Goal: Task Accomplishment & Management: Manage account settings

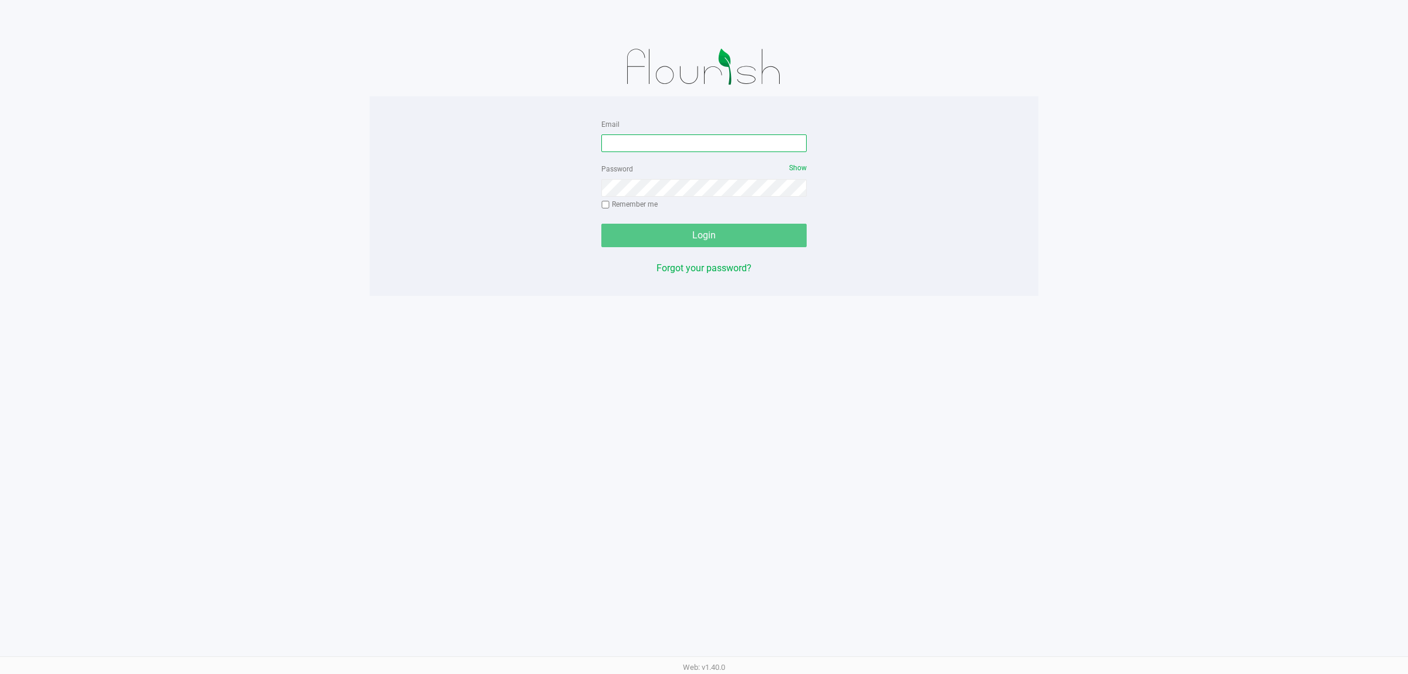
click at [699, 145] on input "Email" at bounding box center [703, 143] width 205 height 18
type input "PSTEPHENS@LIVEPARALLEL.COM"
click at [601, 224] on button "Login" at bounding box center [703, 235] width 205 height 23
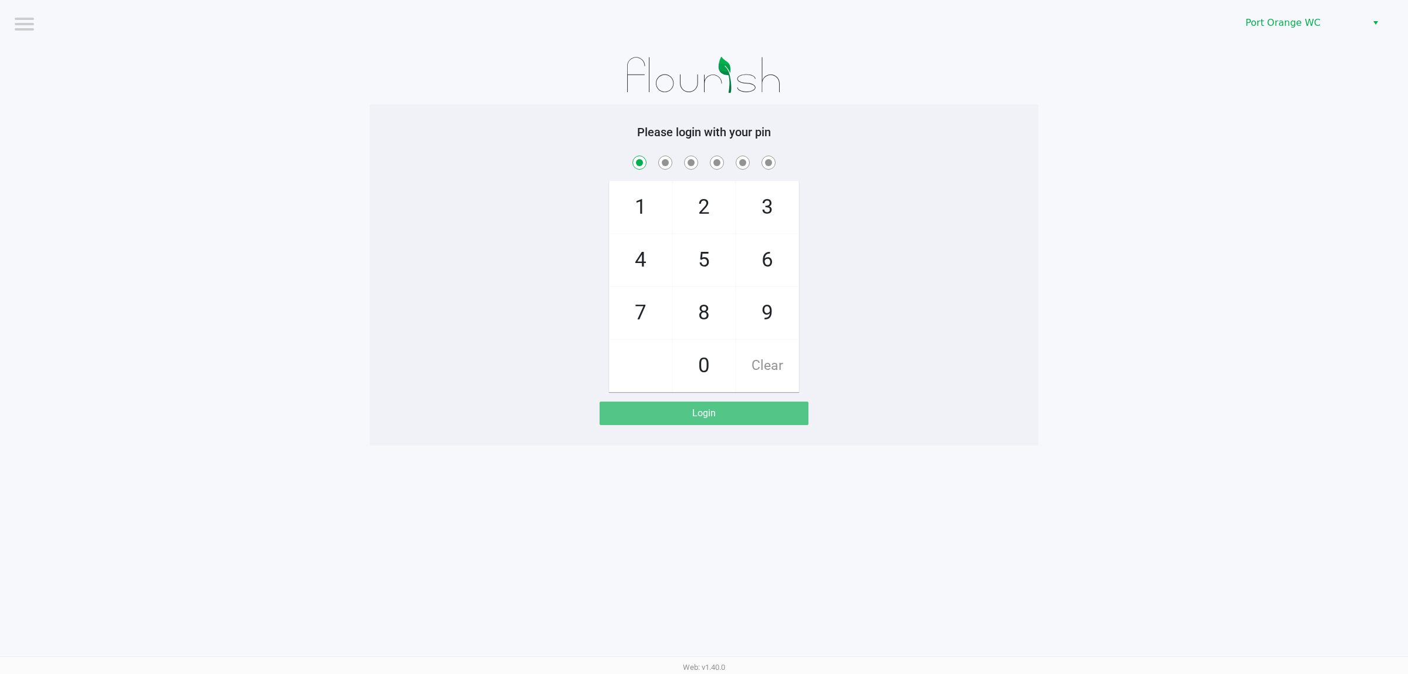
checkbox input "true"
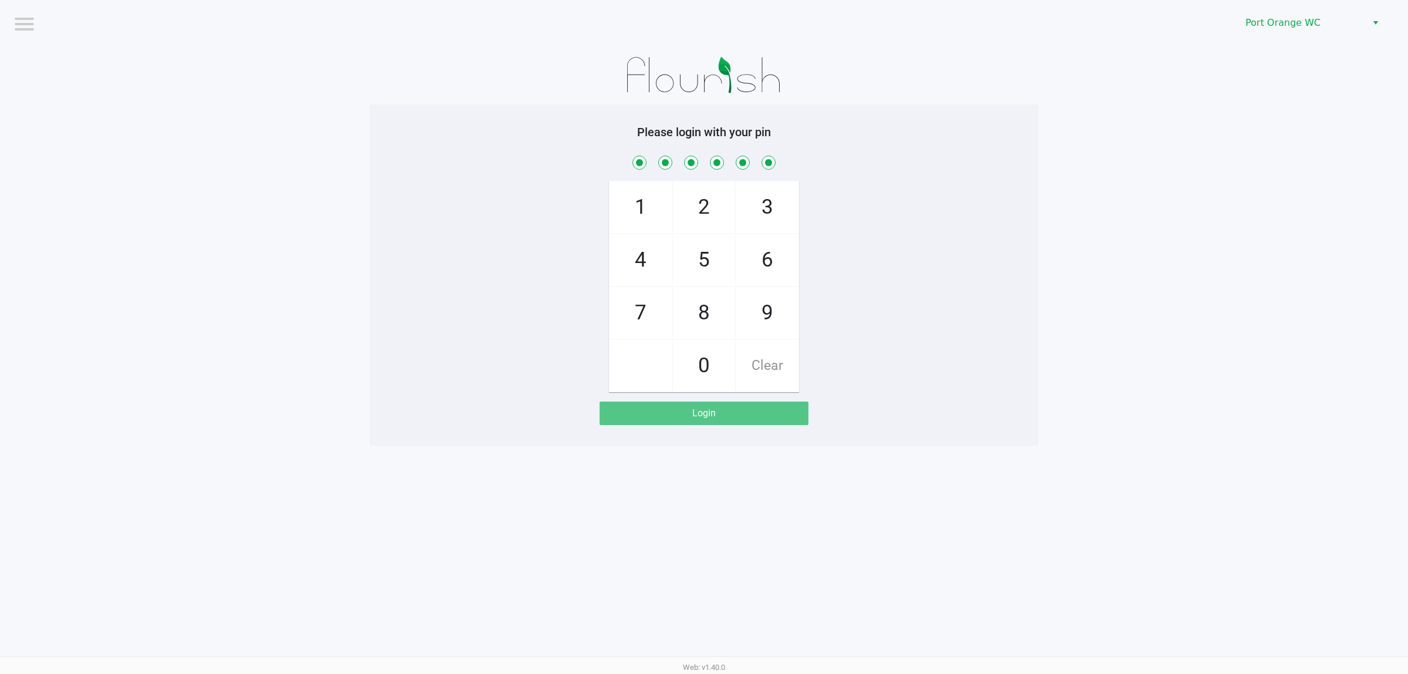
checkbox input "true"
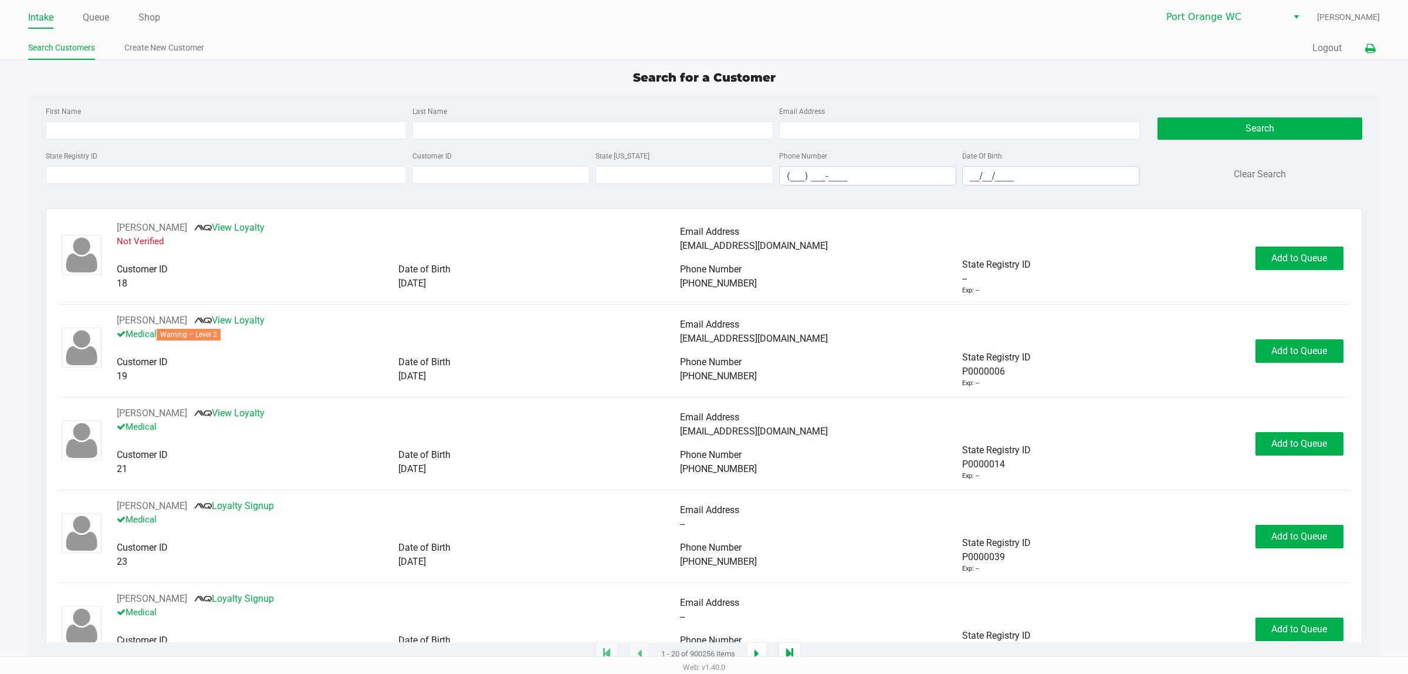
click at [1371, 50] on icon at bounding box center [1370, 49] width 10 height 8
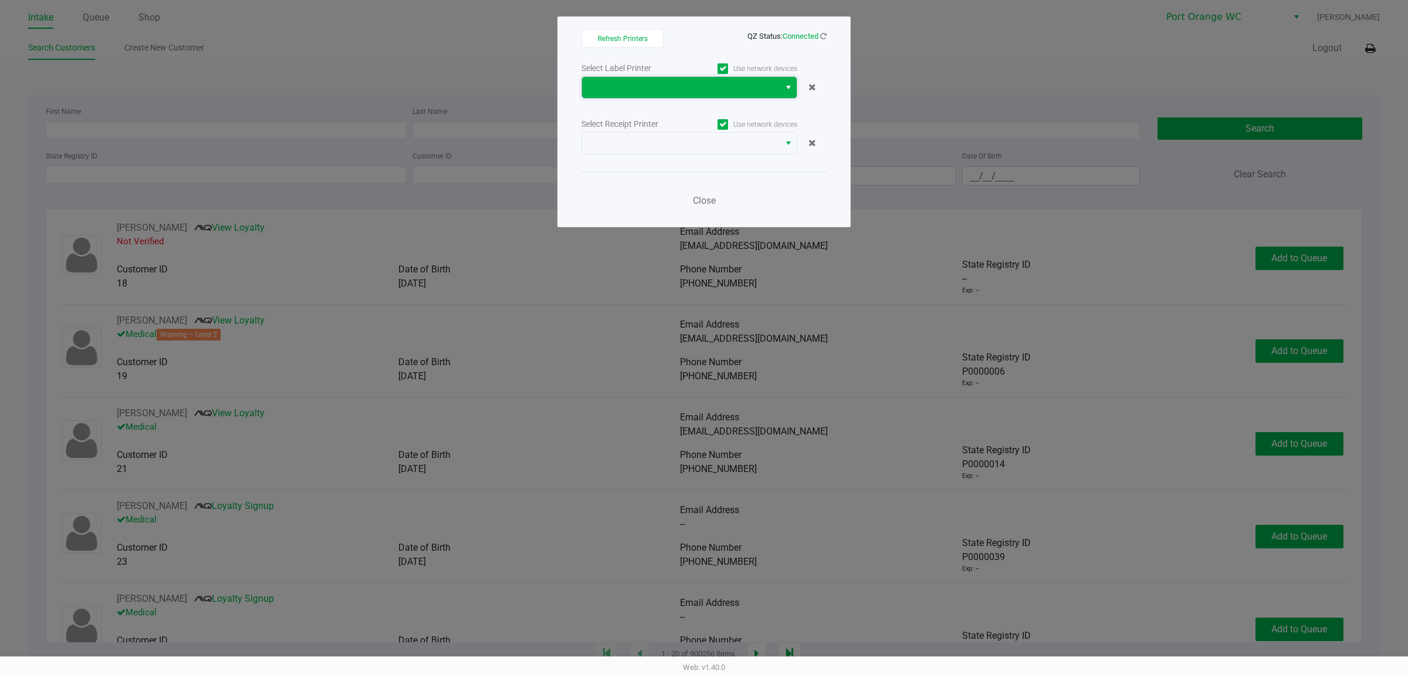
click at [770, 88] on span at bounding box center [681, 87] width 184 height 14
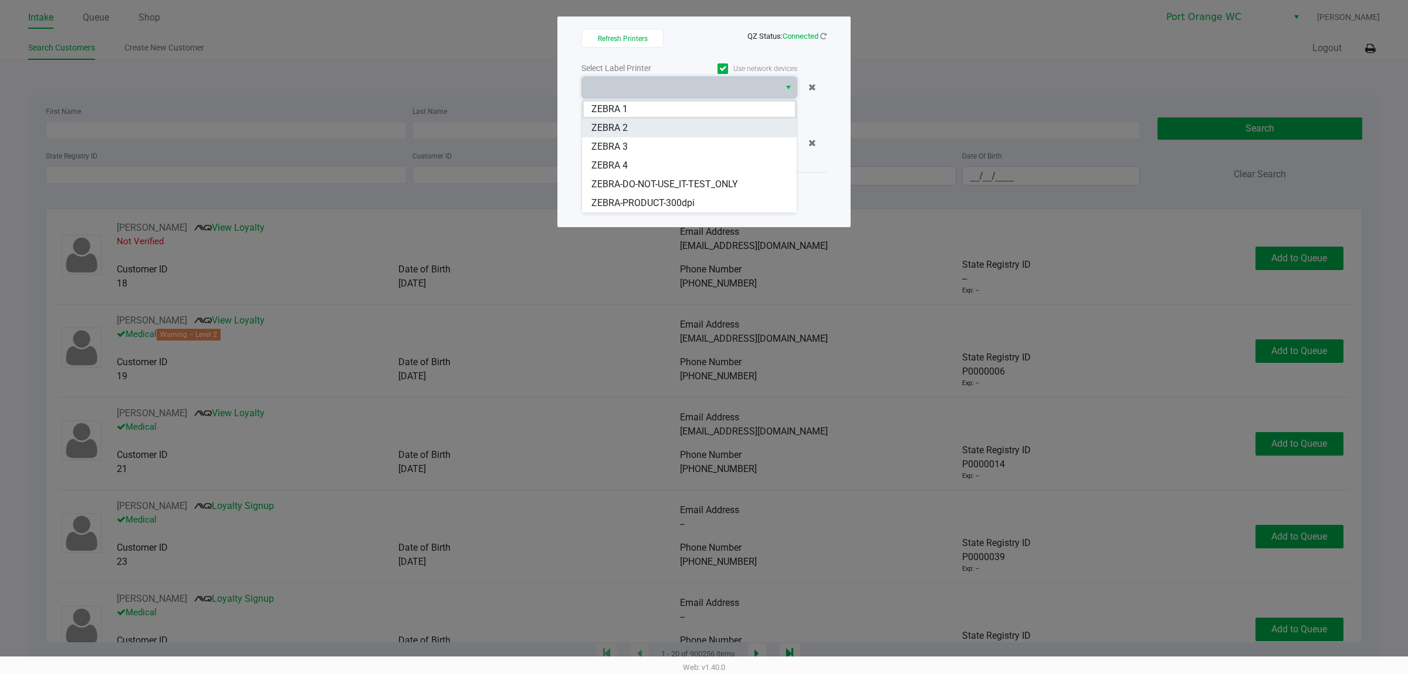
click at [742, 130] on 2 "ZEBRA 2" at bounding box center [689, 128] width 215 height 19
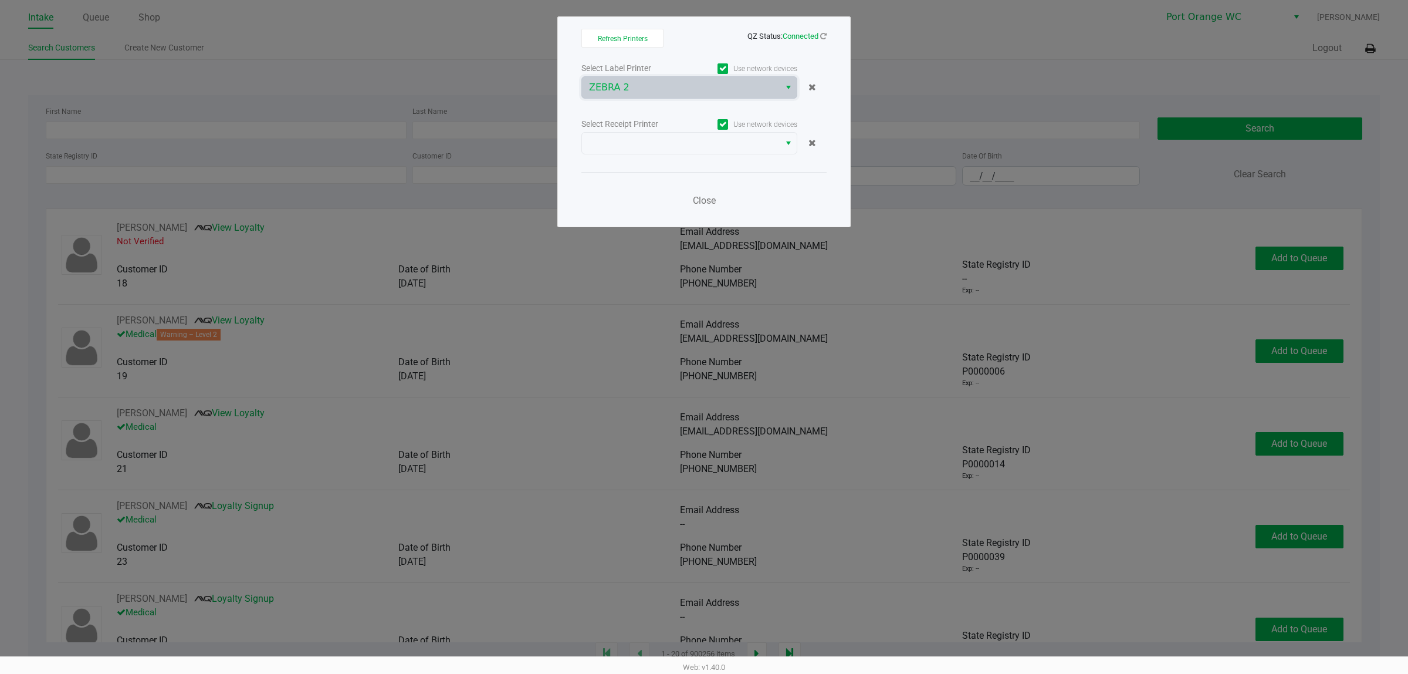
click at [714, 156] on div "Select Label Printer Use network devices ZEBRA 2 Select Receipt Printer Use net…" at bounding box center [703, 137] width 245 height 154
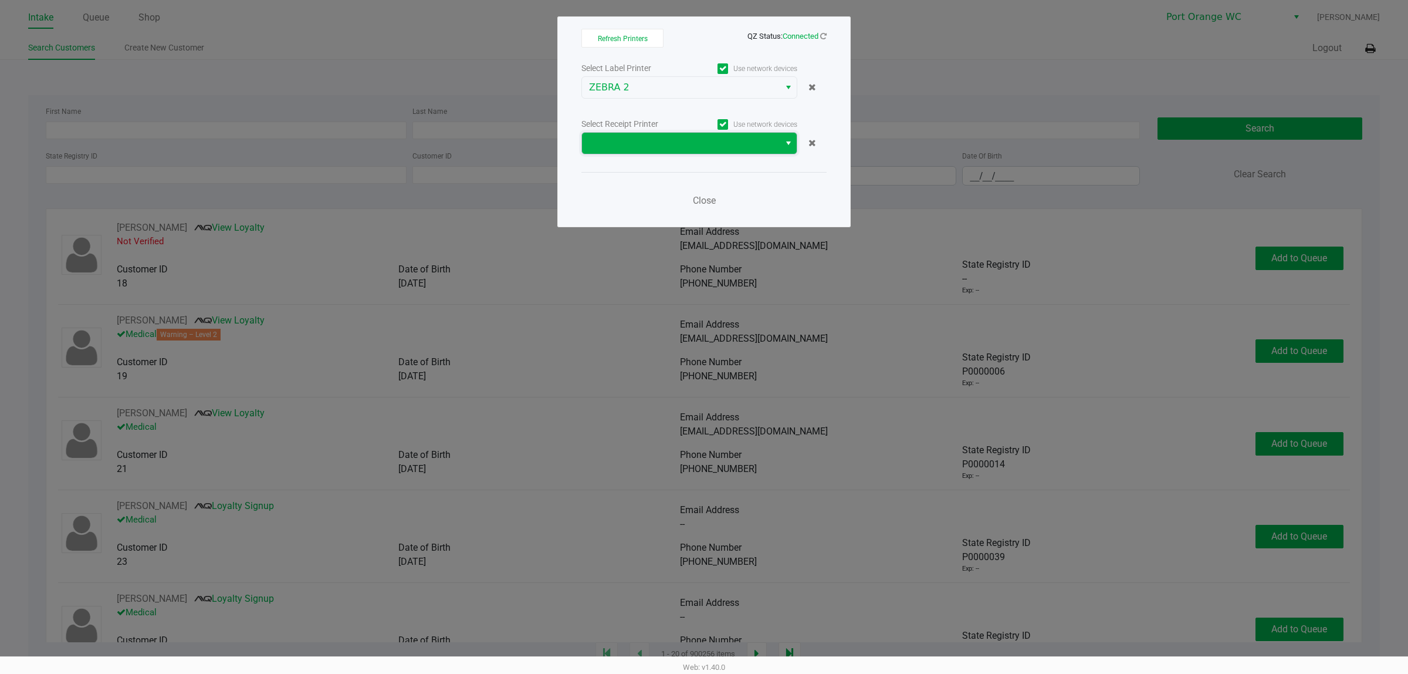
click at [716, 146] on span at bounding box center [681, 143] width 184 height 14
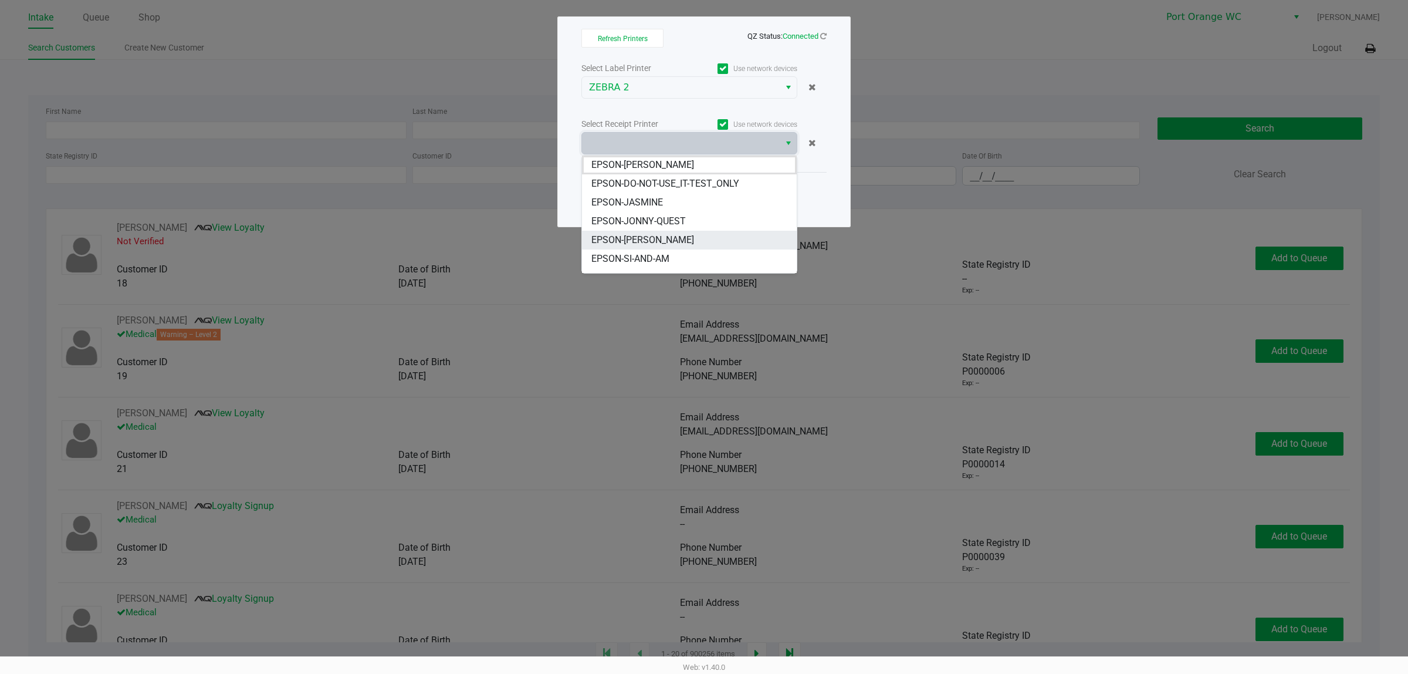
scroll to position [13, 0]
click at [691, 261] on li "EPSON-SIA" at bounding box center [689, 264] width 215 height 19
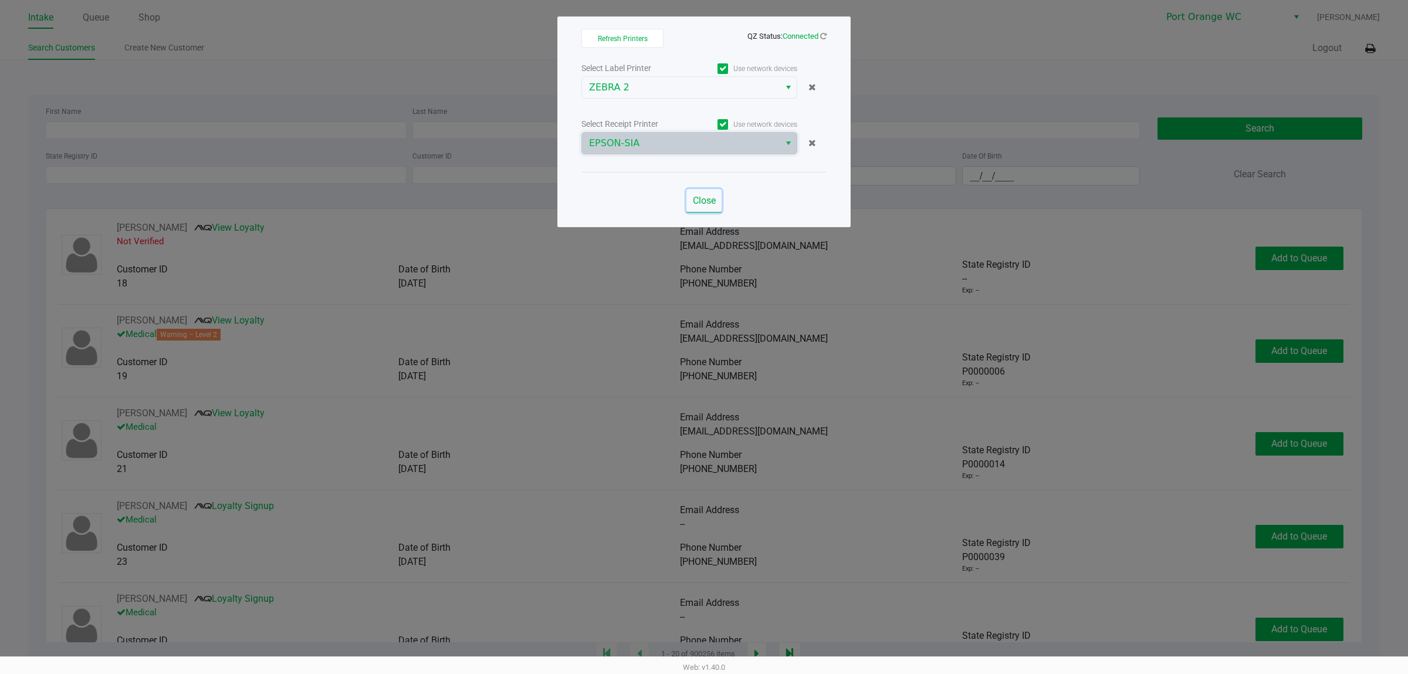
click at [702, 205] on span "Close" at bounding box center [704, 200] width 23 height 11
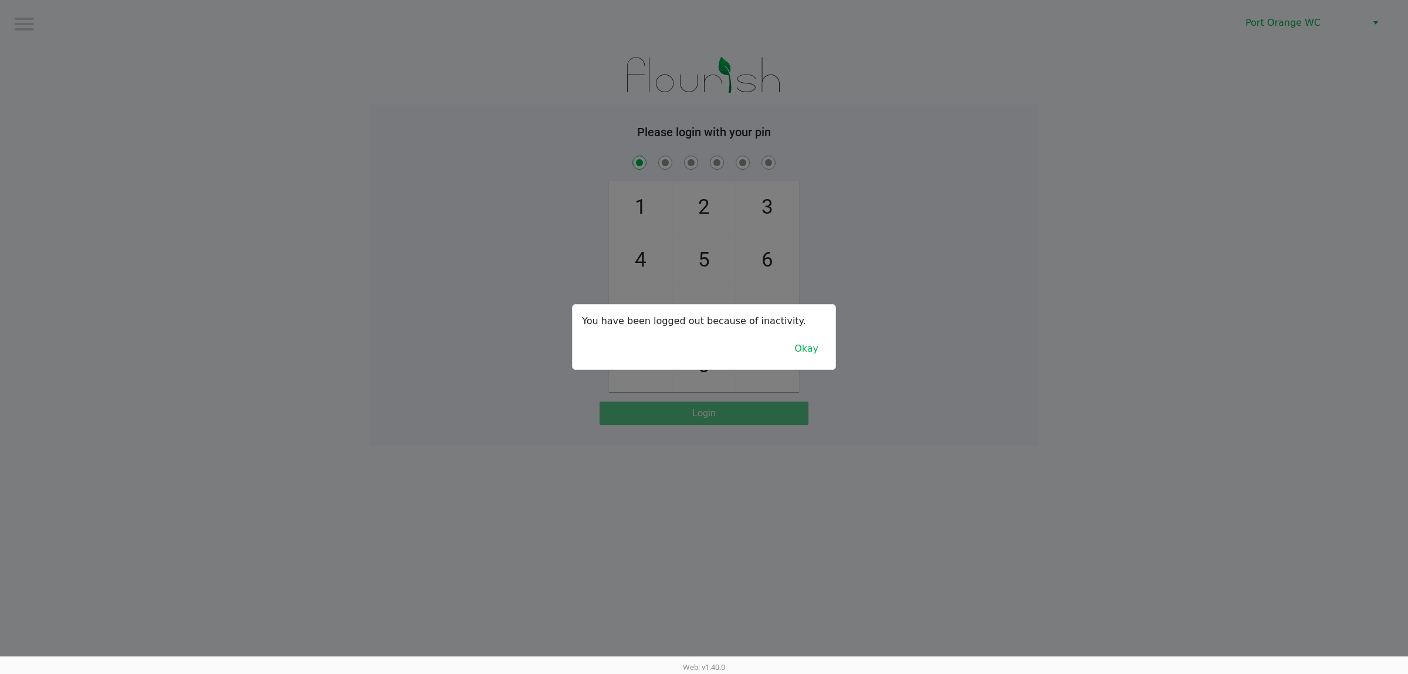
checkbox input "true"
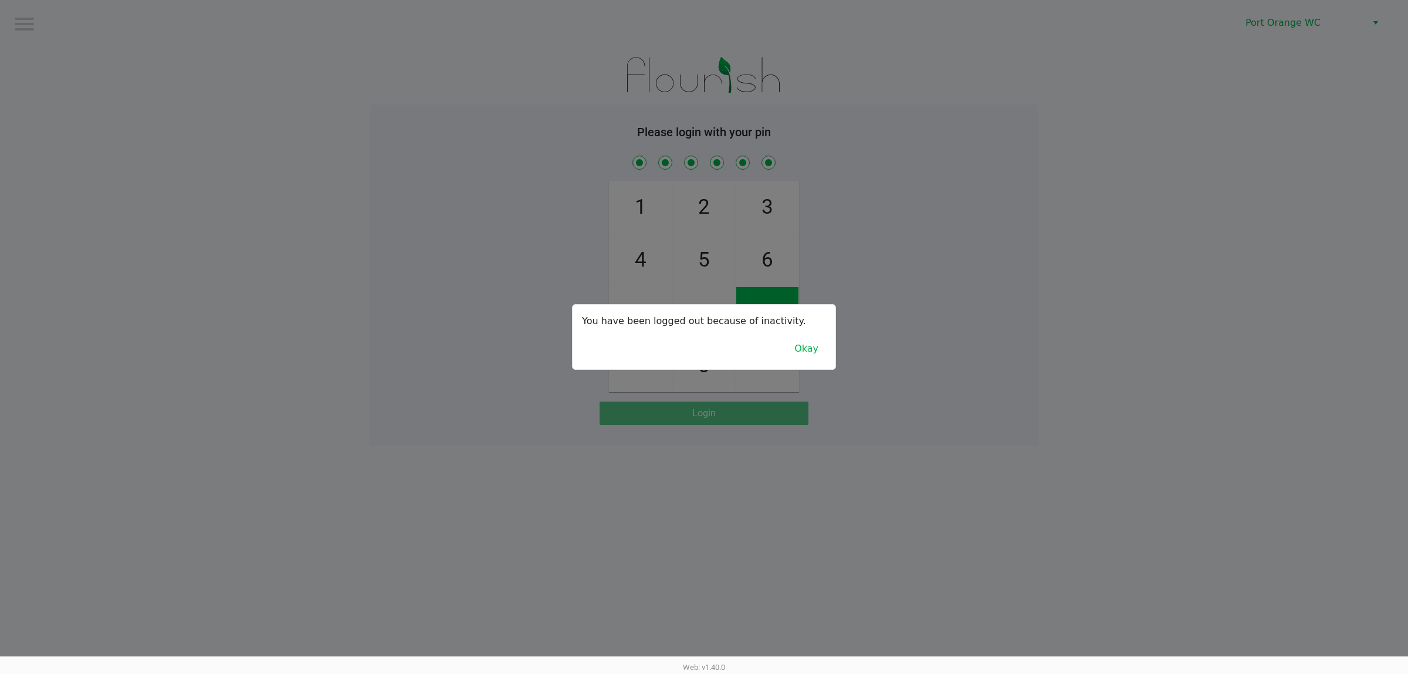
checkbox input "true"
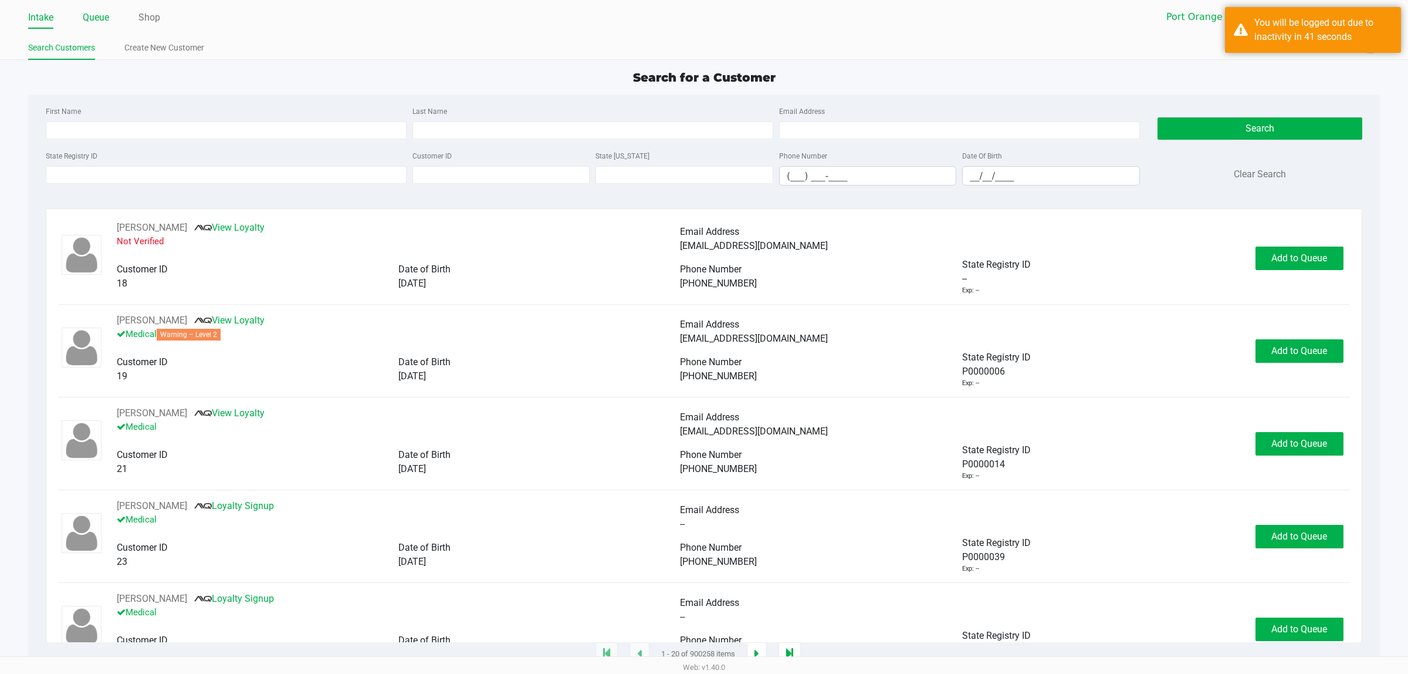
click at [91, 18] on link "Queue" at bounding box center [96, 17] width 26 height 16
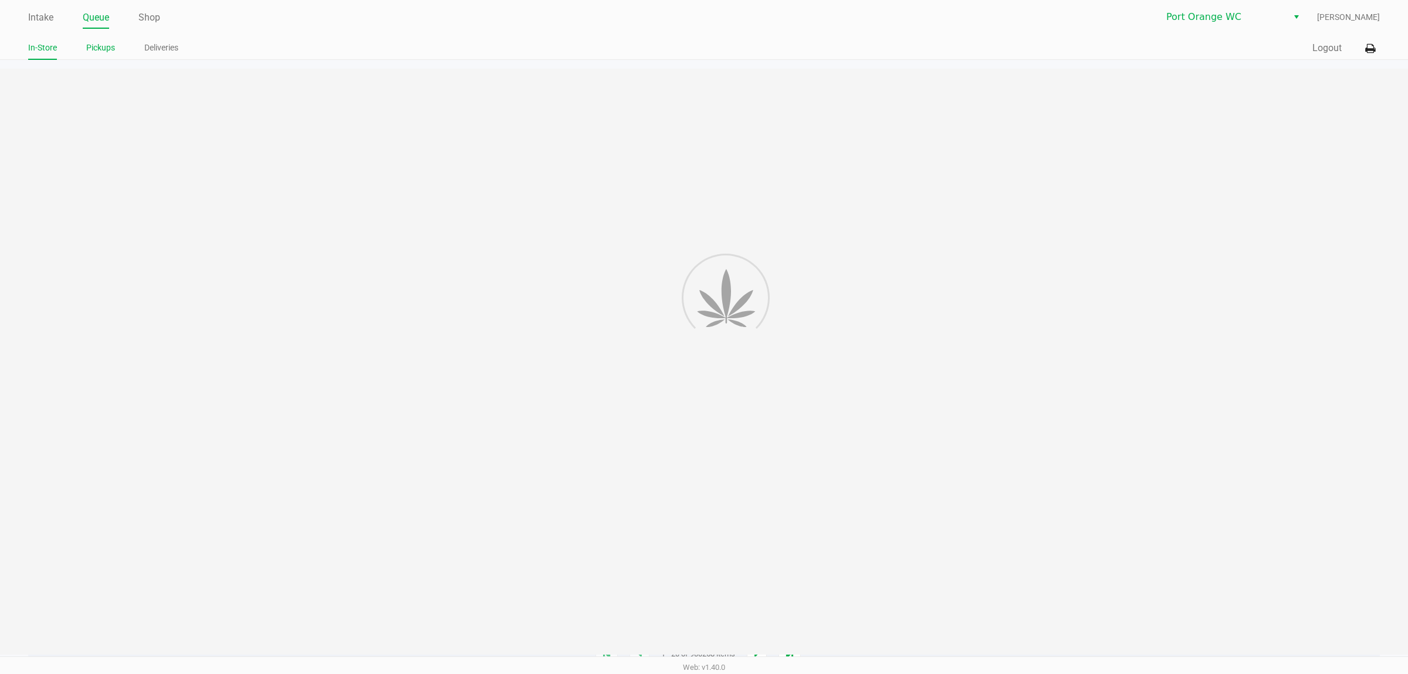
click at [94, 45] on link "Pickups" at bounding box center [100, 47] width 29 height 15
click at [1306, 47] on button "Logout" at bounding box center [1315, 48] width 29 height 14
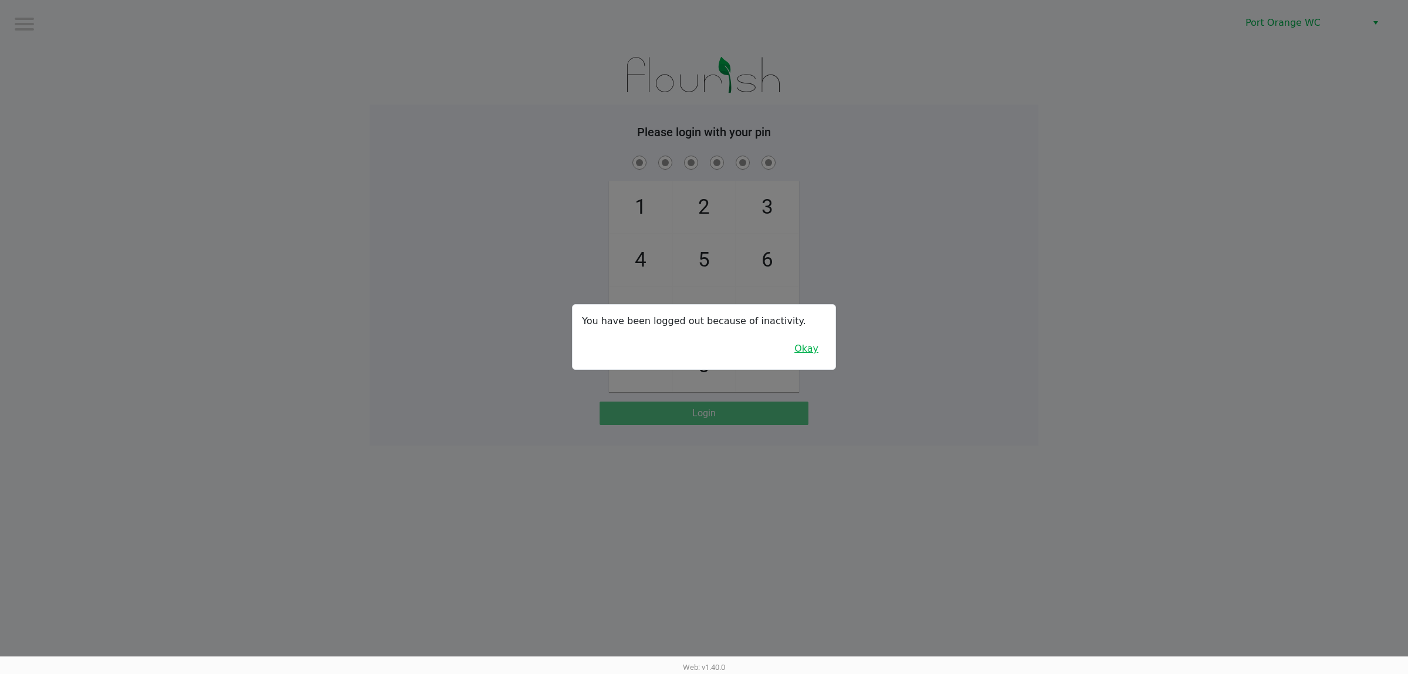
click at [819, 357] on button "Okay" at bounding box center [806, 348] width 39 height 22
checkbox input "true"
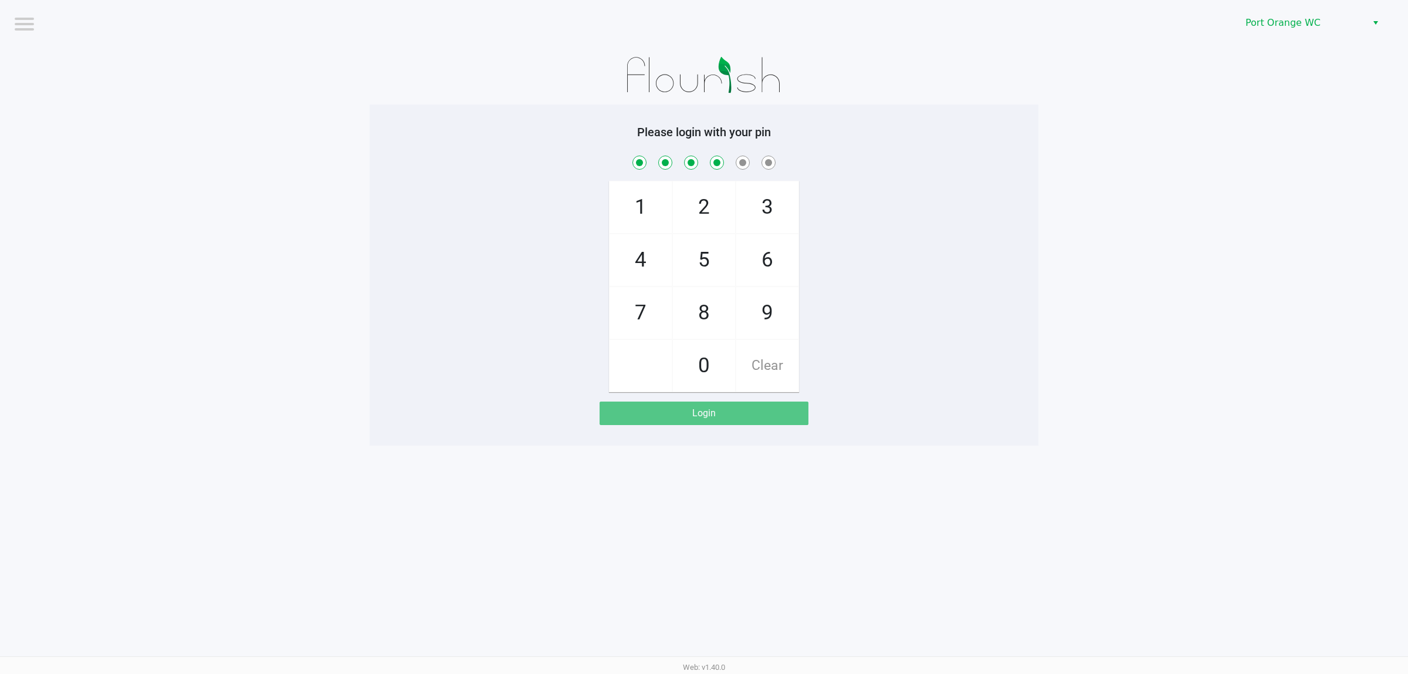
click at [704, 209] on span "2" at bounding box center [704, 207] width 62 height 52
checkbox input "true"
click at [769, 364] on span "Clear" at bounding box center [767, 366] width 62 height 52
checkbox input "false"
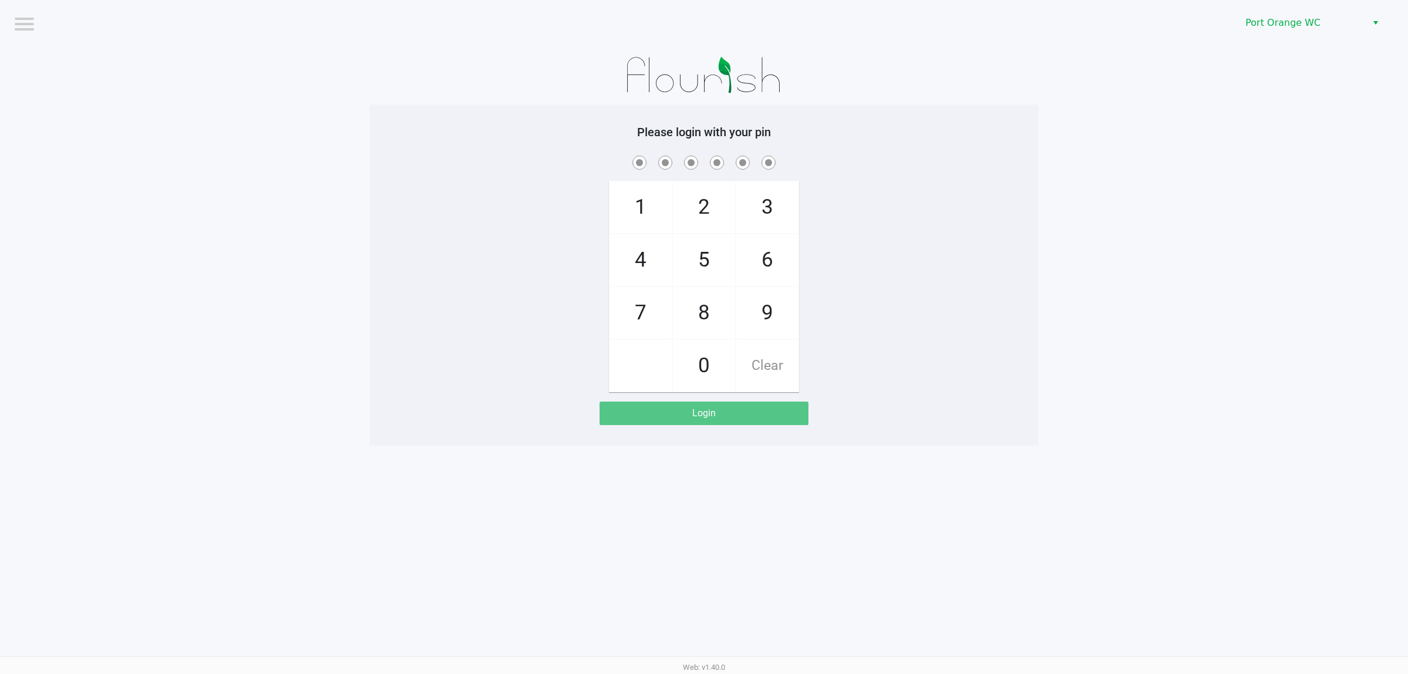
checkbox input "false"
click at [766, 364] on span "Clear" at bounding box center [767, 366] width 62 height 52
click at [765, 362] on span "Clear" at bounding box center [767, 366] width 62 height 52
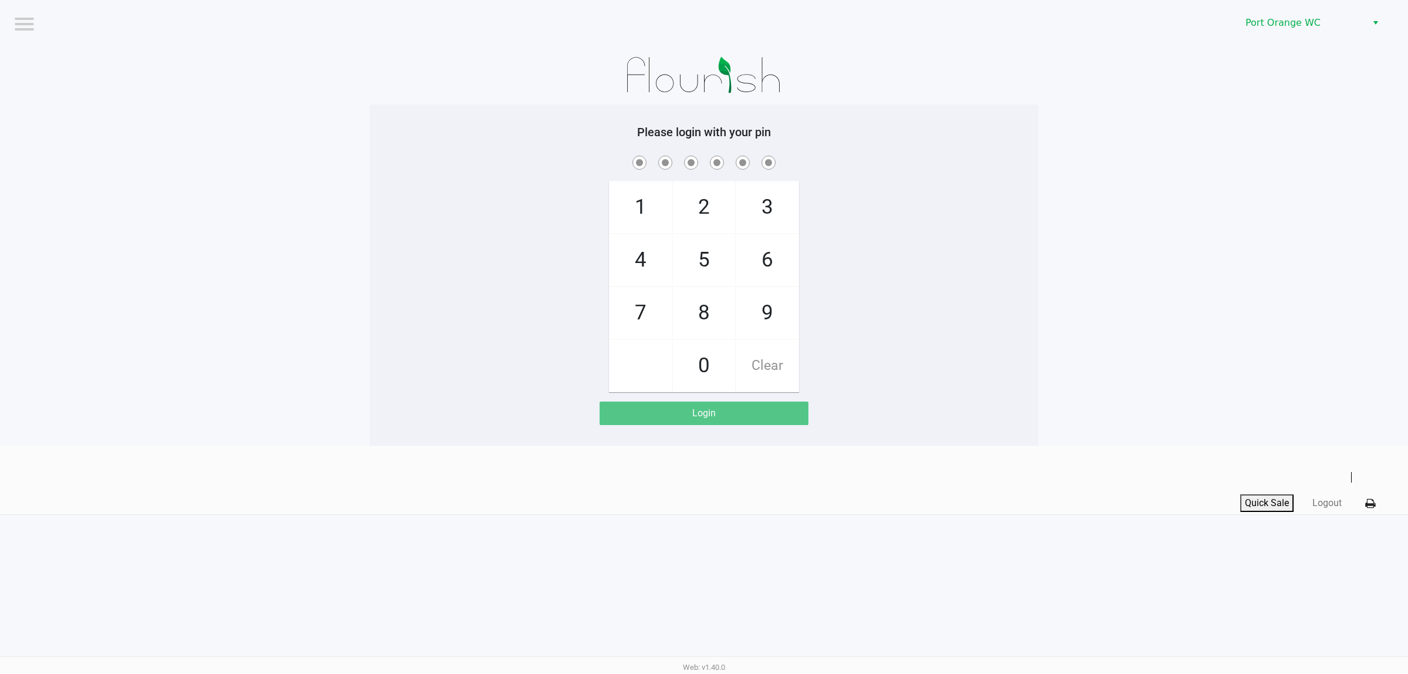
click at [719, 208] on span "2" at bounding box center [704, 207] width 62 height 52
click at [644, 314] on span "7" at bounding box center [641, 313] width 62 height 52
click at [697, 362] on span "0" at bounding box center [704, 366] width 62 height 52
click at [652, 210] on span "1" at bounding box center [641, 207] width 62 height 52
click at [781, 326] on span "9" at bounding box center [767, 313] width 62 height 52
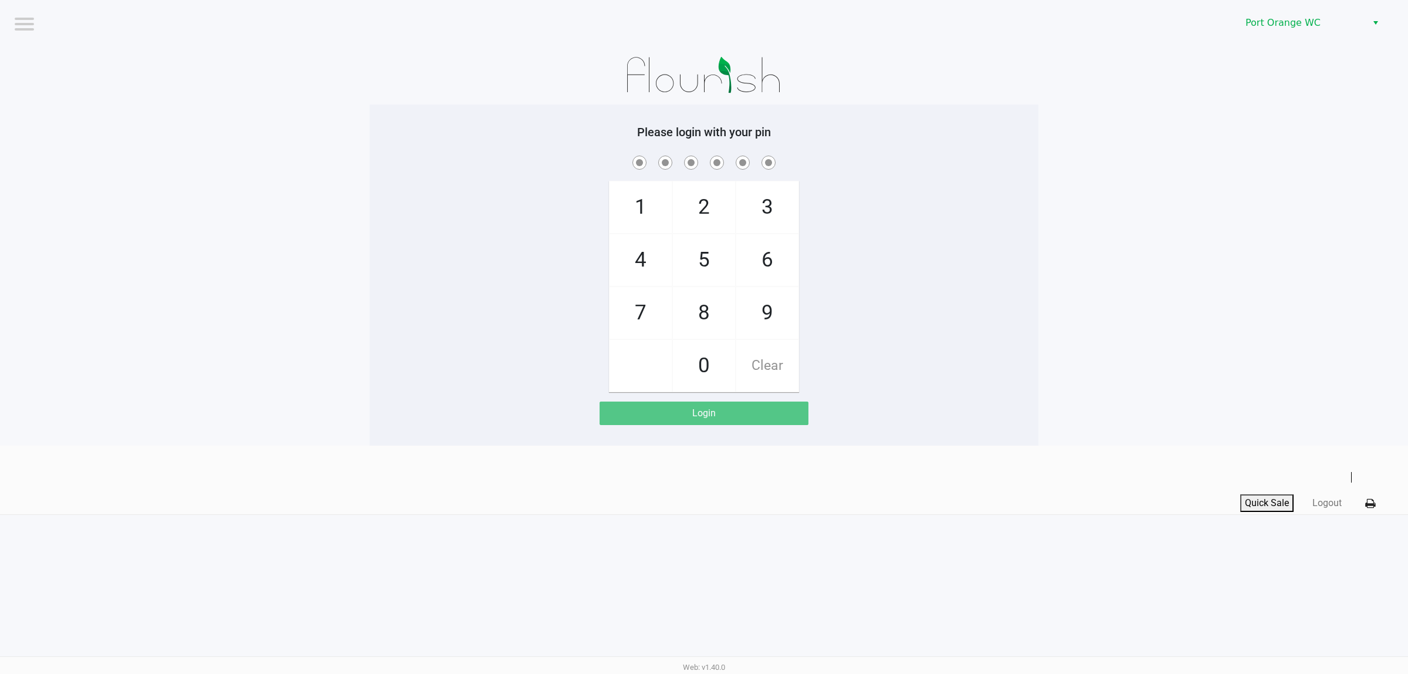
click at [770, 317] on span "9" at bounding box center [767, 313] width 62 height 52
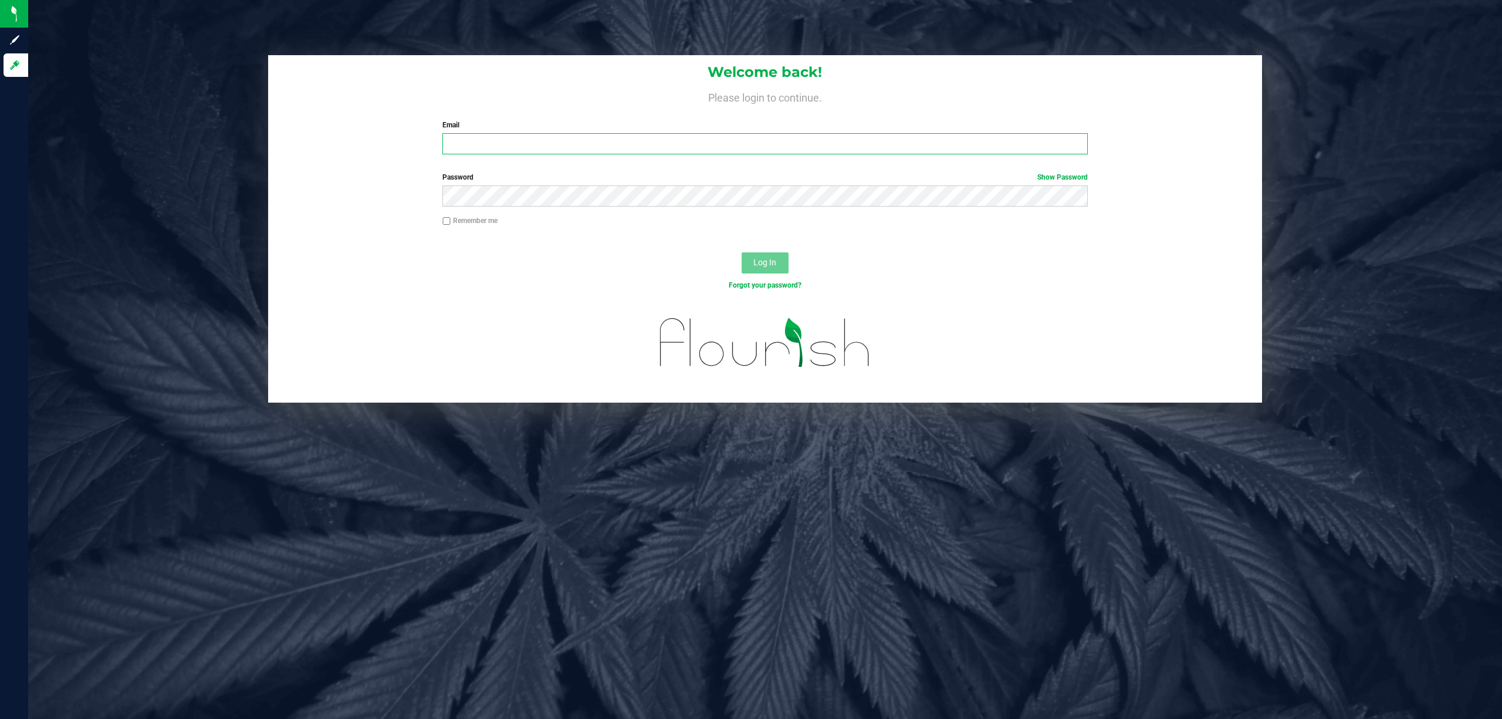
click at [540, 146] on input "Email" at bounding box center [764, 143] width 645 height 21
type input "[EMAIL_ADDRESS][DOMAIN_NAME]"
click at [742, 252] on button "Log In" at bounding box center [765, 262] width 47 height 21
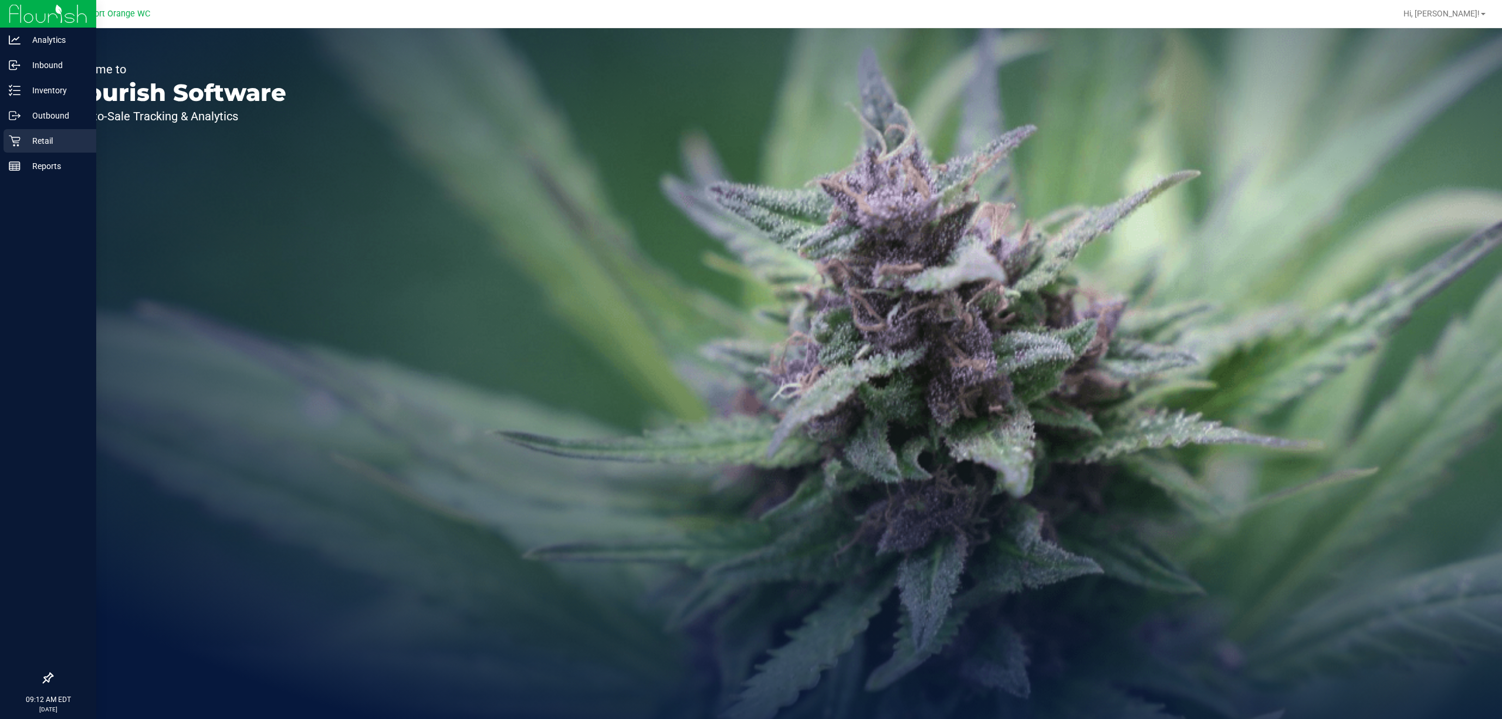
click at [23, 141] on p "Retail" at bounding box center [56, 141] width 70 height 14
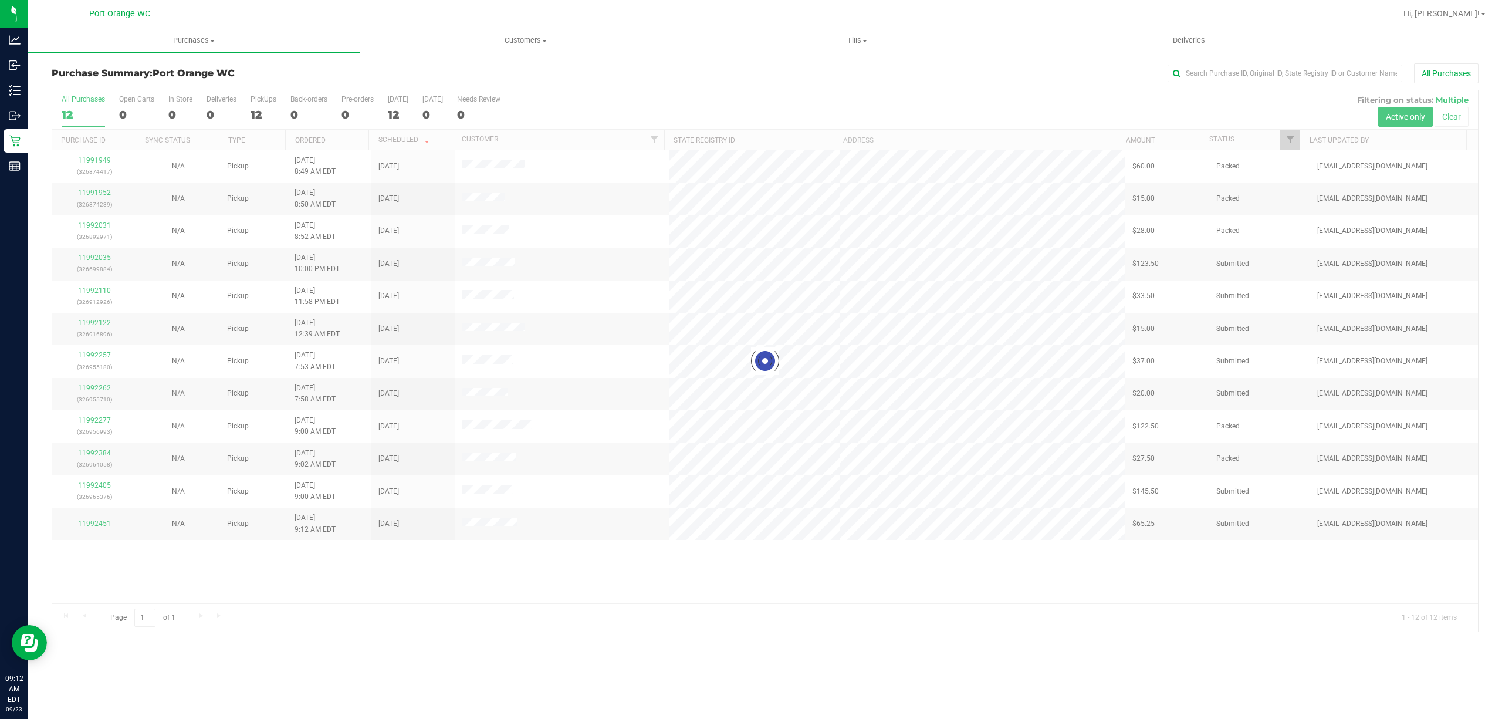
click at [1293, 141] on div at bounding box center [765, 360] width 1426 height 541
click at [1292, 142] on span "Filter" at bounding box center [1290, 139] width 9 height 9
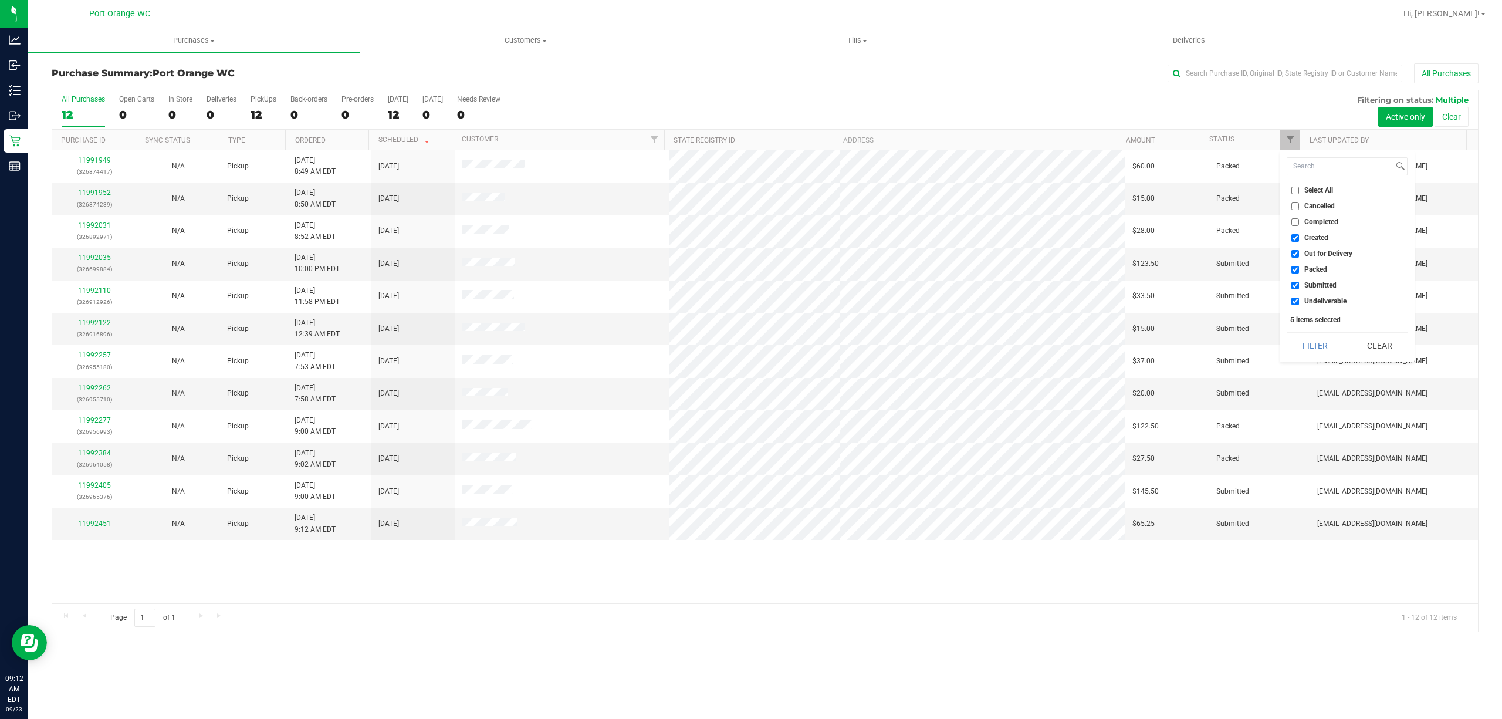
click at [1327, 238] on span "Created" at bounding box center [1316, 237] width 24 height 7
click at [1299, 238] on input "Created" at bounding box center [1295, 238] width 8 height 8
checkbox input "false"
drag, startPoint x: 1327, startPoint y: 256, endPoint x: 1327, endPoint y: 264, distance: 7.7
click at [1327, 256] on span "Out for Delivery" at bounding box center [1328, 253] width 48 height 7
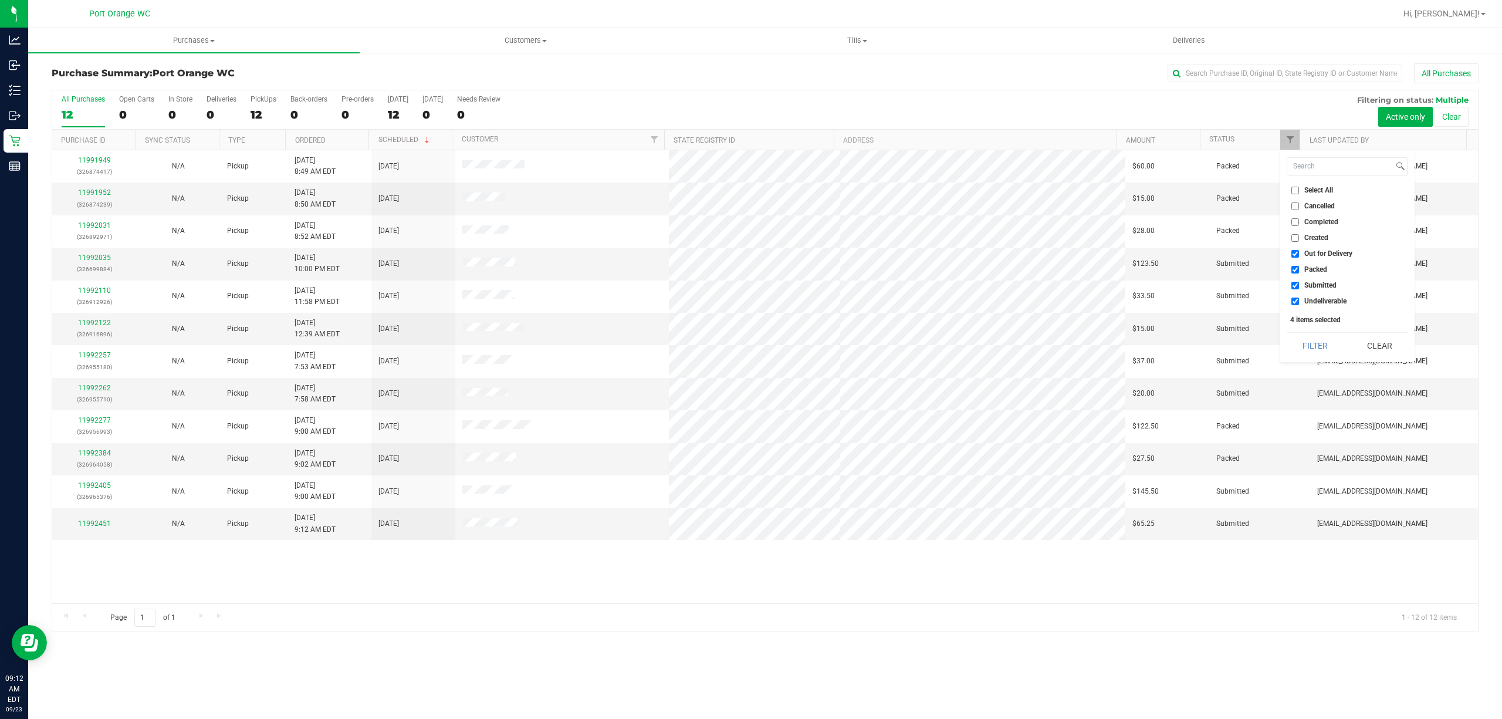
drag, startPoint x: 1342, startPoint y: 249, endPoint x: 1342, endPoint y: 258, distance: 8.8
click at [1343, 252] on span "Out for Delivery" at bounding box center [1328, 253] width 48 height 7
click at [1299, 252] on input "Out for Delivery" at bounding box center [1295, 254] width 8 height 8
checkbox input "false"
click at [1319, 269] on span "Packed" at bounding box center [1315, 269] width 23 height 7
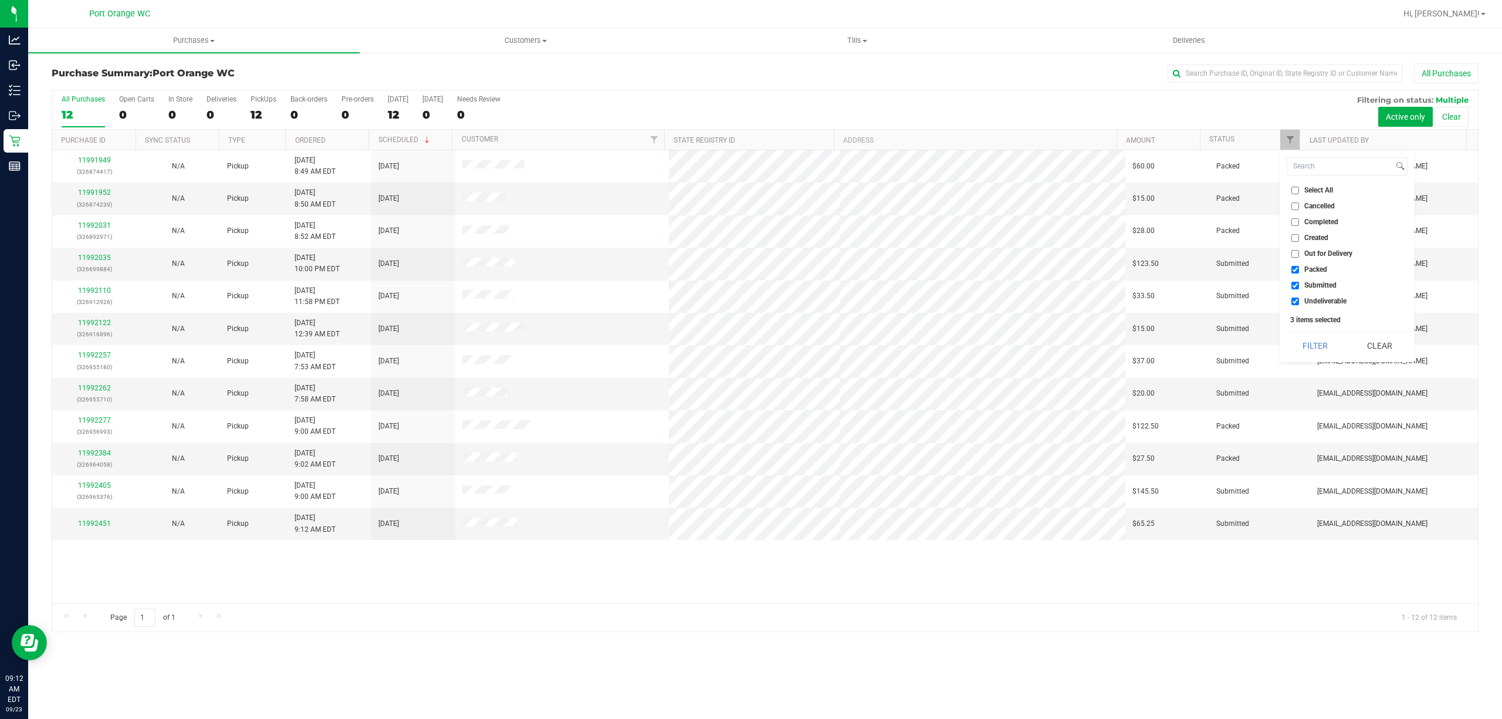
click at [1299, 269] on input "Packed" at bounding box center [1295, 270] width 8 height 8
checkbox input "false"
click at [1329, 304] on span "Undeliverable" at bounding box center [1325, 300] width 42 height 7
click at [1299, 304] on input "Undeliverable" at bounding box center [1295, 301] width 8 height 8
checkbox input "false"
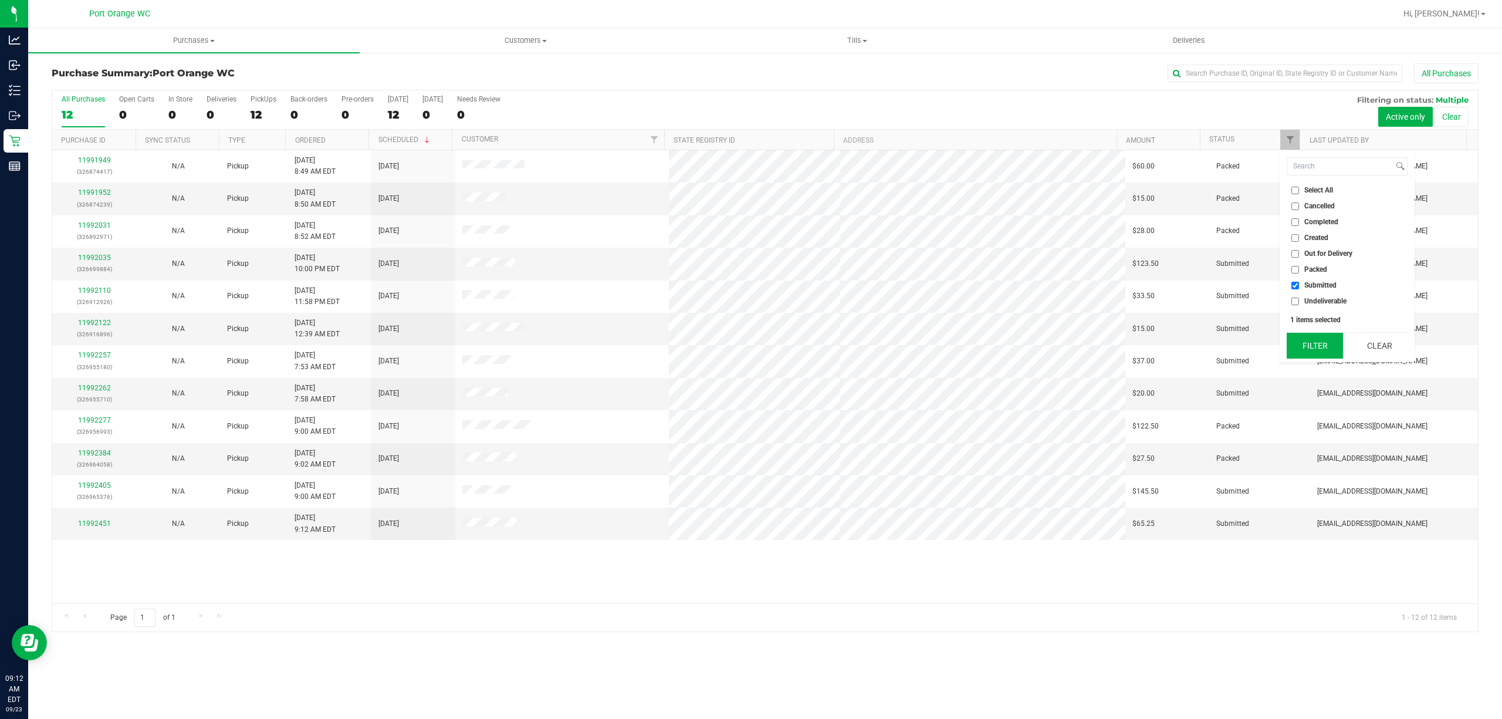
click at [1329, 334] on button "Filter" at bounding box center [1315, 346] width 56 height 26
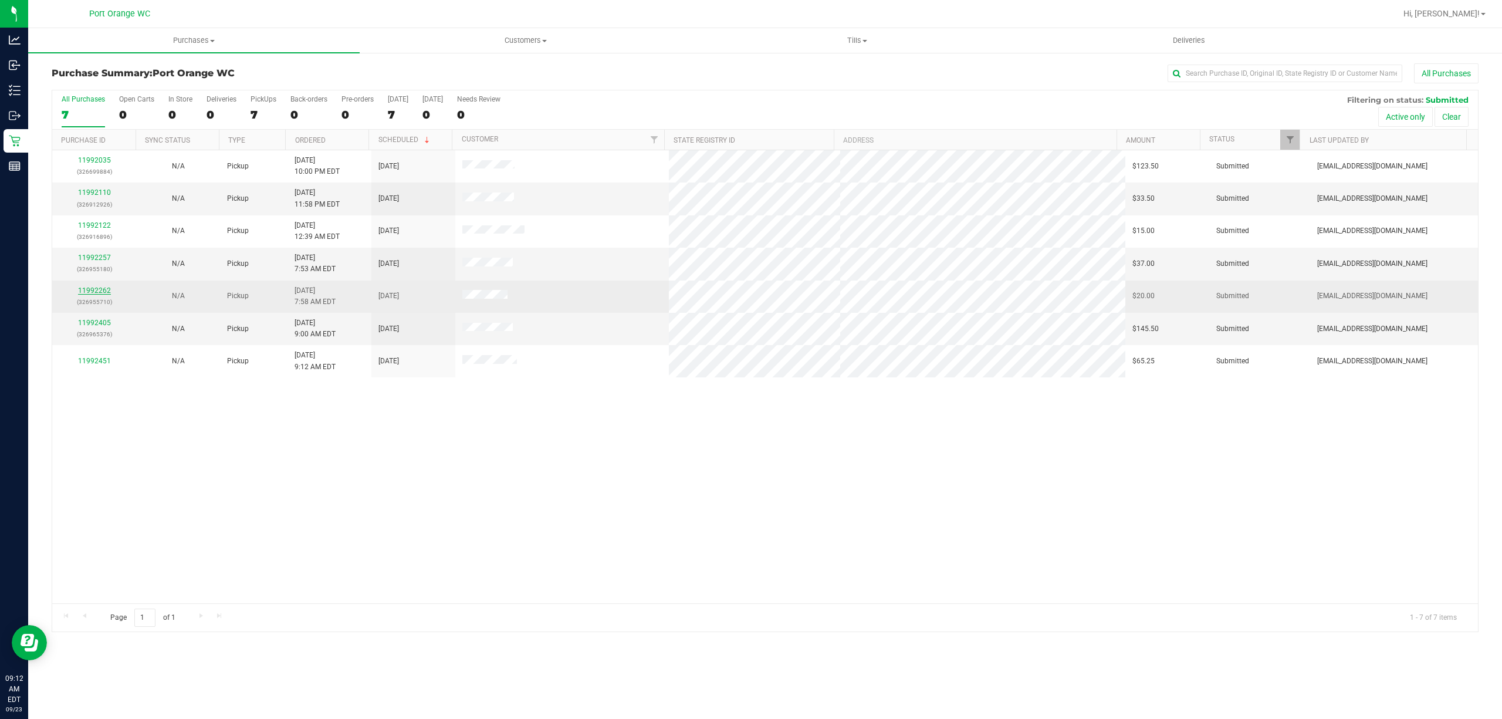
click at [90, 293] on link "11992262" at bounding box center [94, 290] width 33 height 8
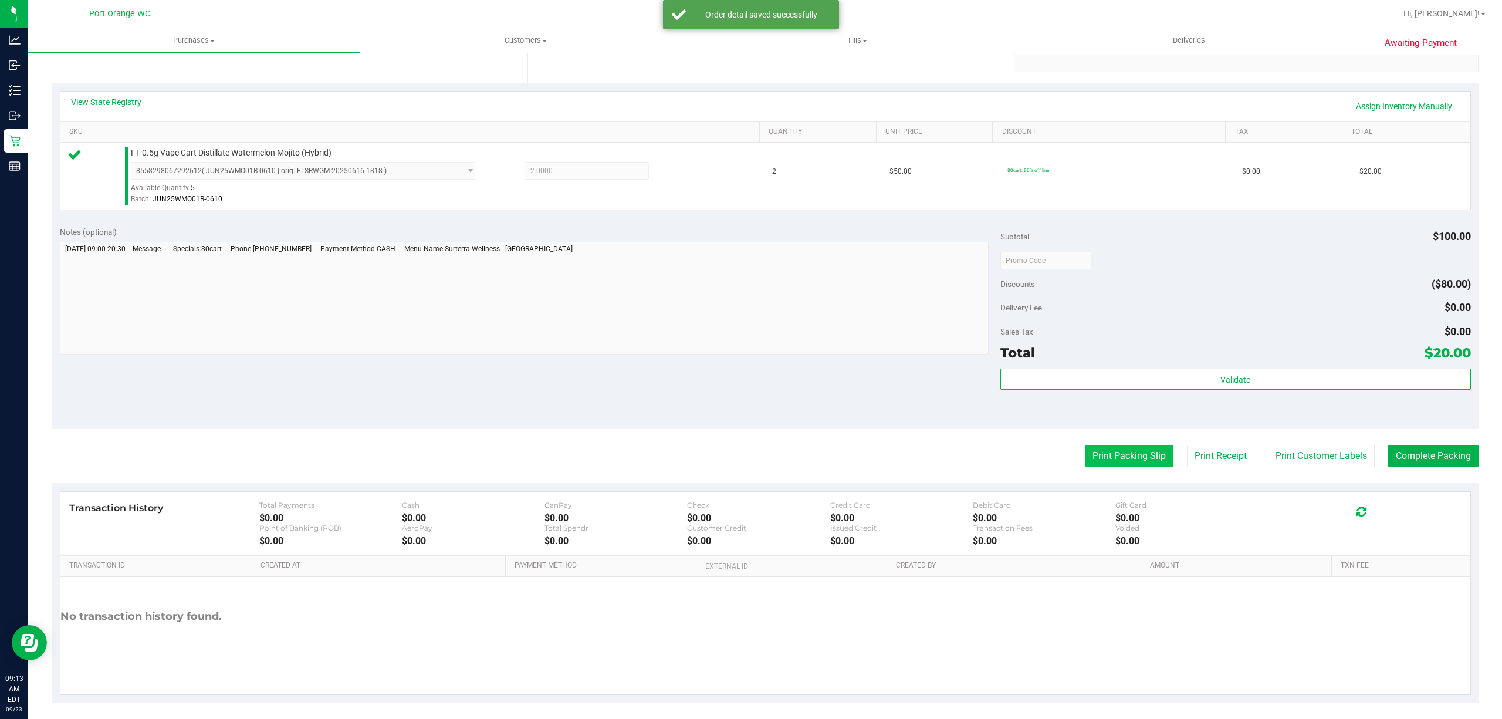
scroll to position [235, 0]
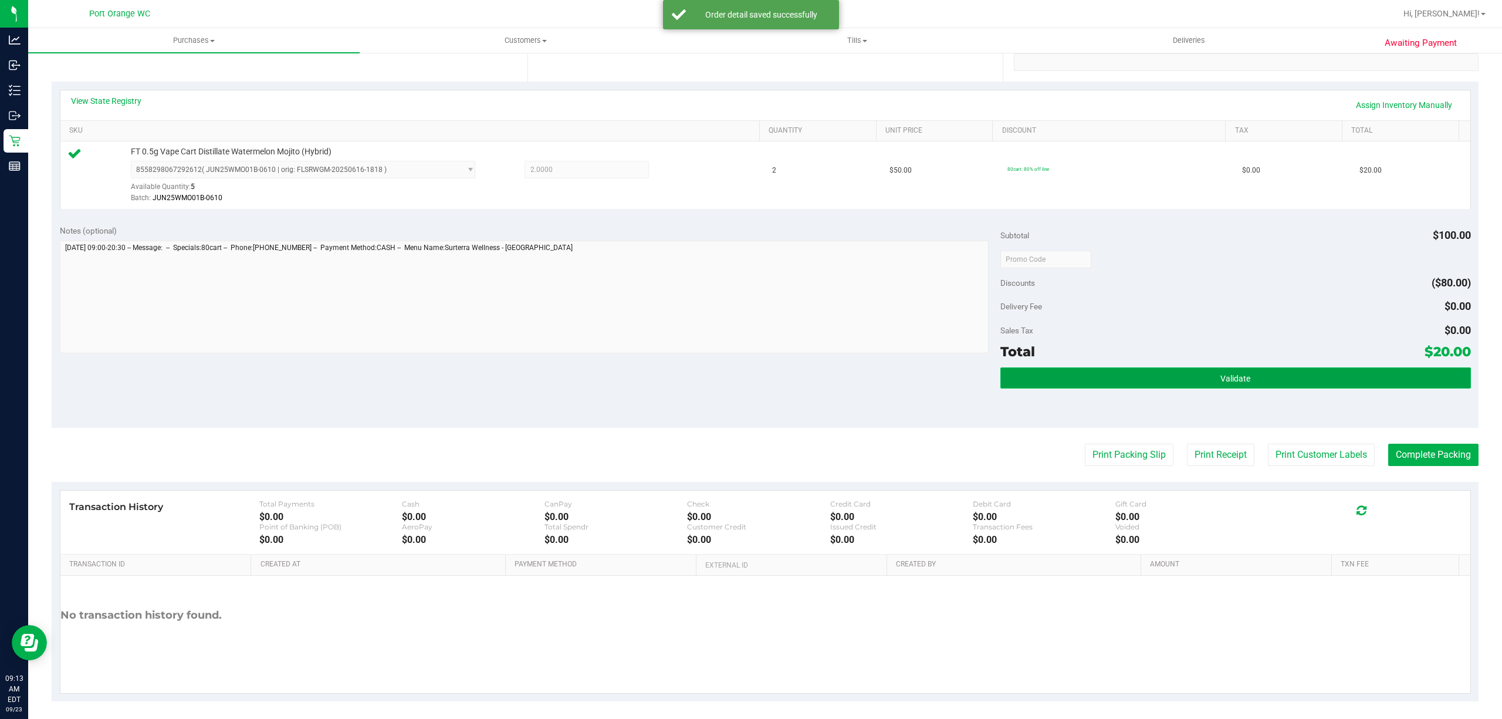
click at [1164, 381] on button "Validate" at bounding box center [1235, 377] width 471 height 21
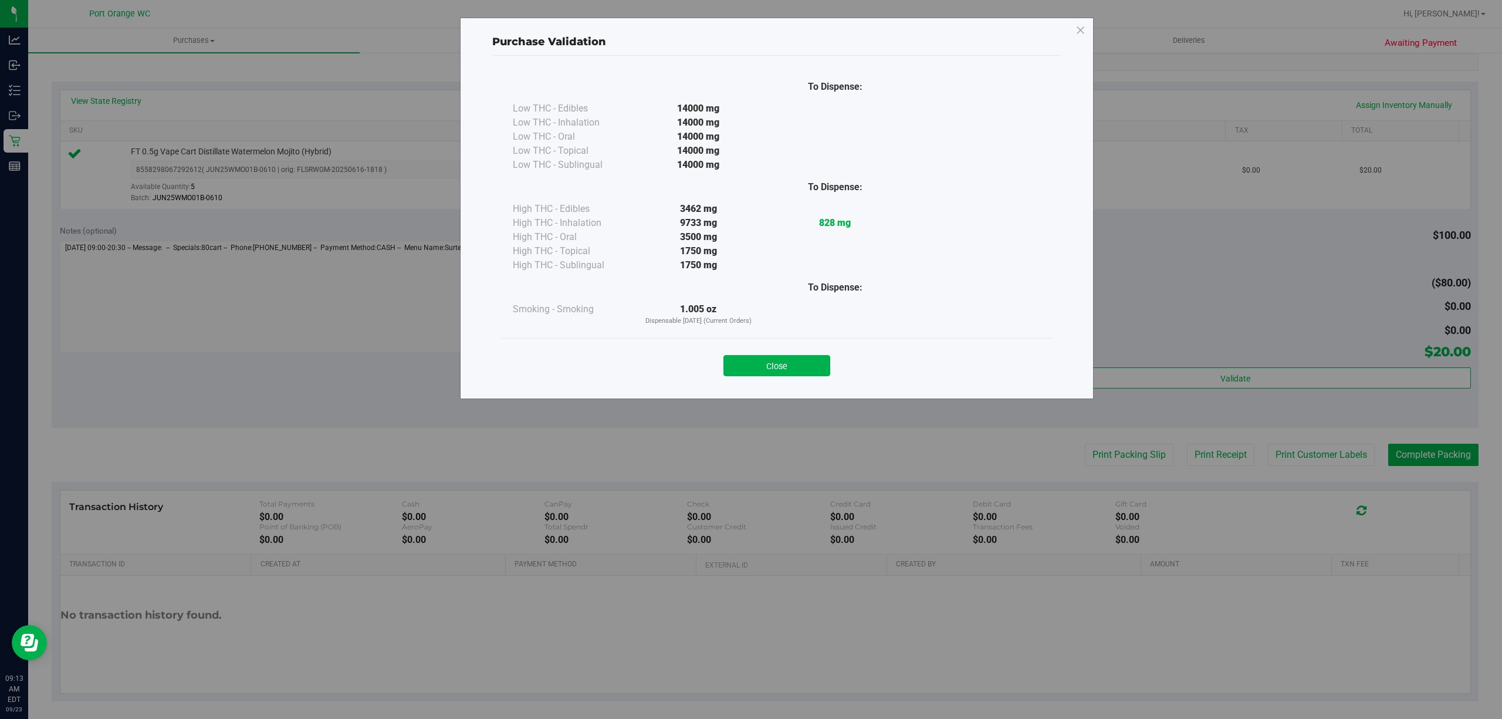
click at [797, 358] on button "Close" at bounding box center [776, 365] width 107 height 21
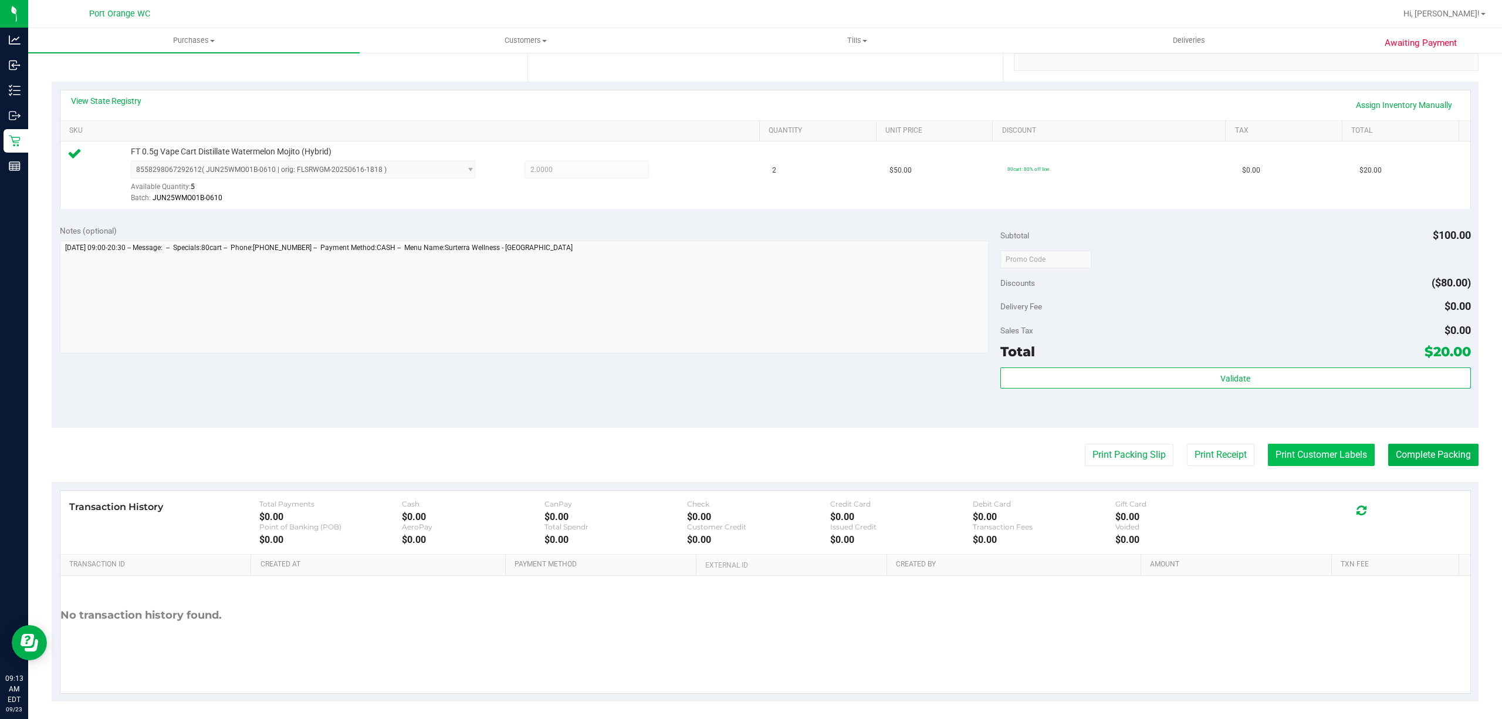
click at [1320, 451] on button "Print Customer Labels" at bounding box center [1321, 455] width 107 height 22
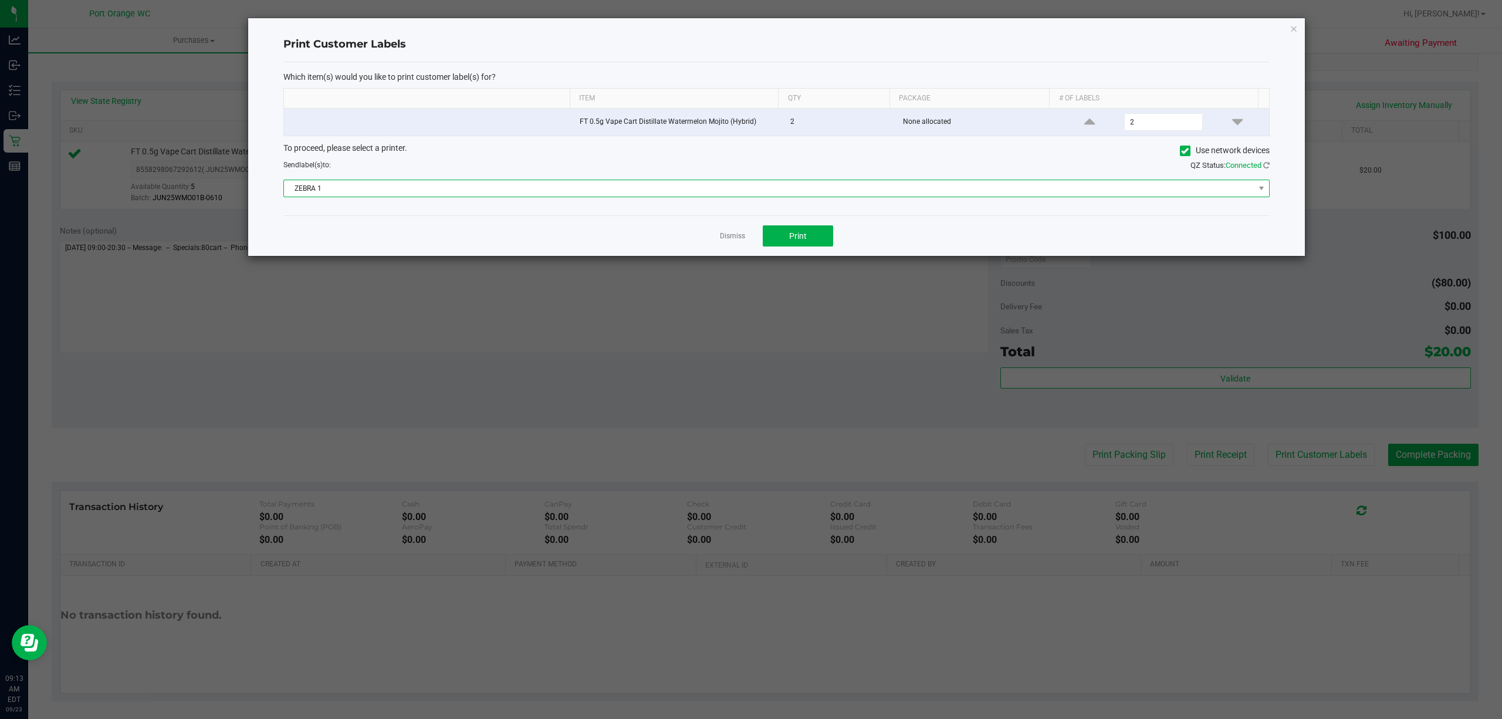
click at [853, 197] on span "ZEBRA 1" at bounding box center [769, 188] width 970 height 16
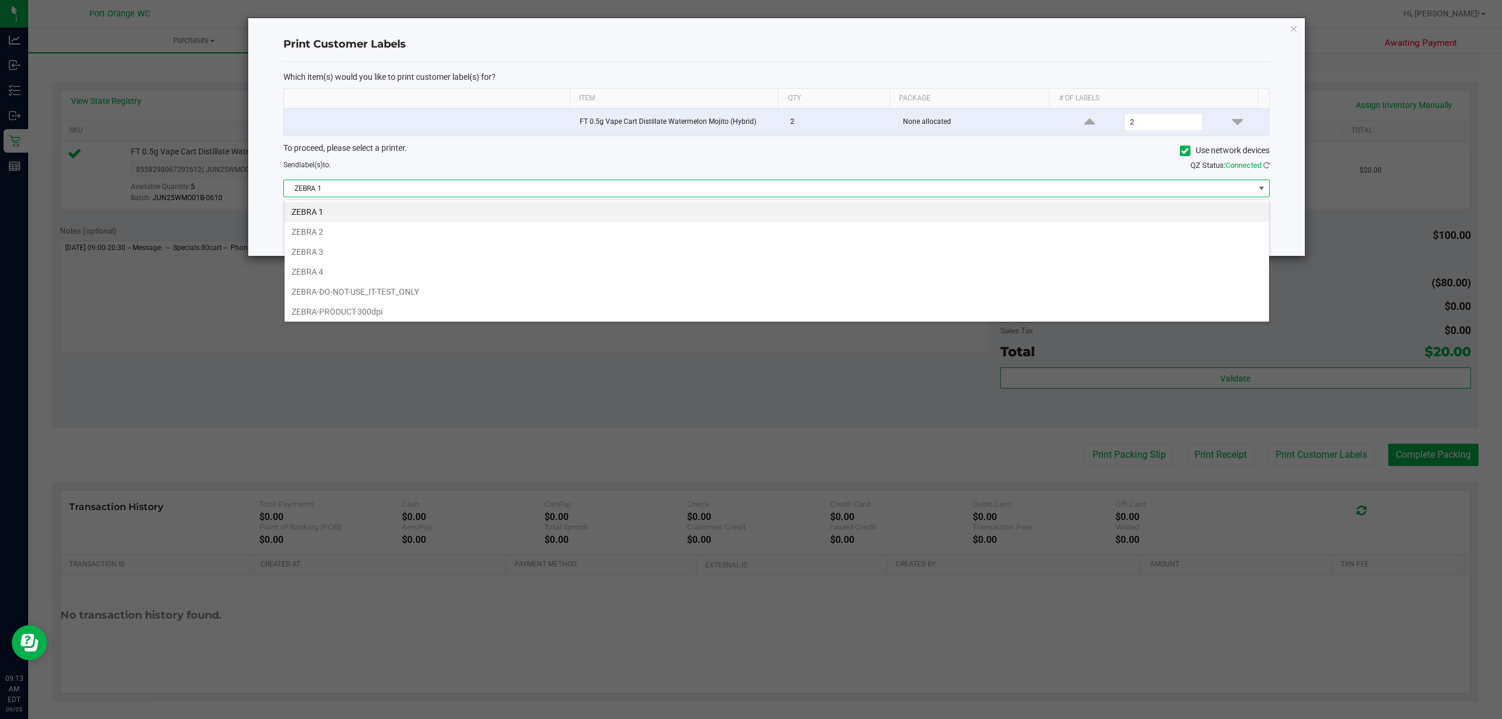
scroll to position [18, 986]
click at [390, 239] on li "ZEBRA 2" at bounding box center [777, 232] width 985 height 20
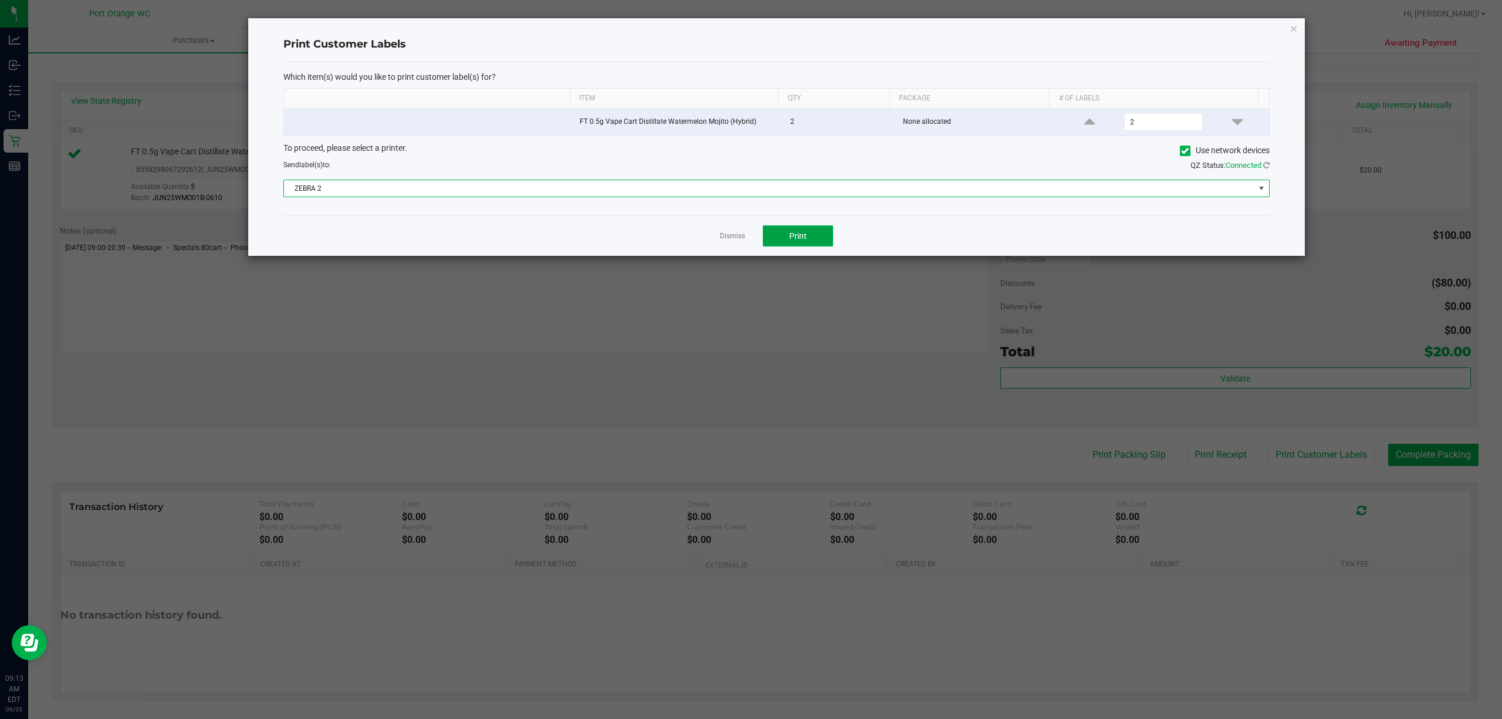
click at [806, 245] on button "Print" at bounding box center [798, 235] width 70 height 21
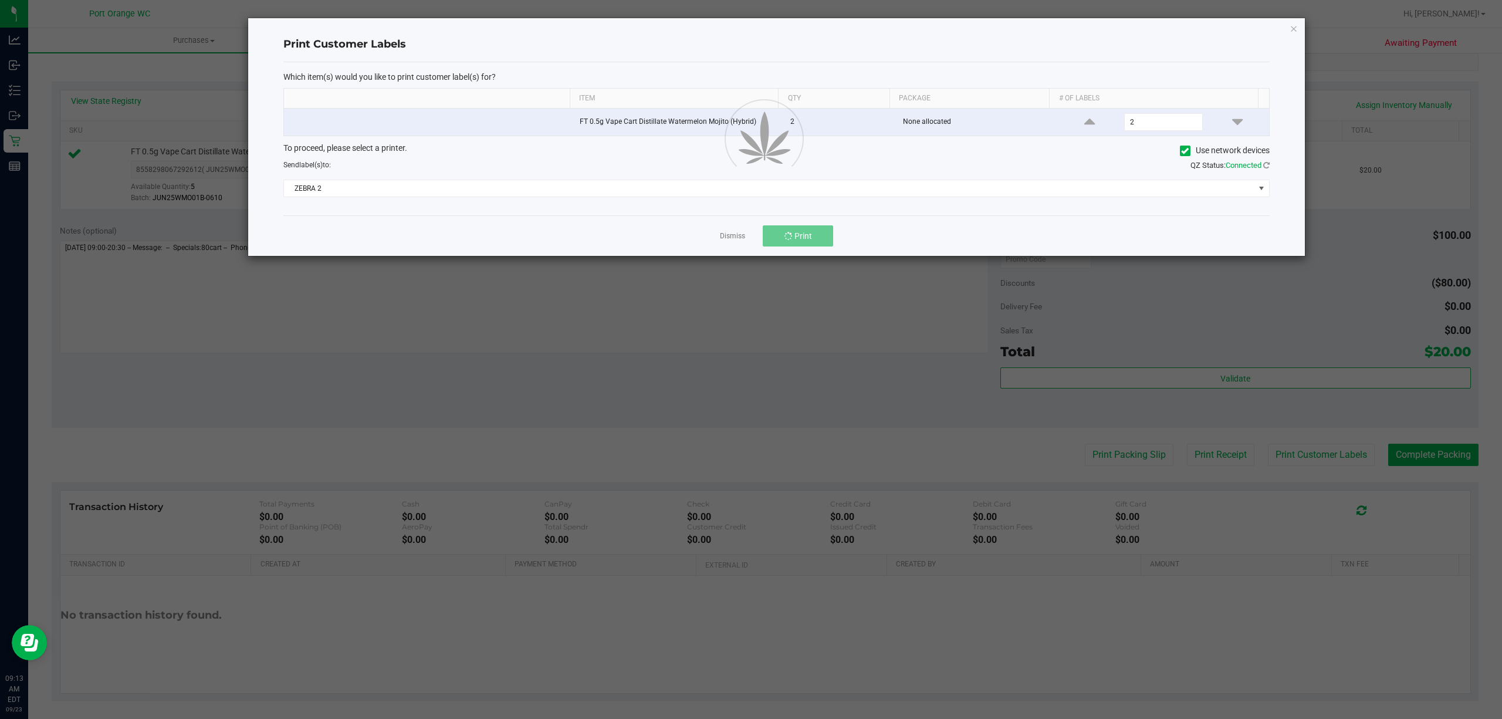
click at [723, 235] on div at bounding box center [776, 137] width 1057 height 238
click at [733, 238] on link "Dismiss" at bounding box center [732, 236] width 25 height 10
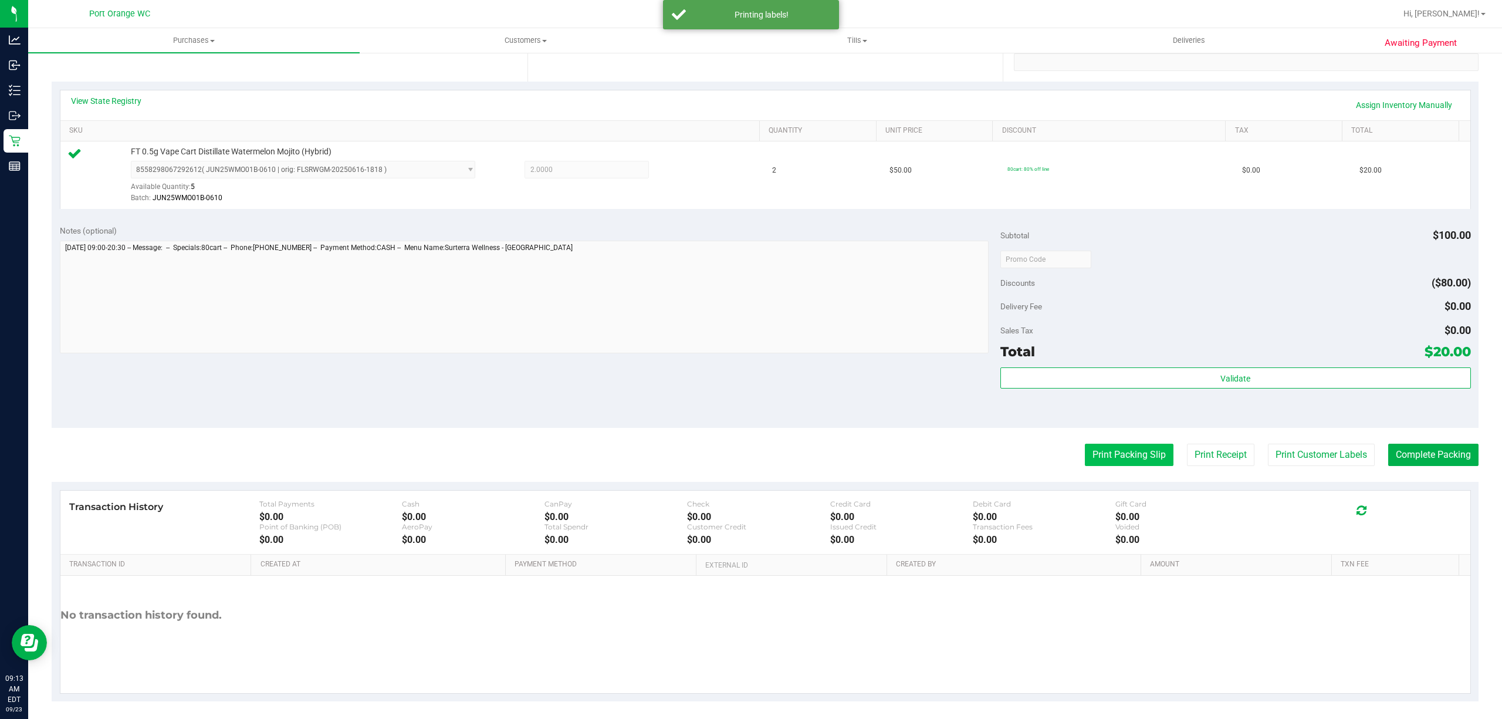
click at [1118, 458] on button "Print Packing Slip" at bounding box center [1129, 455] width 89 height 22
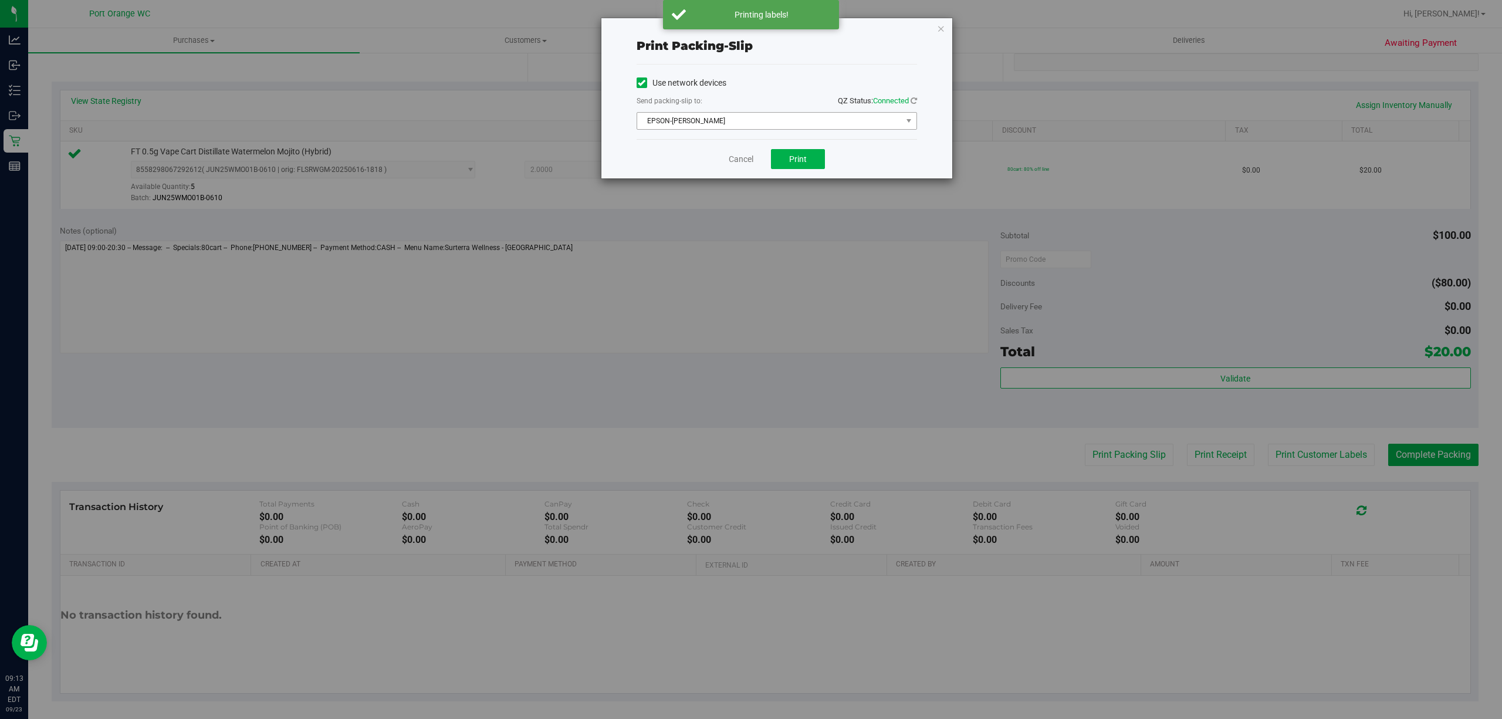
click at [774, 121] on span "EPSON-[PERSON_NAME]" at bounding box center [769, 121] width 265 height 16
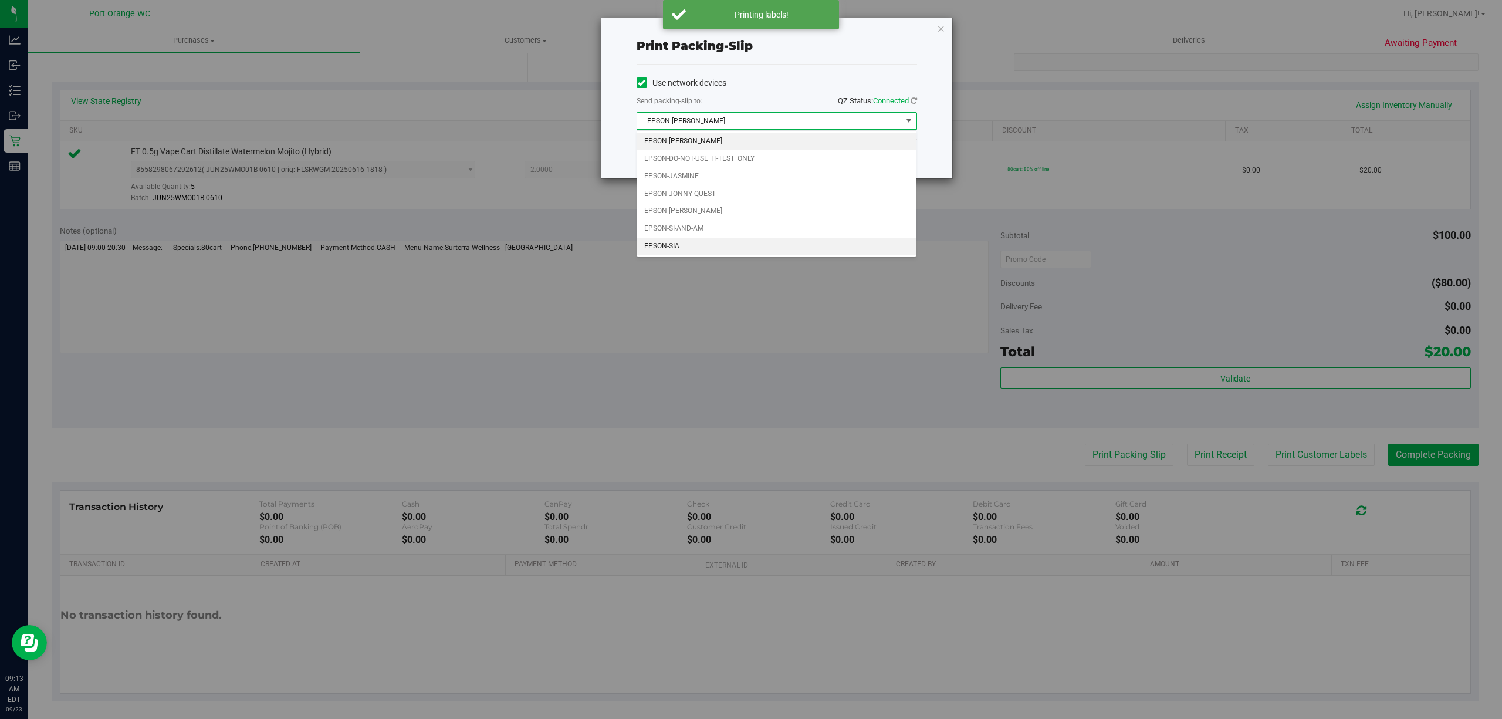
click at [754, 255] on li "EPSON-SIA" at bounding box center [776, 247] width 279 height 18
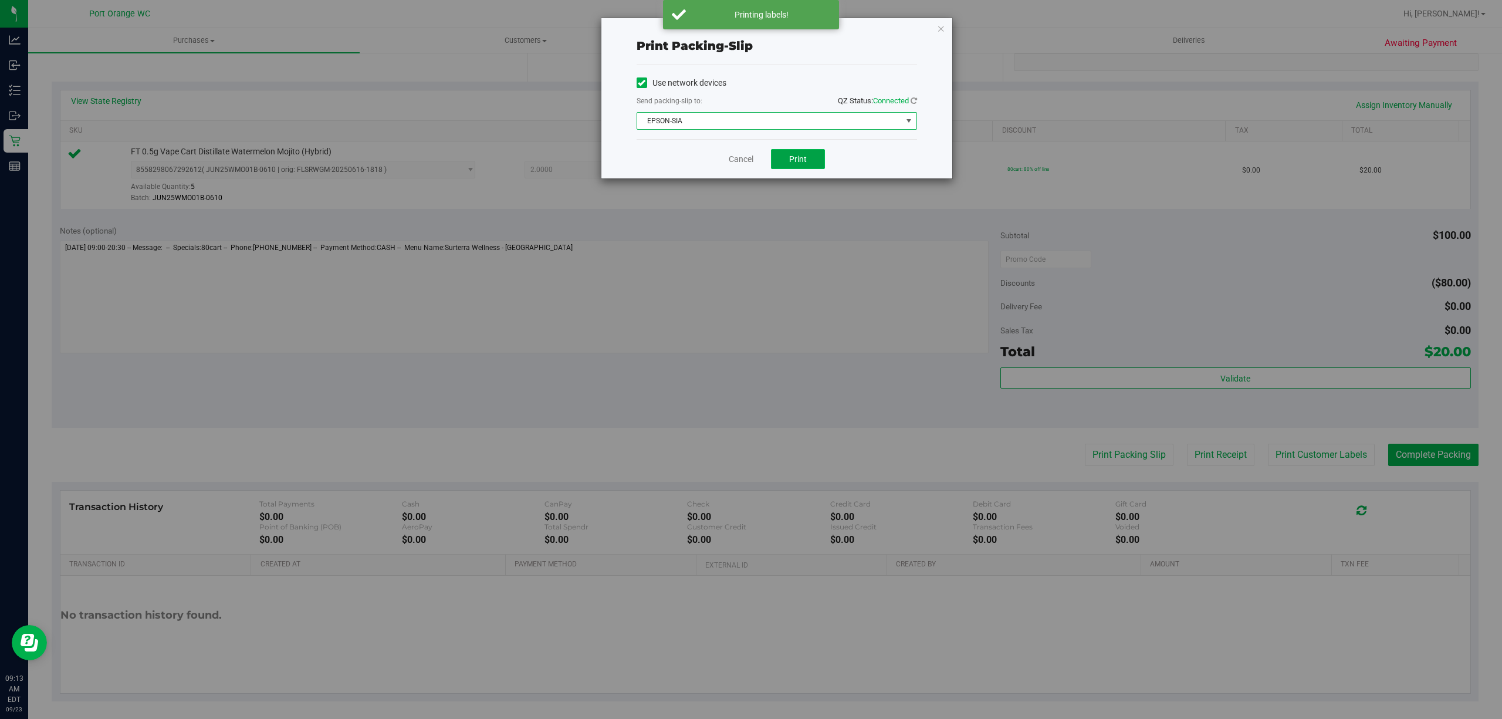
click at [801, 157] on span "Print" at bounding box center [798, 158] width 18 height 9
click at [732, 155] on link "Cancel" at bounding box center [741, 159] width 25 height 12
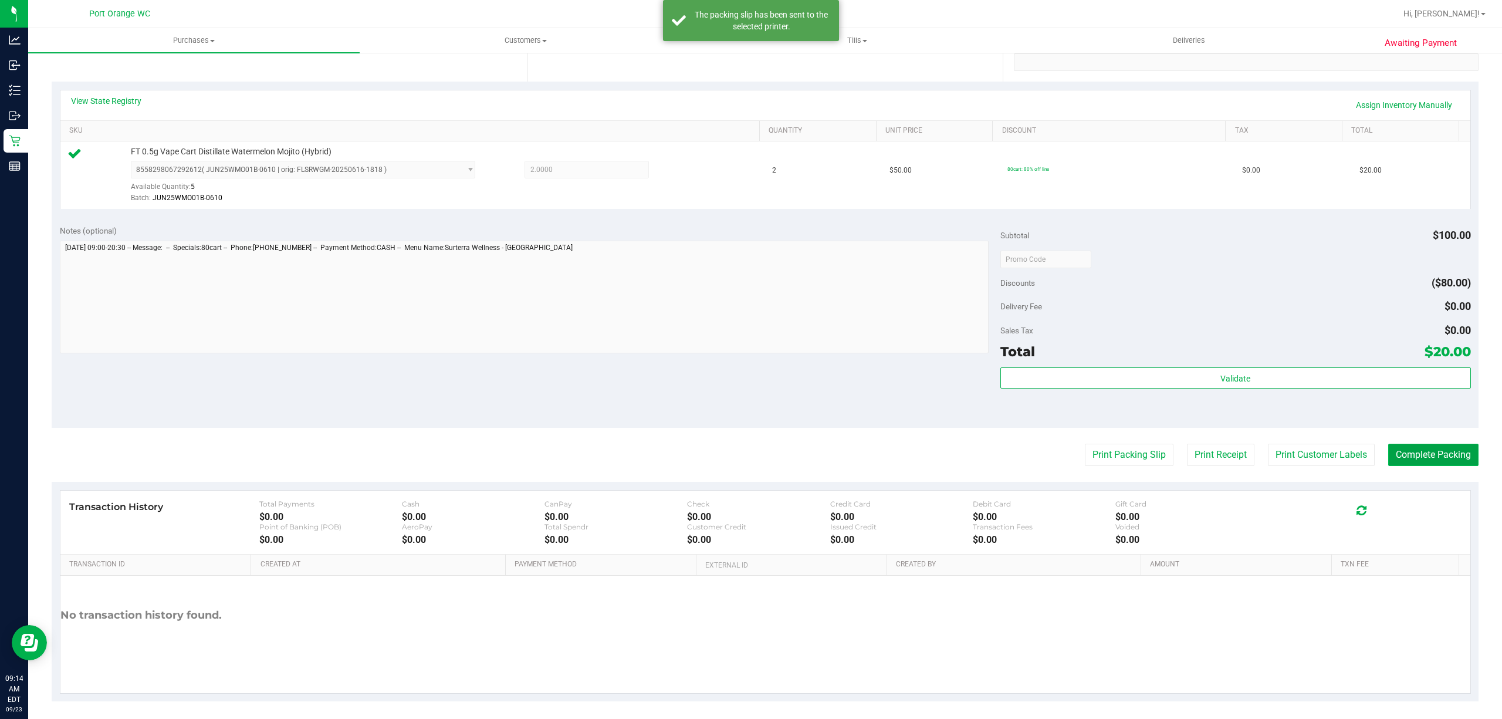
click at [1443, 456] on button "Complete Packing" at bounding box center [1433, 455] width 90 height 22
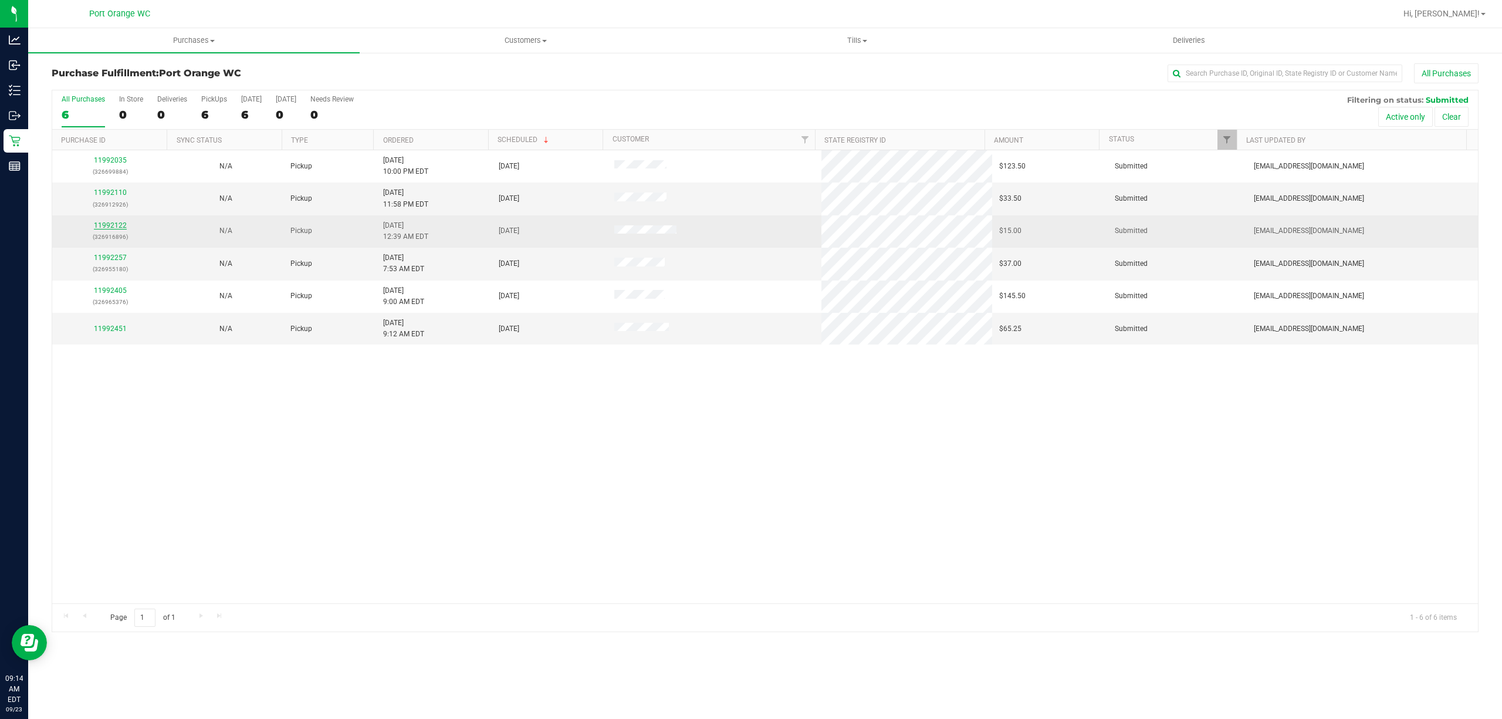
click at [118, 226] on link "11992122" at bounding box center [110, 225] width 33 height 8
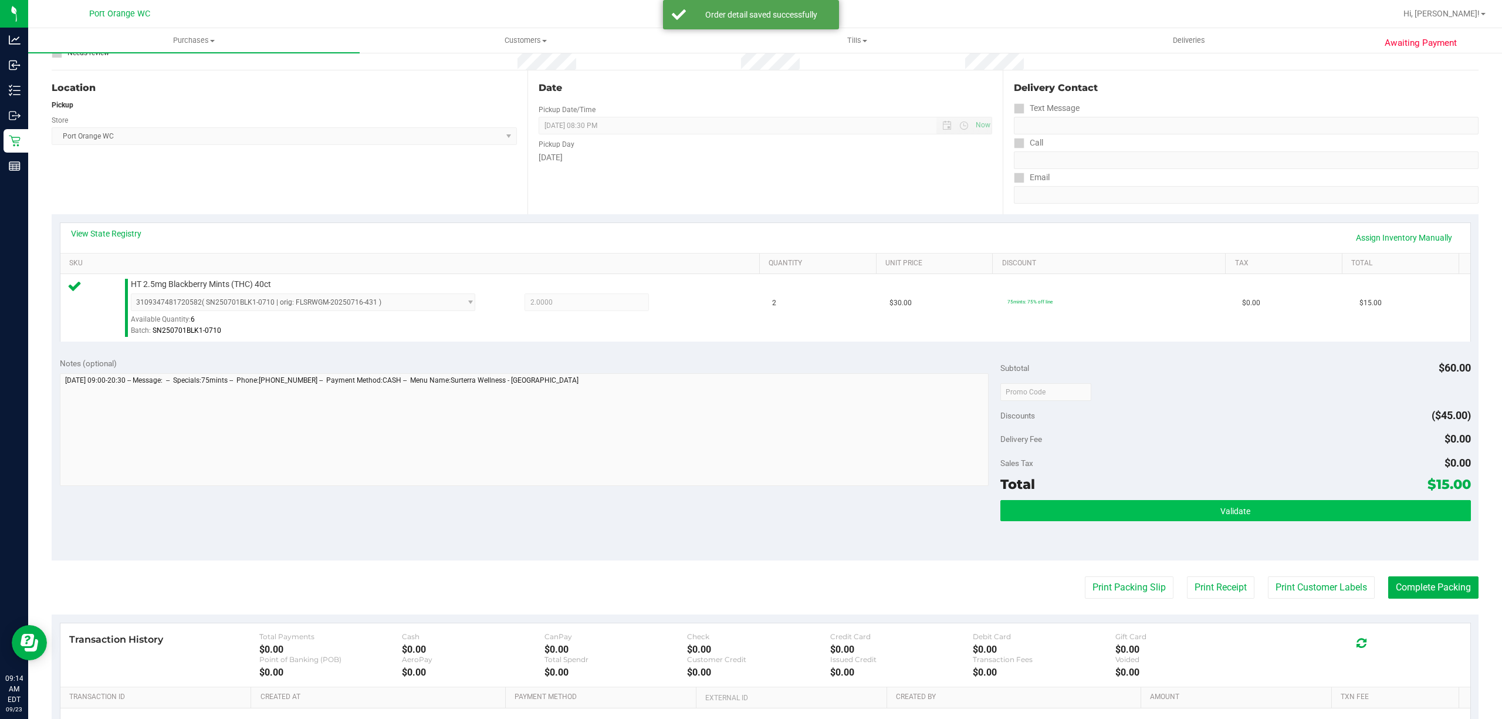
scroll to position [242, 0]
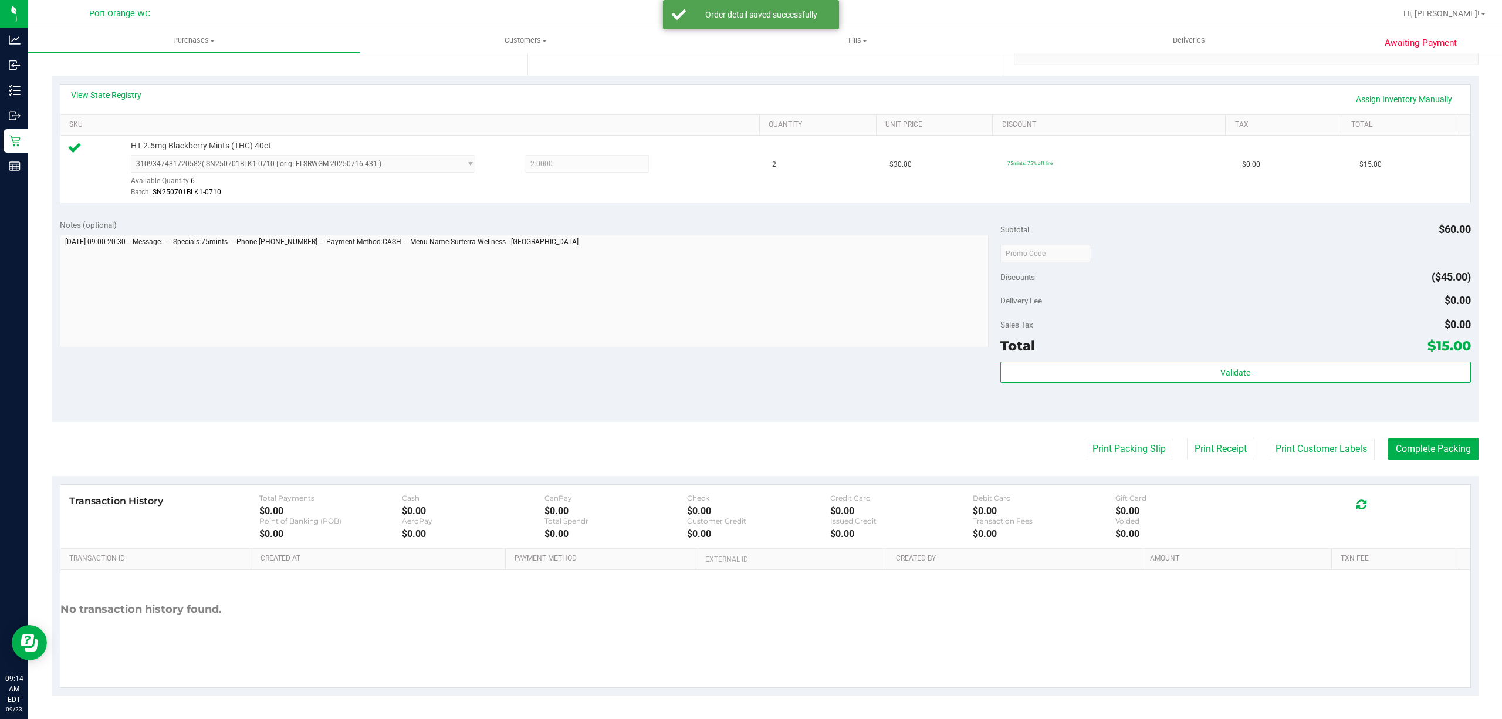
drag, startPoint x: 1172, startPoint y: 353, endPoint x: 1176, endPoint y: 357, distance: 6.2
click at [1173, 353] on div "Total $15.00" at bounding box center [1235, 345] width 471 height 21
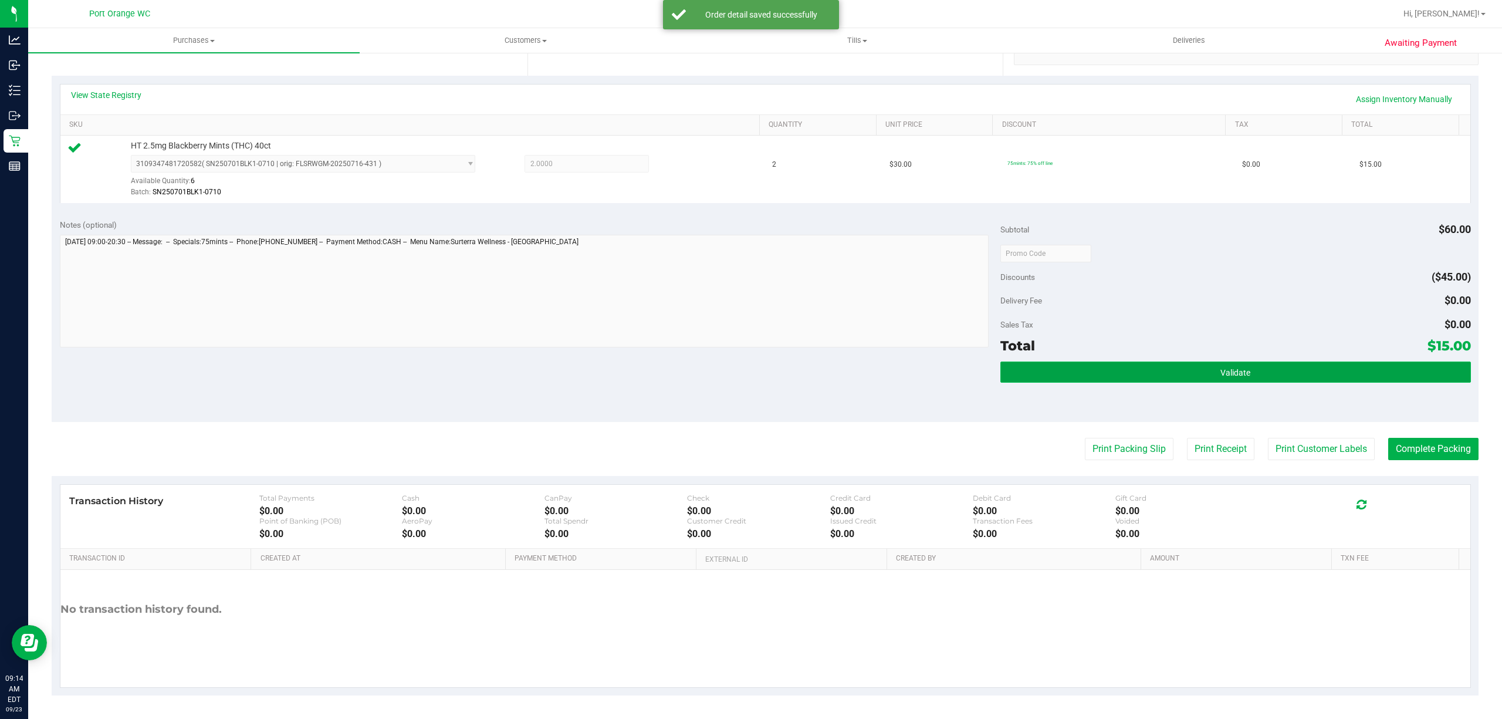
click at [1186, 372] on button "Validate" at bounding box center [1235, 371] width 471 height 21
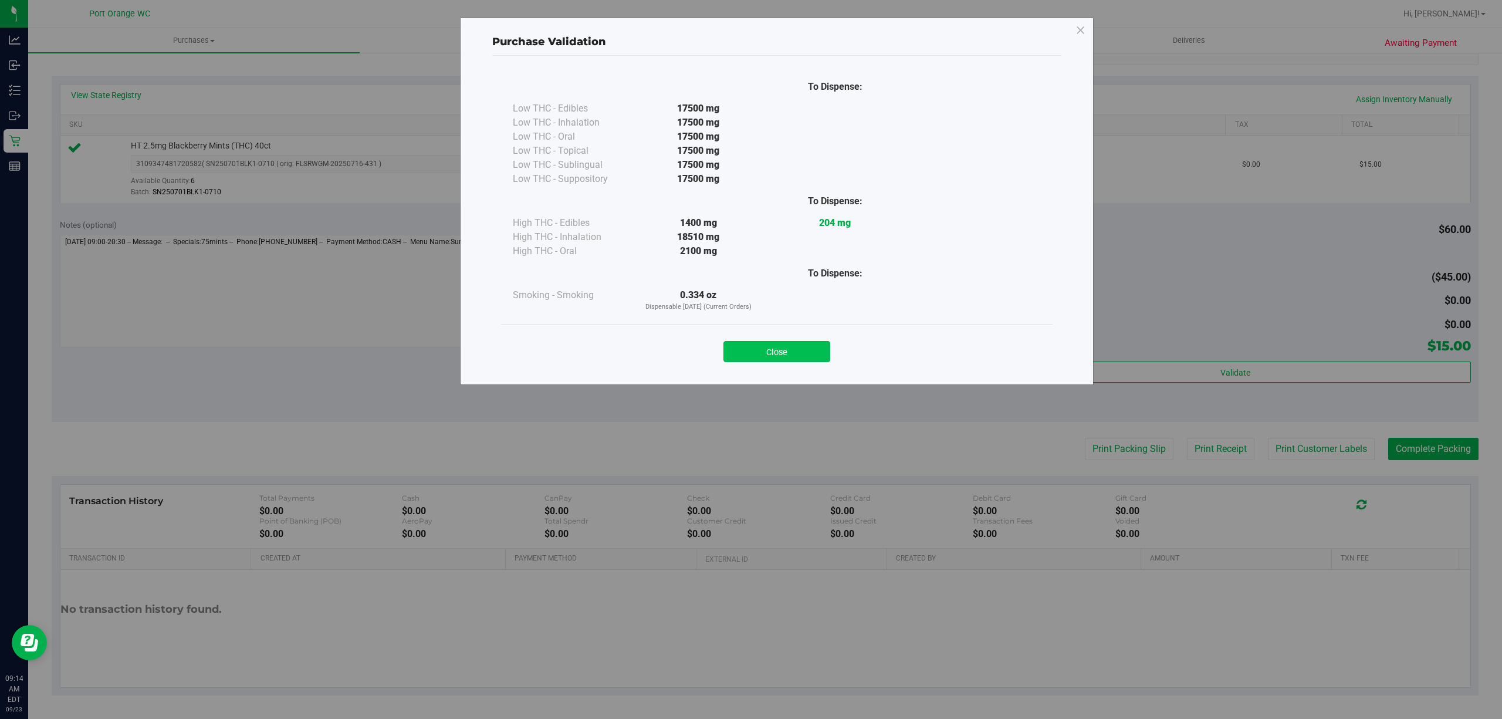
click at [801, 348] on button "Close" at bounding box center [776, 351] width 107 height 21
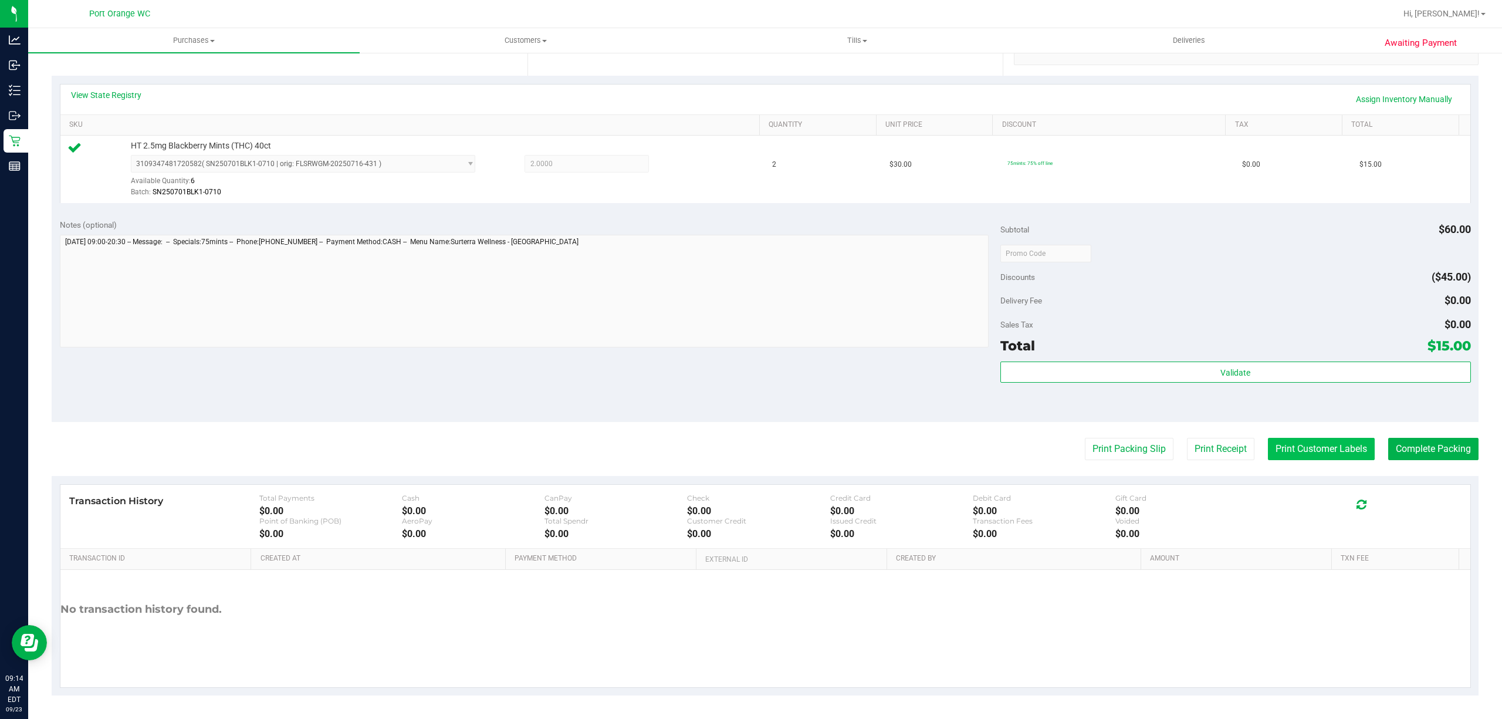
click at [1284, 438] on button "Print Customer Labels" at bounding box center [1321, 449] width 107 height 22
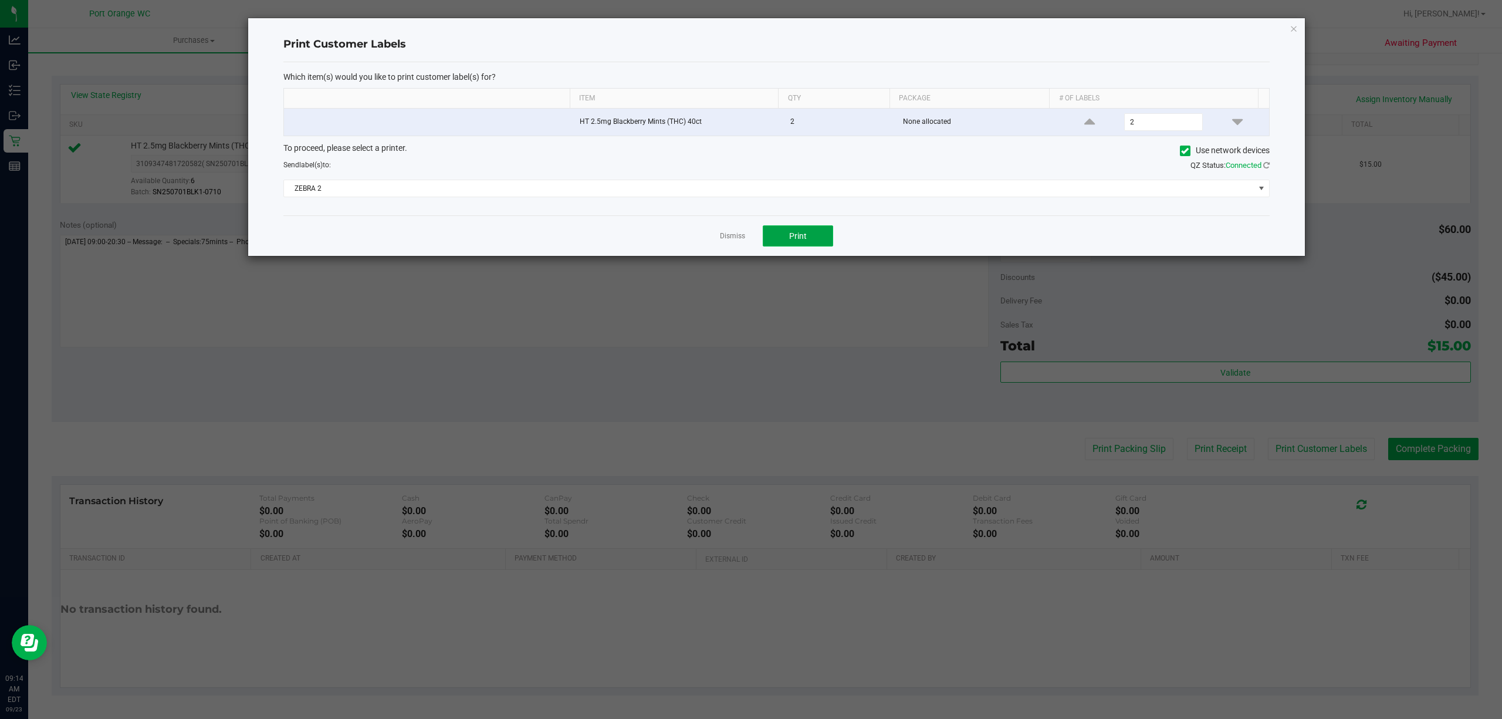
click at [817, 243] on button "Print" at bounding box center [798, 235] width 70 height 21
click at [738, 239] on link "Dismiss" at bounding box center [732, 236] width 25 height 10
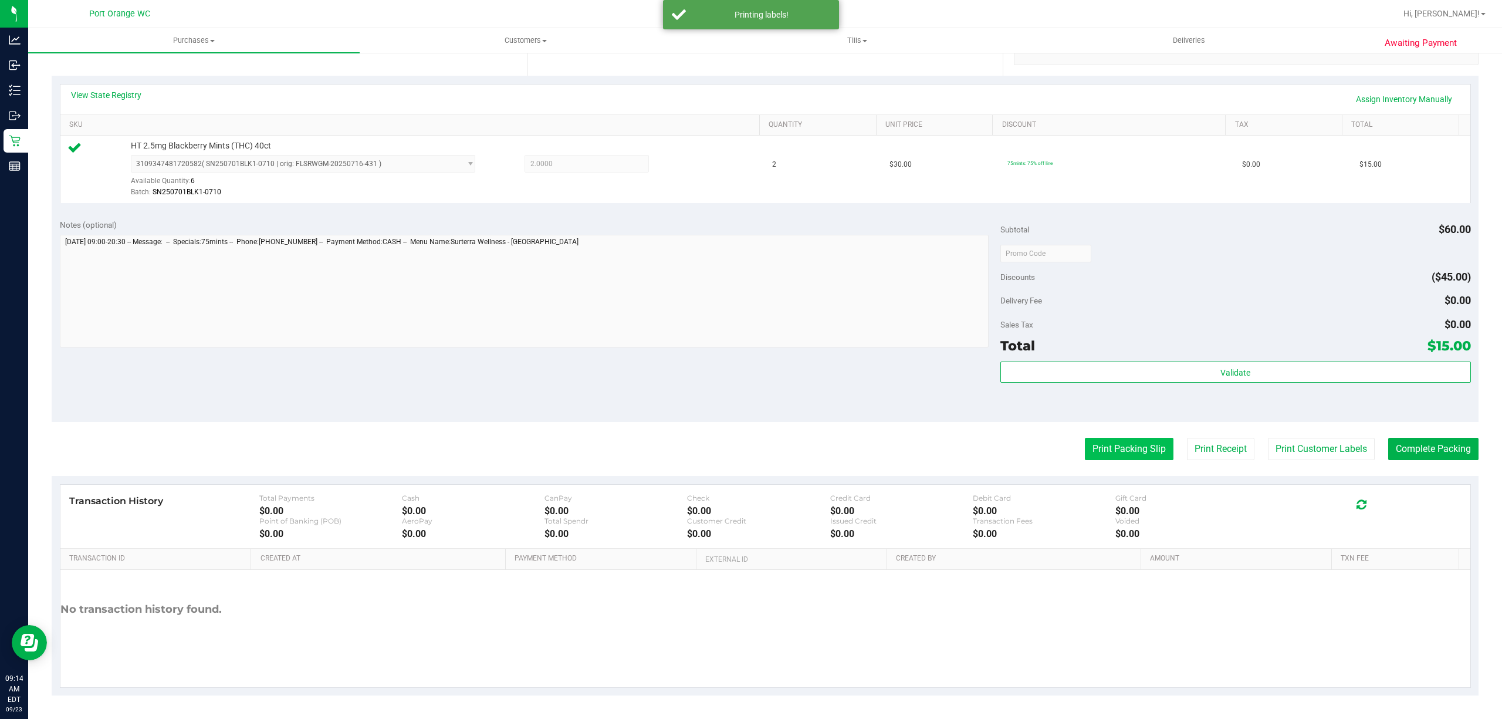
click at [1090, 449] on button "Print Packing Slip" at bounding box center [1129, 449] width 89 height 22
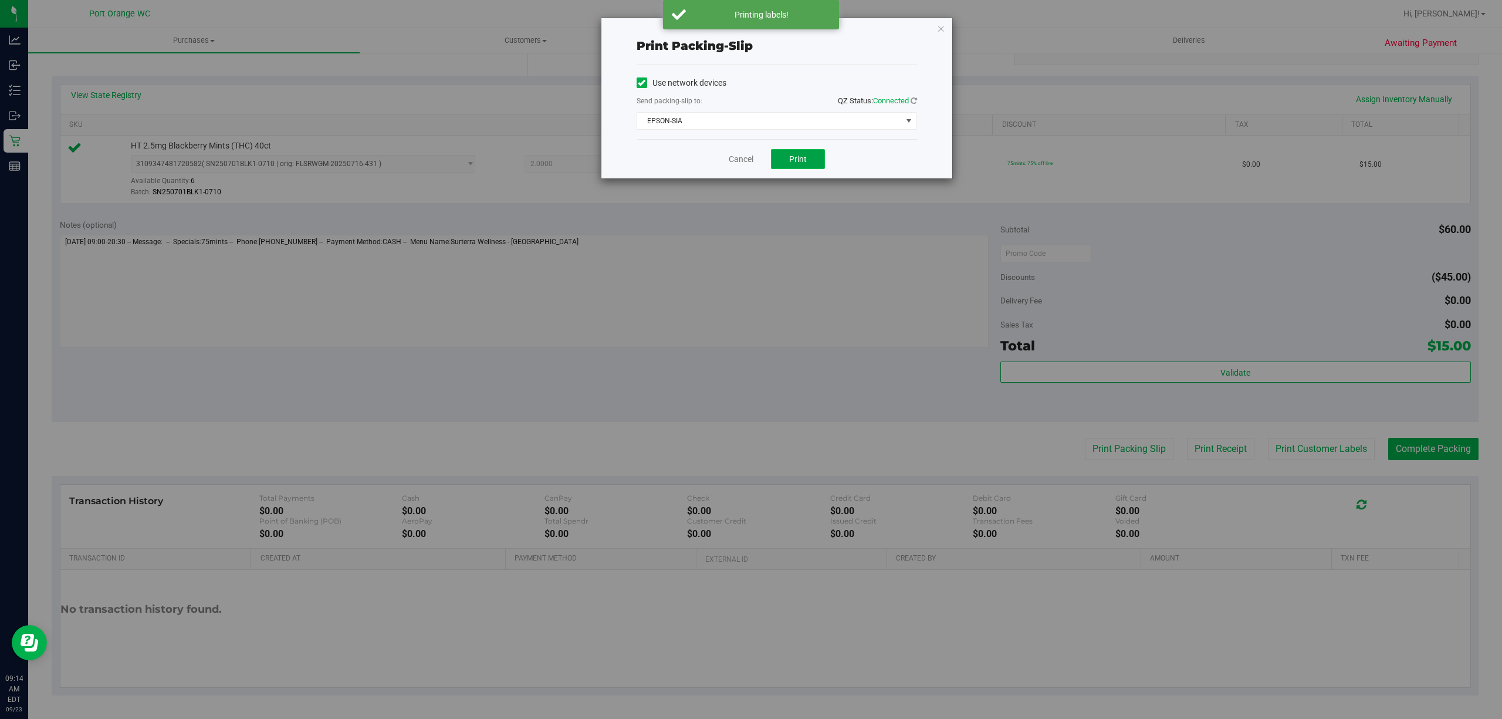
click at [794, 153] on button "Print" at bounding box center [798, 159] width 54 height 20
click at [737, 162] on link "Cancel" at bounding box center [741, 159] width 25 height 12
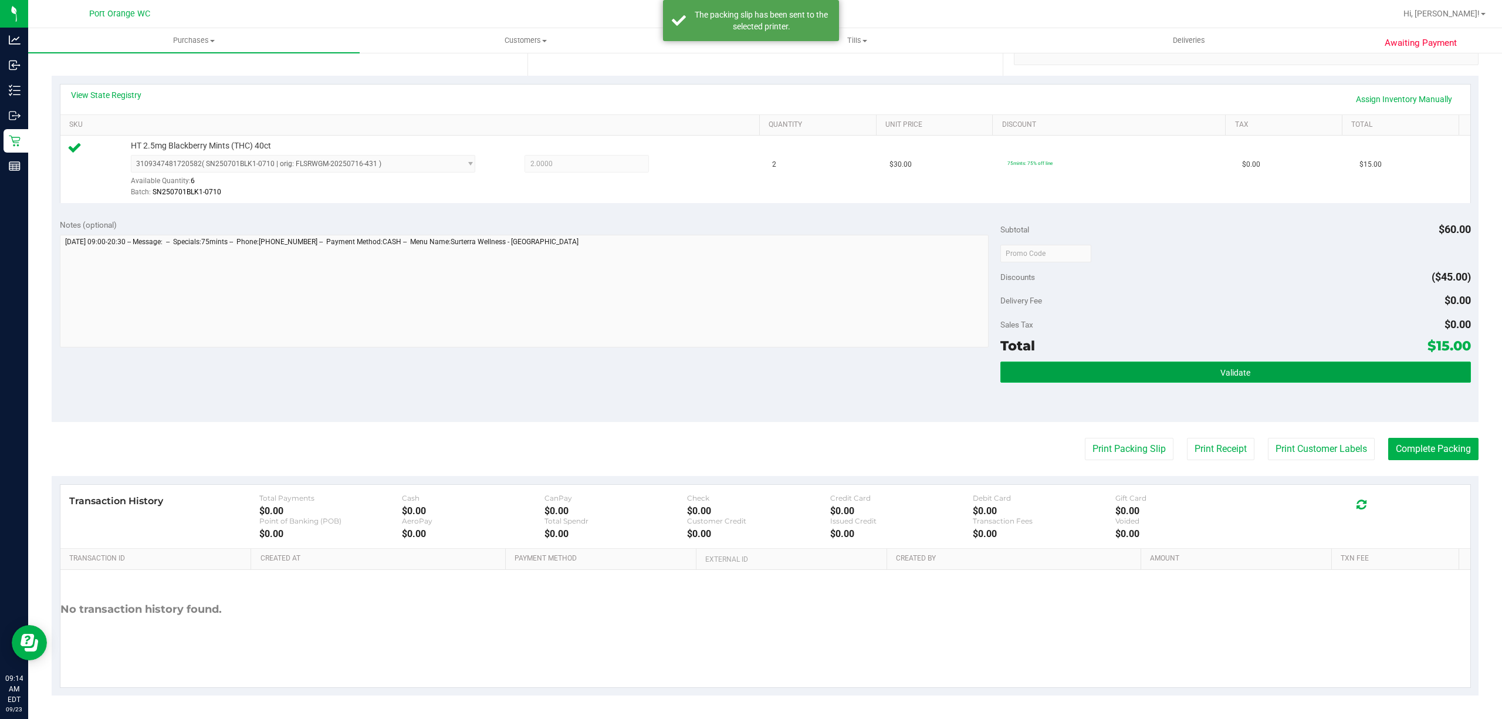
click at [1168, 379] on button "Validate" at bounding box center [1235, 371] width 471 height 21
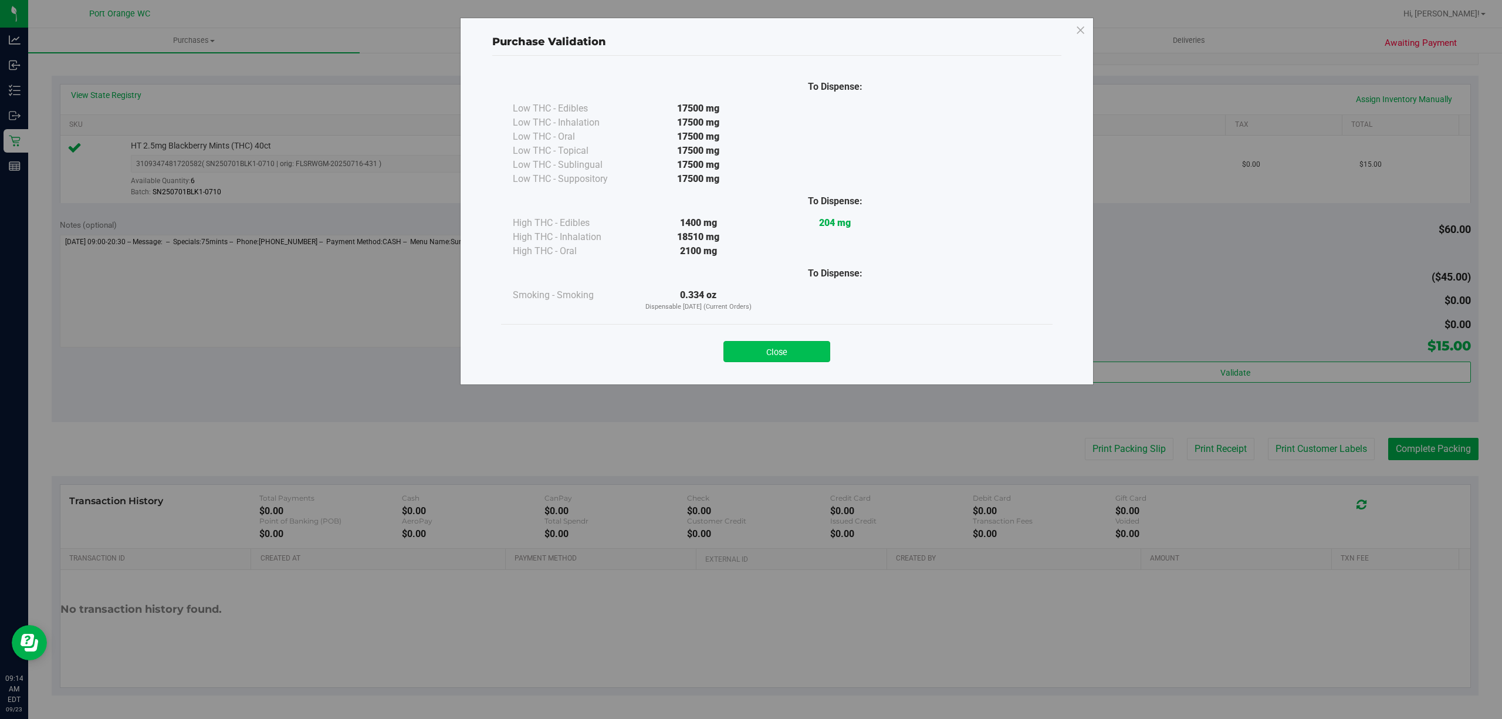
click at [813, 351] on button "Close" at bounding box center [776, 351] width 107 height 21
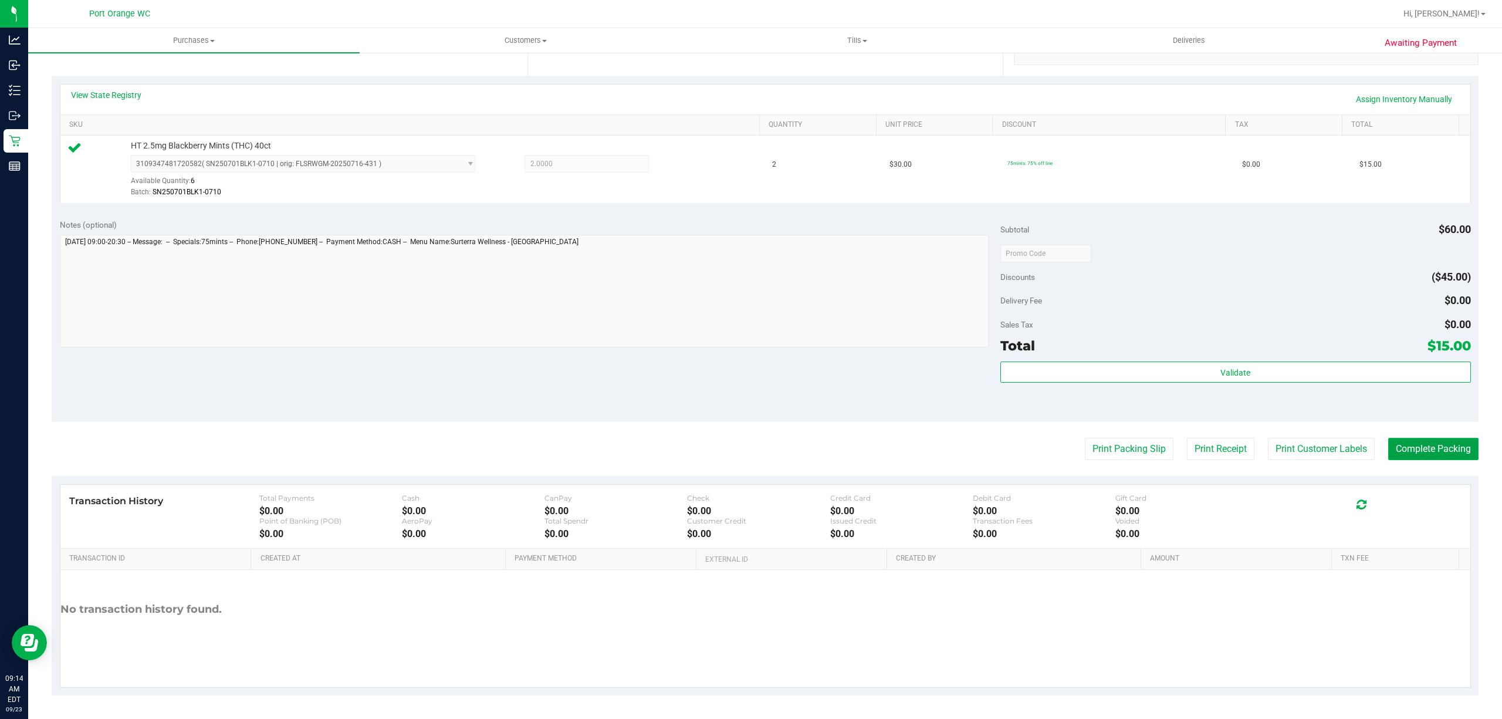
click at [1420, 454] on button "Complete Packing" at bounding box center [1433, 449] width 90 height 22
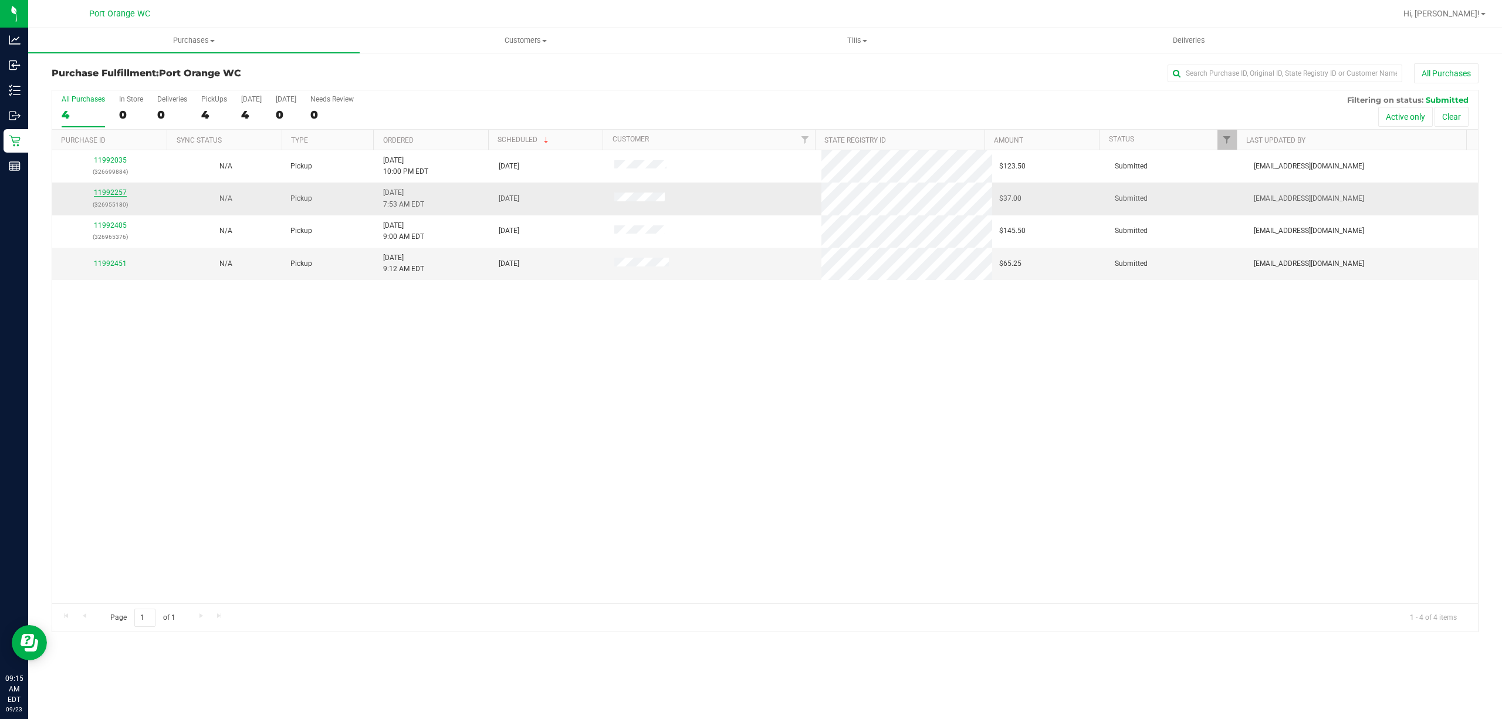
click at [116, 196] on link "11992257" at bounding box center [110, 192] width 33 height 8
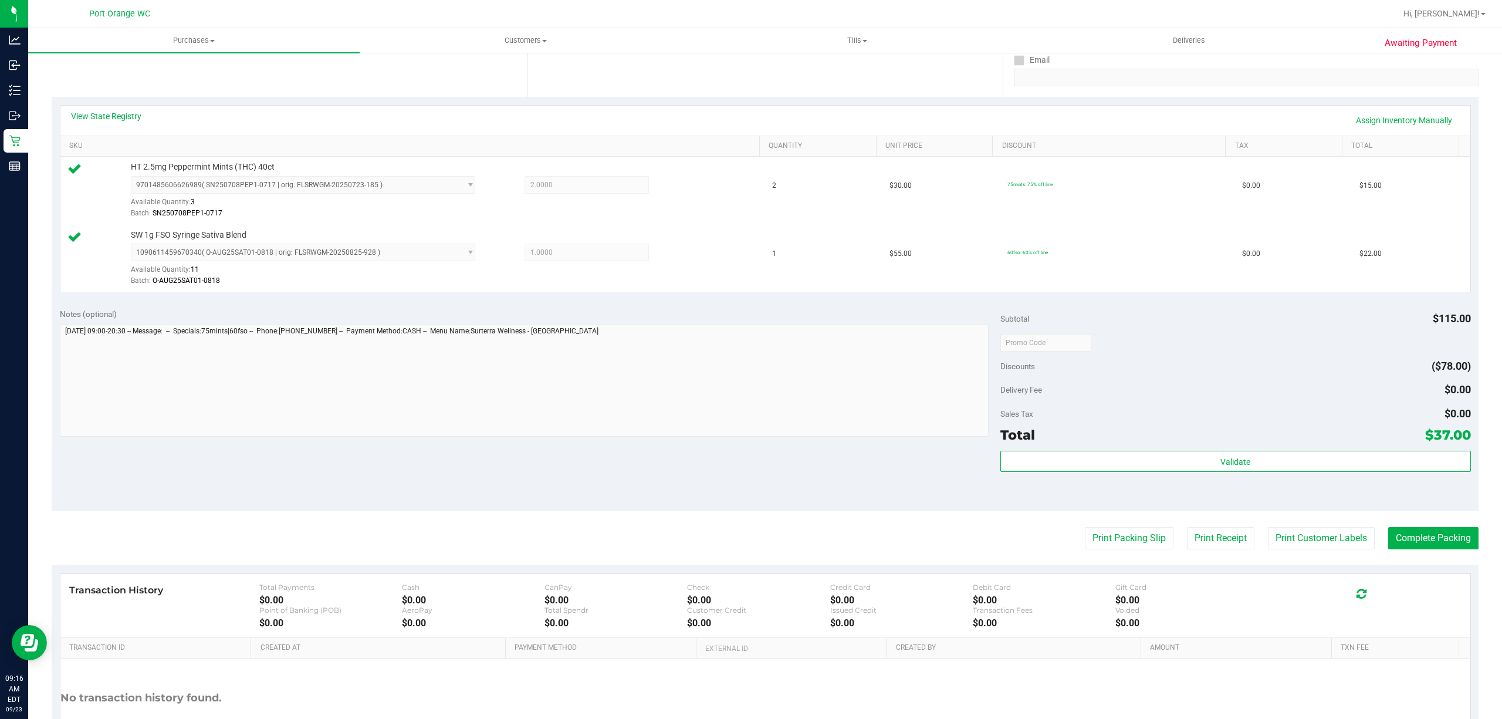
scroll to position [235, 0]
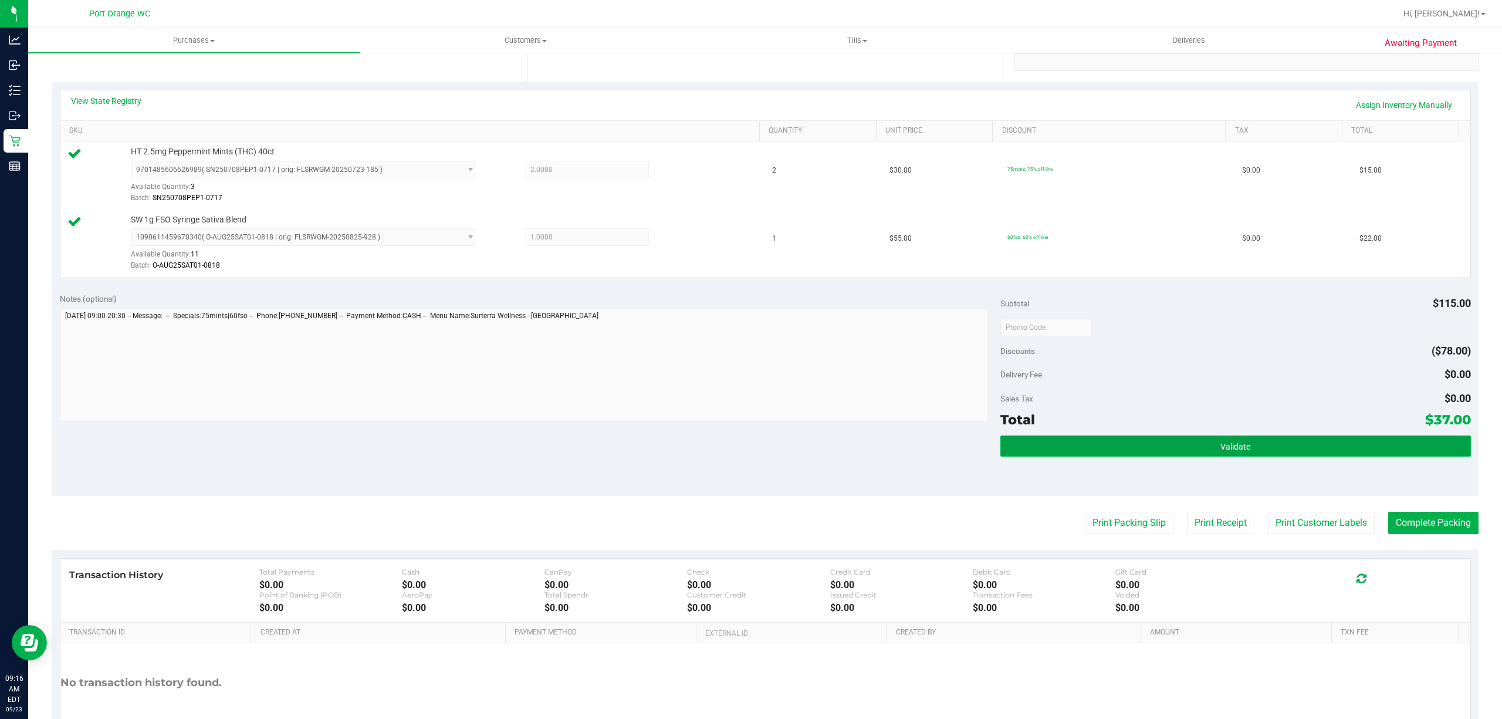
click at [1111, 441] on button "Validate" at bounding box center [1235, 445] width 471 height 21
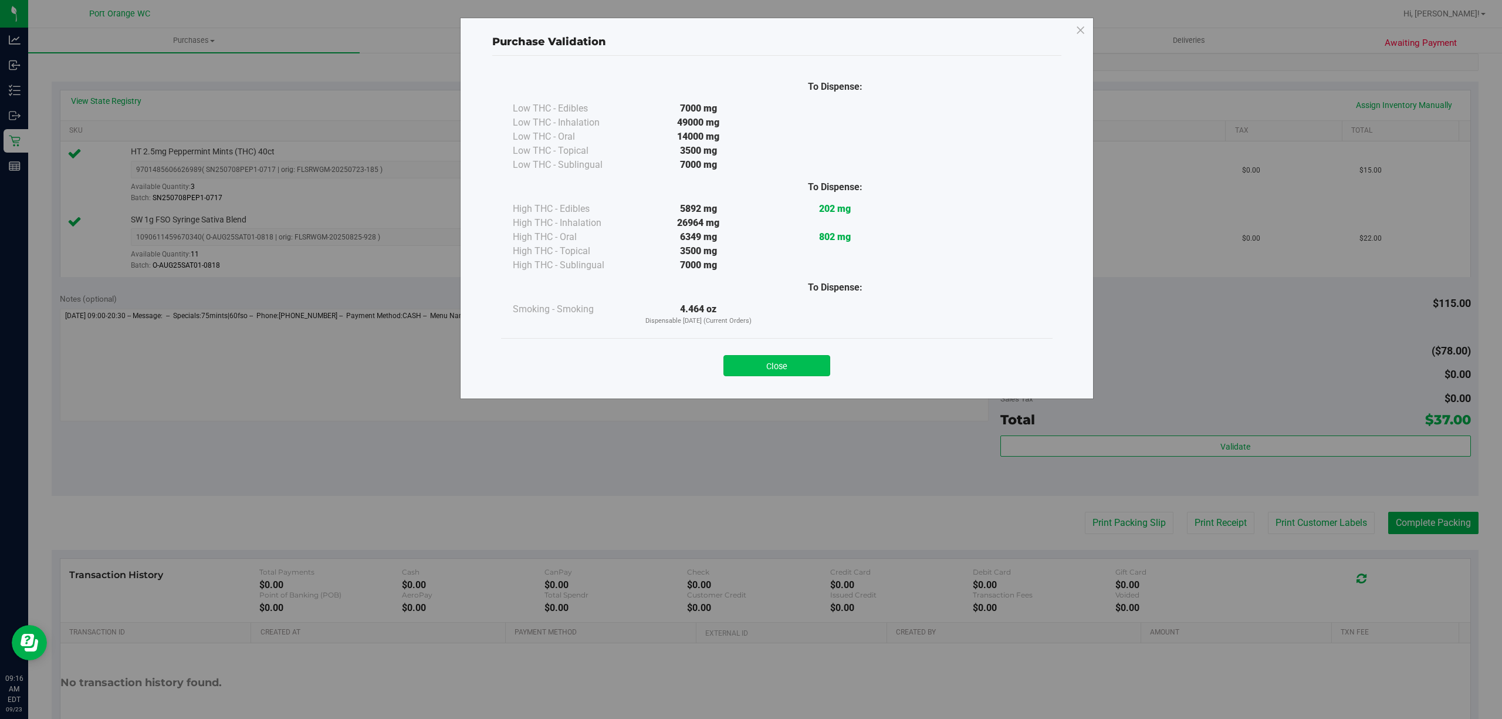
click at [800, 367] on button "Close" at bounding box center [776, 365] width 107 height 21
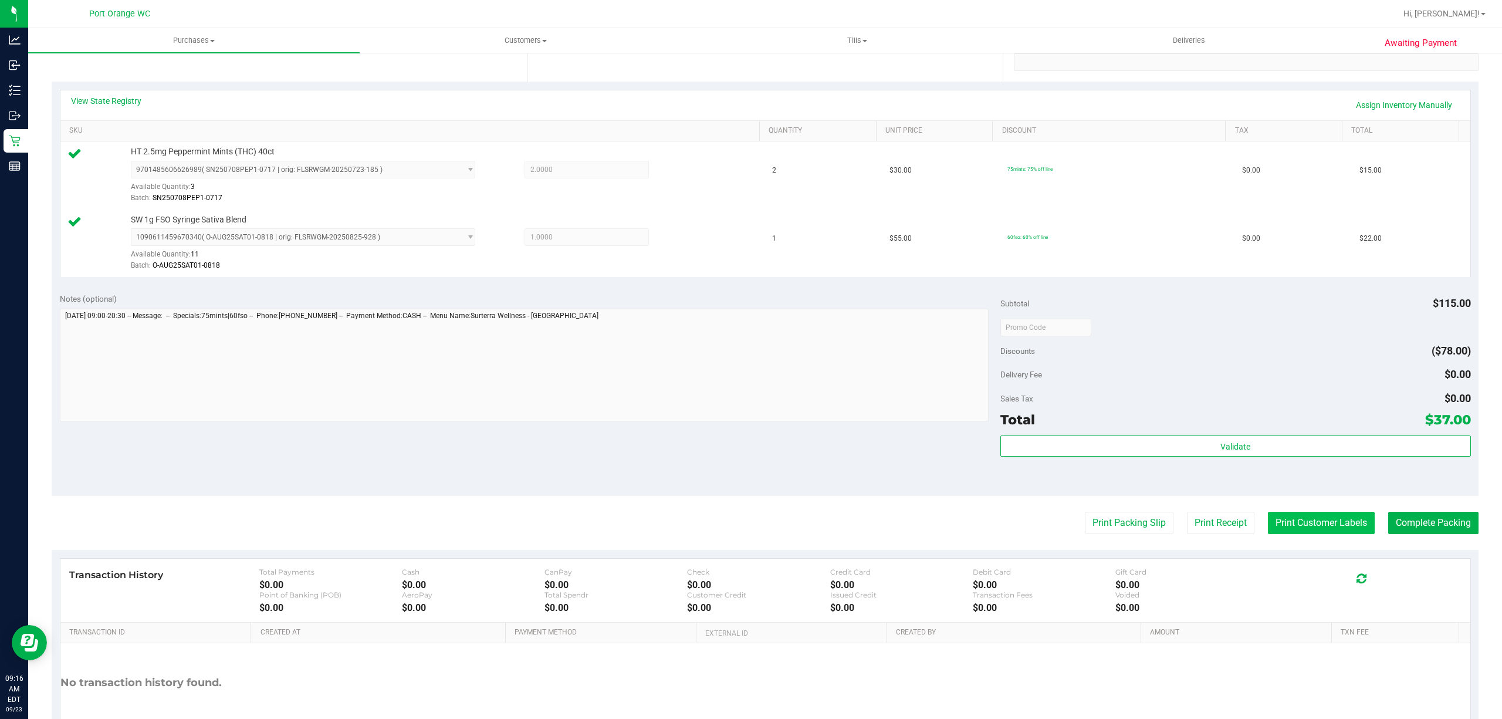
drag, startPoint x: 1276, startPoint y: 536, endPoint x: 1275, endPoint y: 526, distance: 10.0
click at [1275, 534] on purchase-details "Back Edit Purchase Cancel Purchase View Profile # 11992257 BioTrack ID: - Submi…" at bounding box center [765, 299] width 1427 height 941
click at [1276, 525] on button "Print Customer Labels" at bounding box center [1321, 523] width 107 height 22
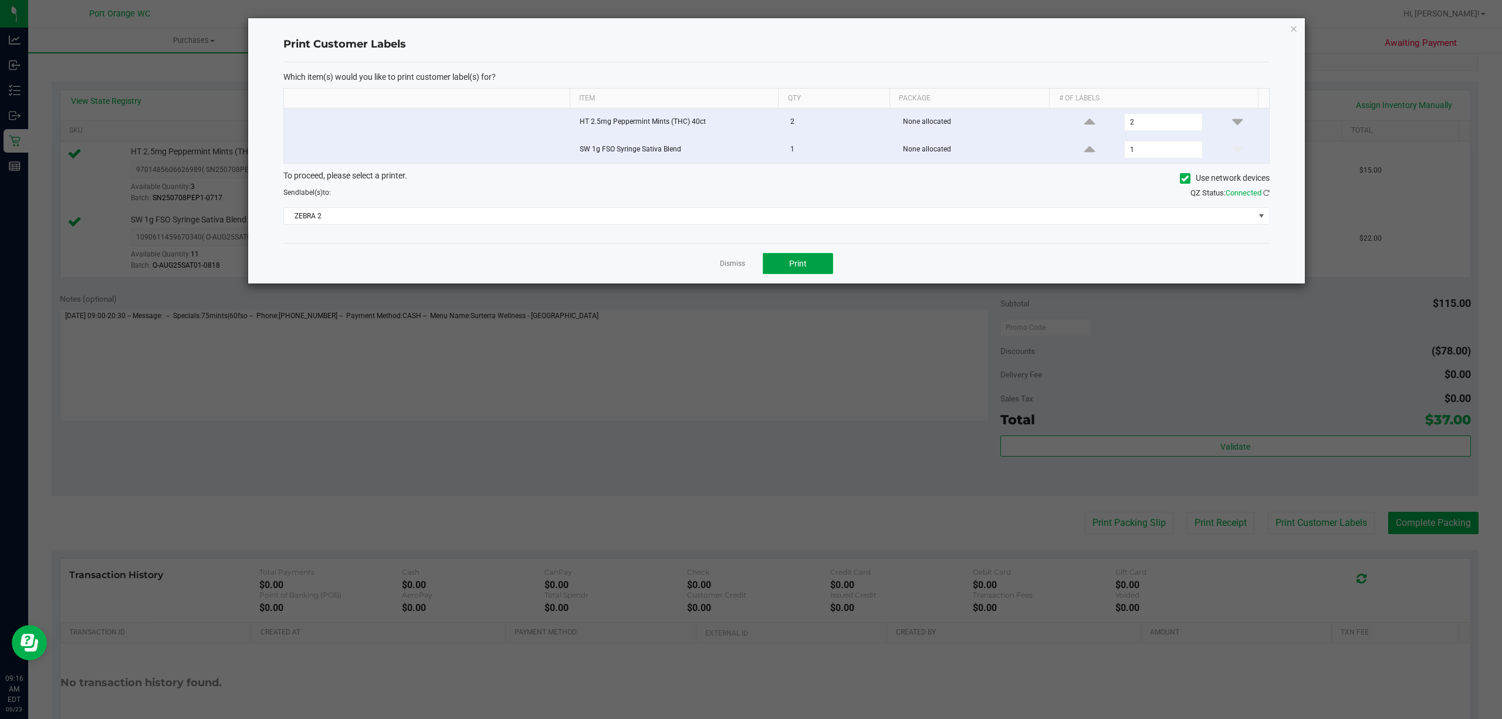
click at [812, 270] on button "Print" at bounding box center [798, 263] width 70 height 21
click at [731, 263] on div at bounding box center [776, 150] width 1057 height 265
click at [742, 265] on link "Dismiss" at bounding box center [732, 264] width 25 height 10
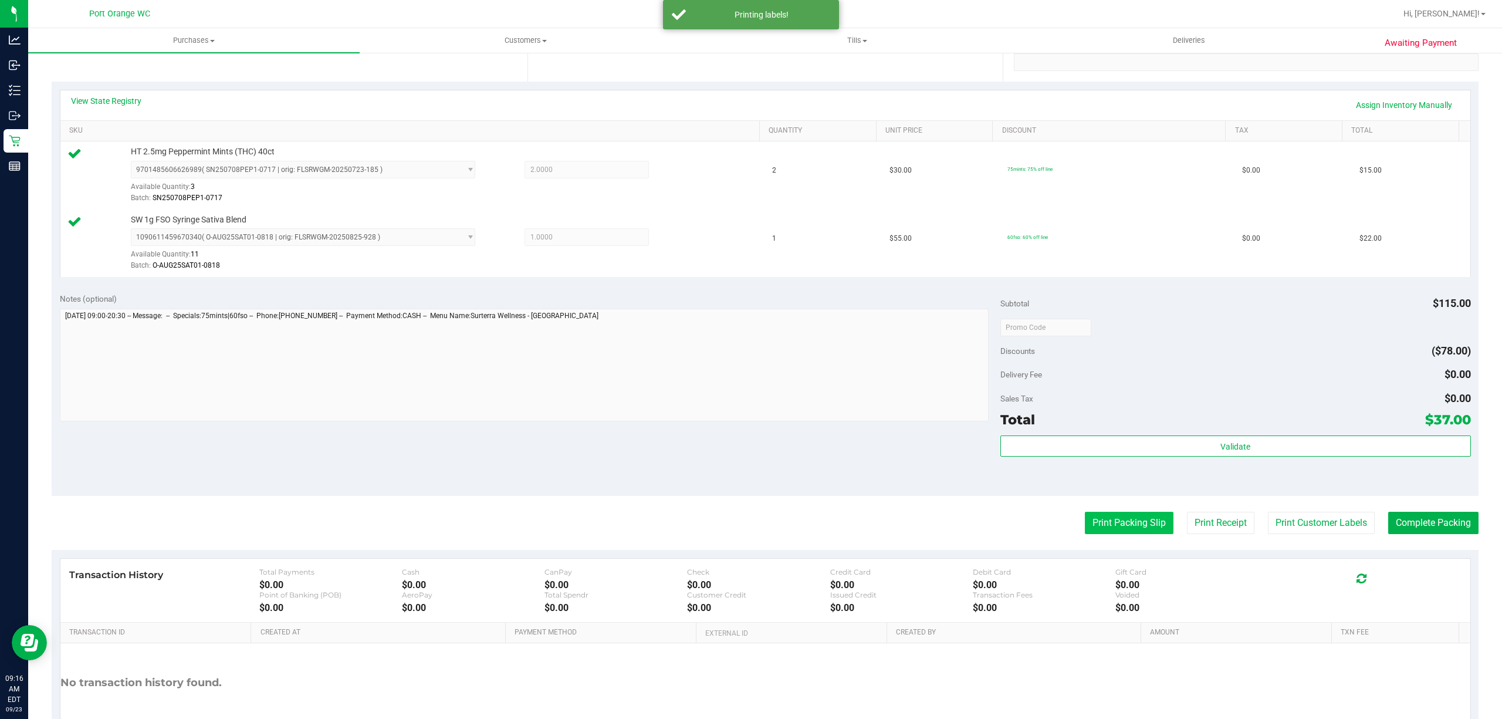
click at [1085, 523] on button "Print Packing Slip" at bounding box center [1129, 523] width 89 height 22
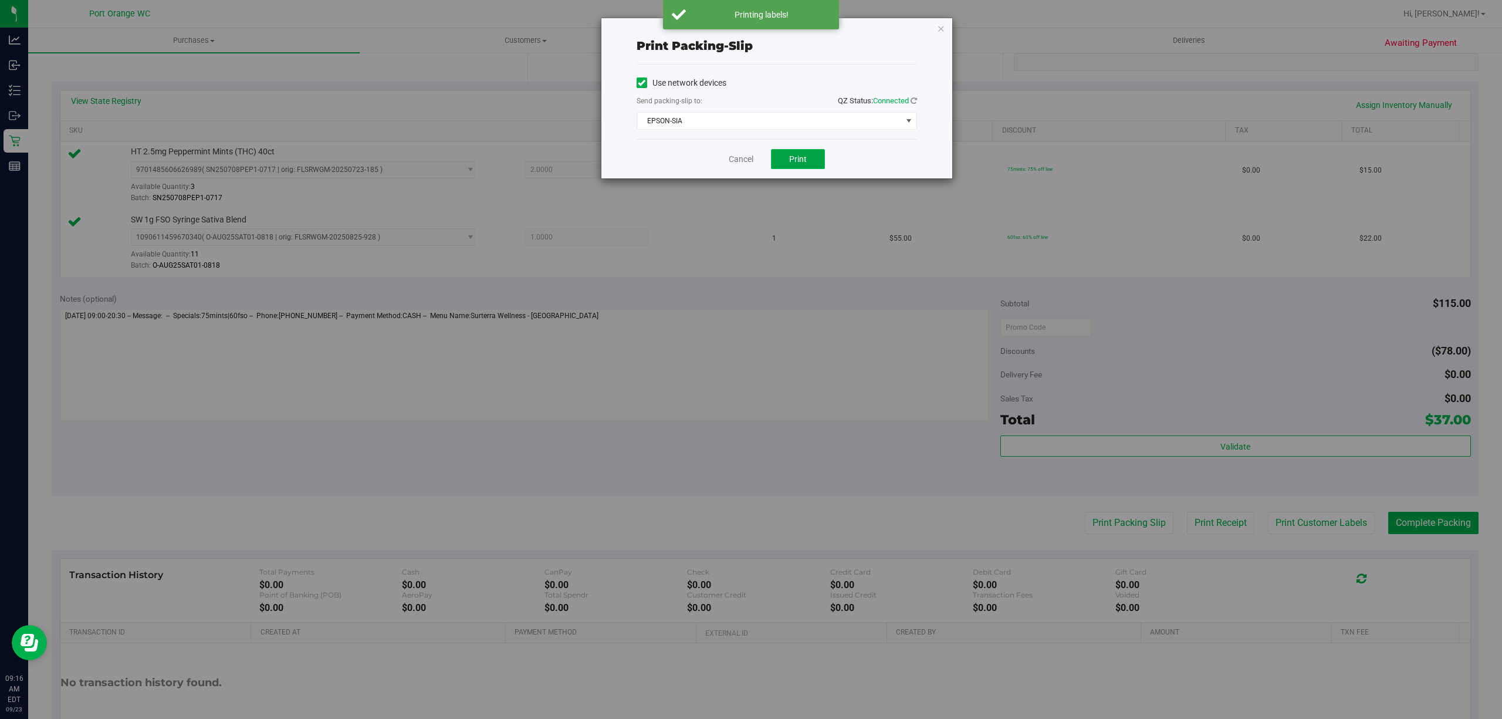
click at [815, 160] on button "Print" at bounding box center [798, 159] width 54 height 20
click at [730, 160] on link "Cancel" at bounding box center [741, 159] width 25 height 12
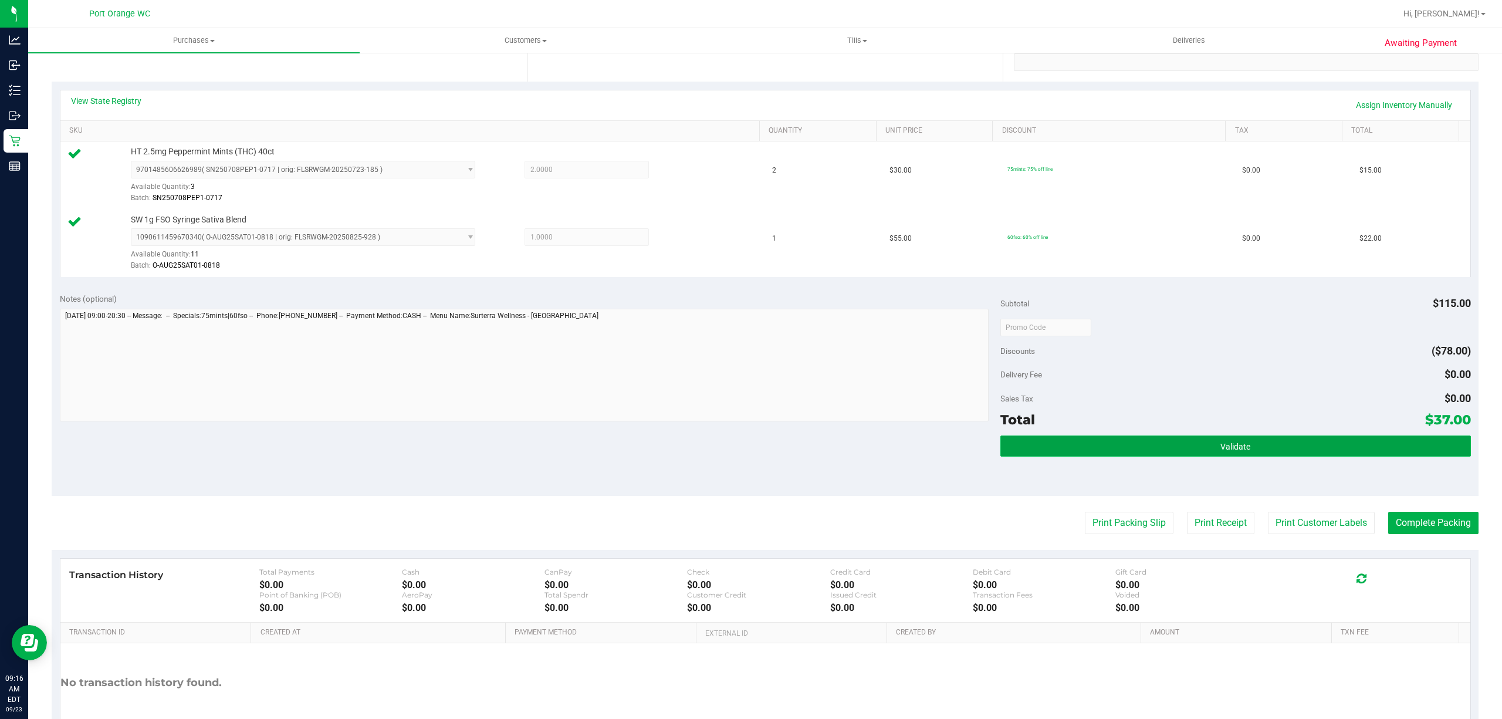
click at [1099, 444] on button "Validate" at bounding box center [1235, 445] width 471 height 21
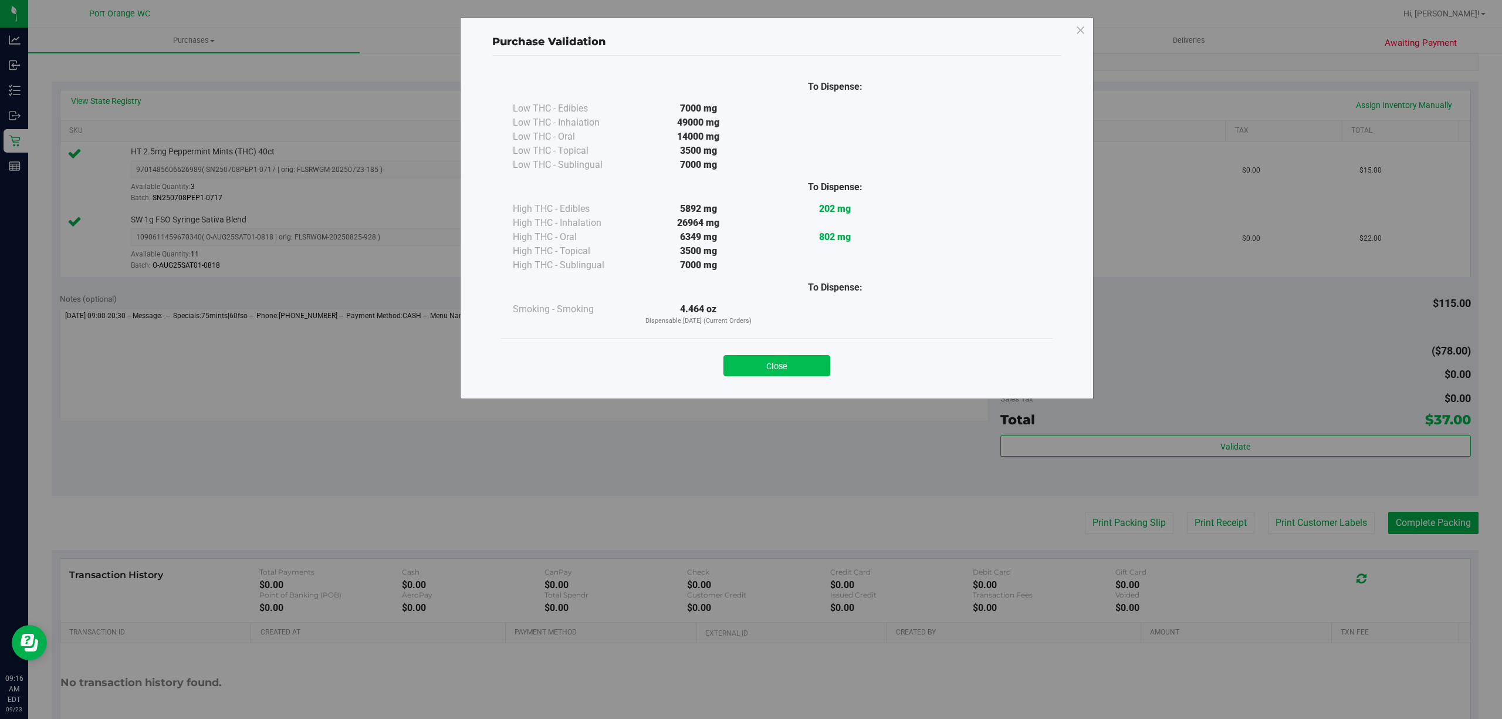
click at [780, 372] on button "Close" at bounding box center [776, 365] width 107 height 21
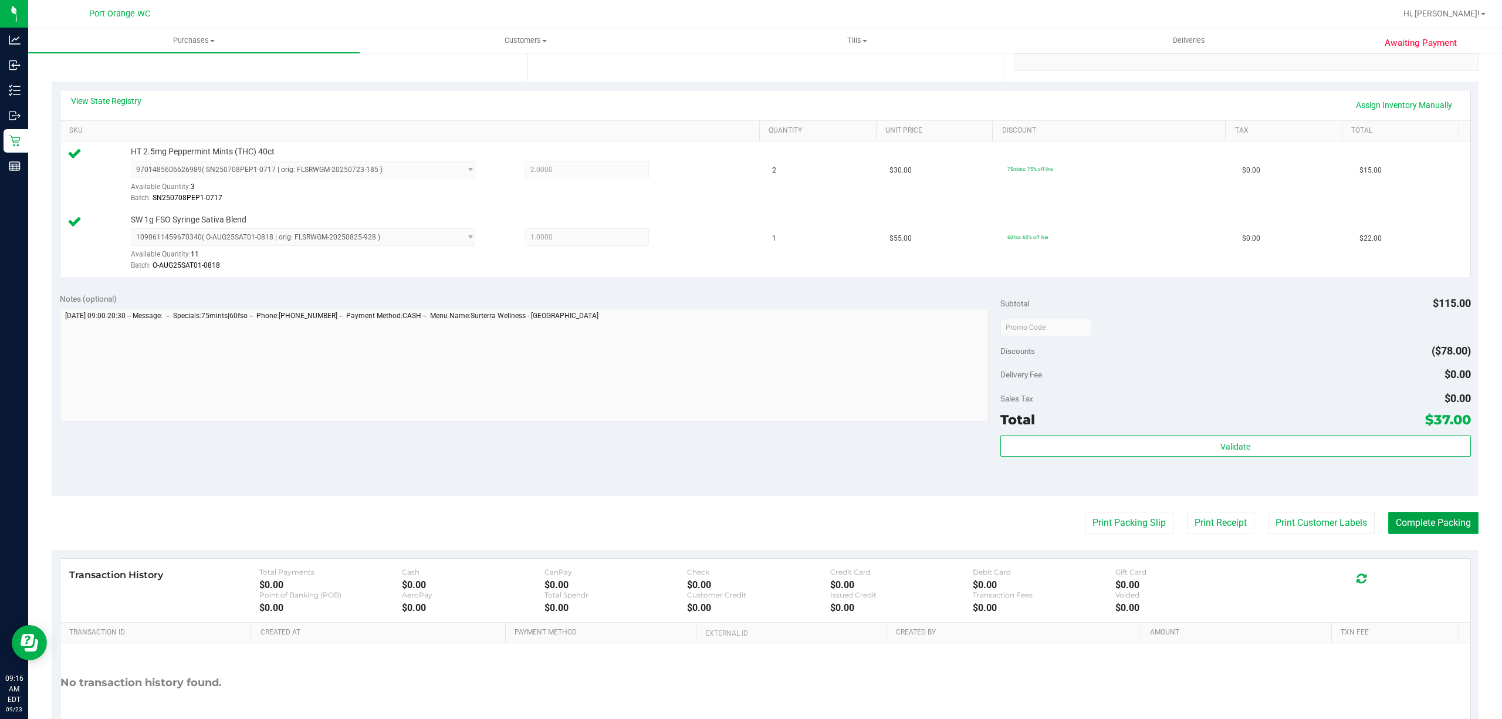
click at [1418, 526] on button "Complete Packing" at bounding box center [1433, 523] width 90 height 22
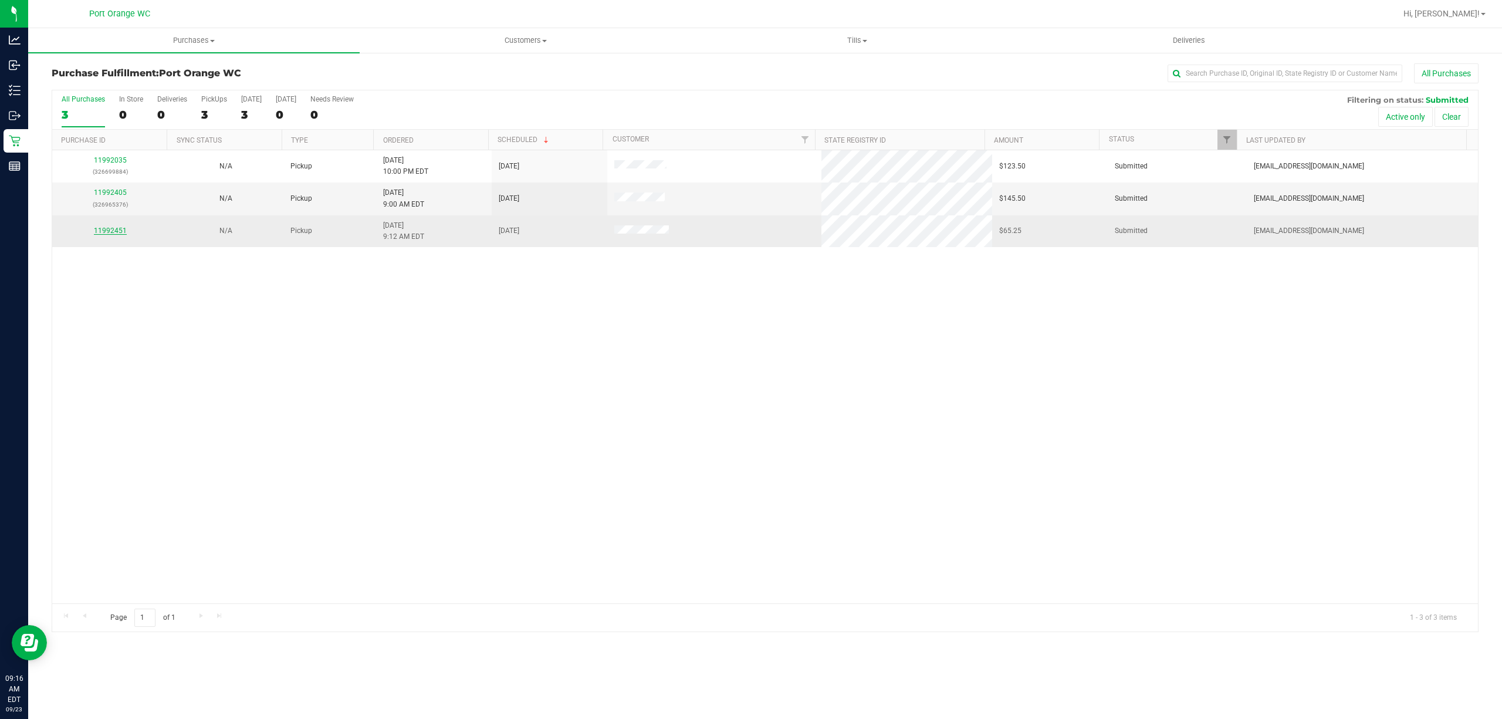
click at [120, 229] on link "11992451" at bounding box center [110, 230] width 33 height 8
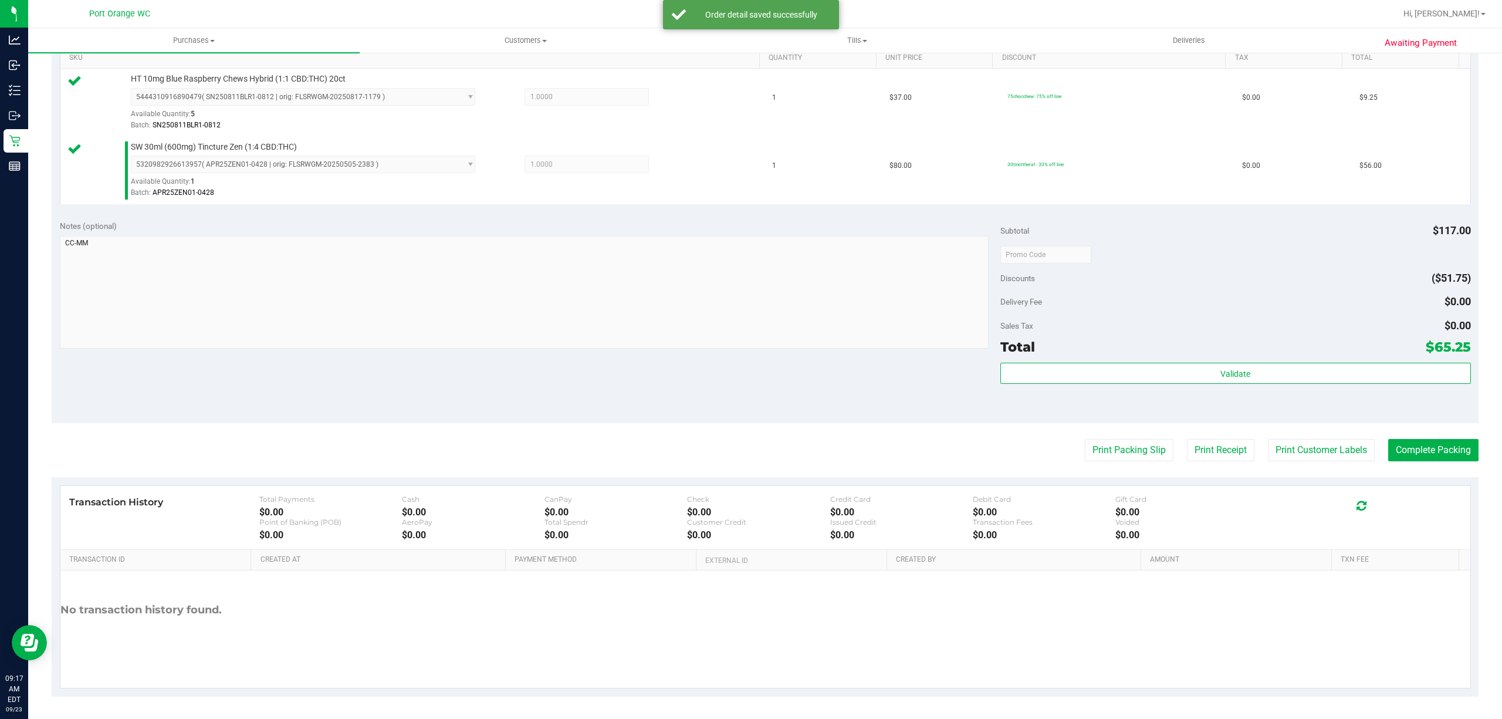
scroll to position [310, 0]
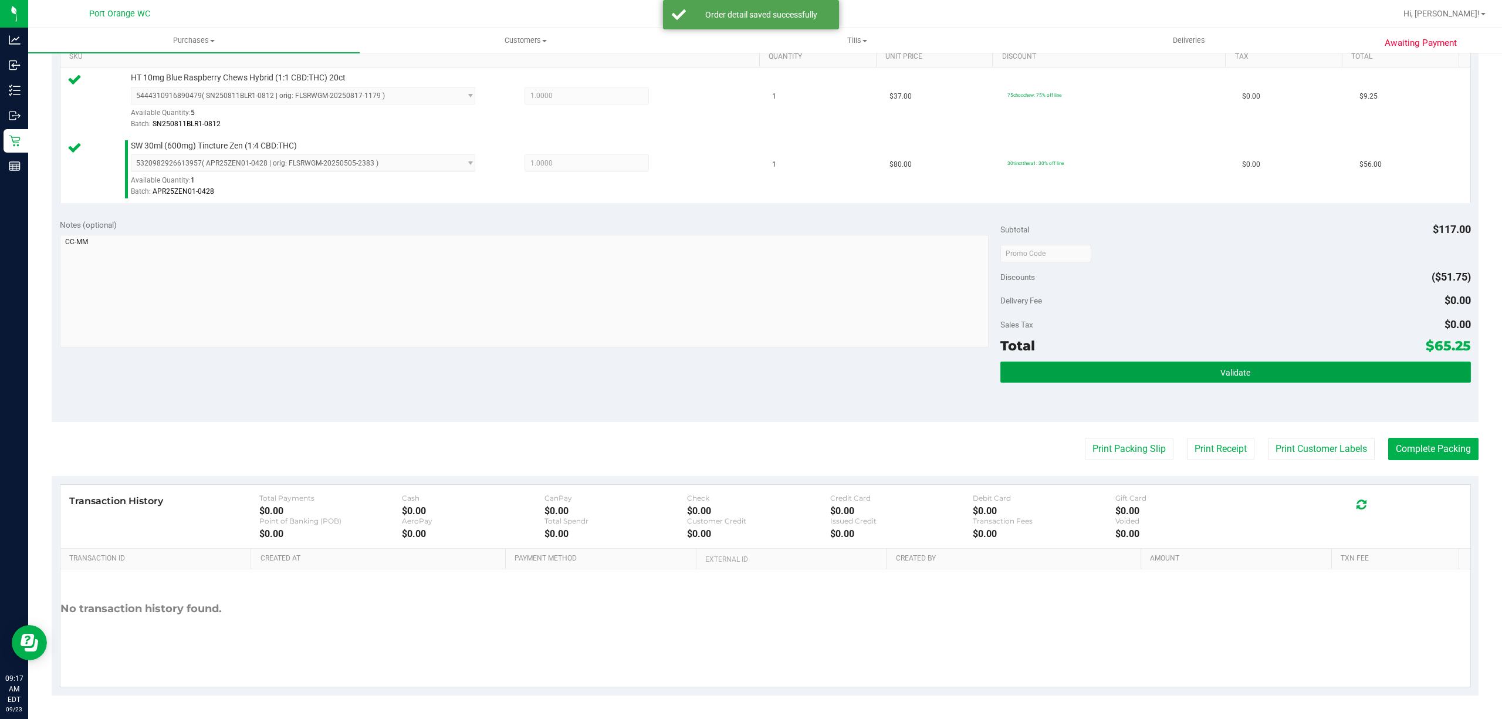
click at [1073, 379] on button "Validate" at bounding box center [1235, 371] width 471 height 21
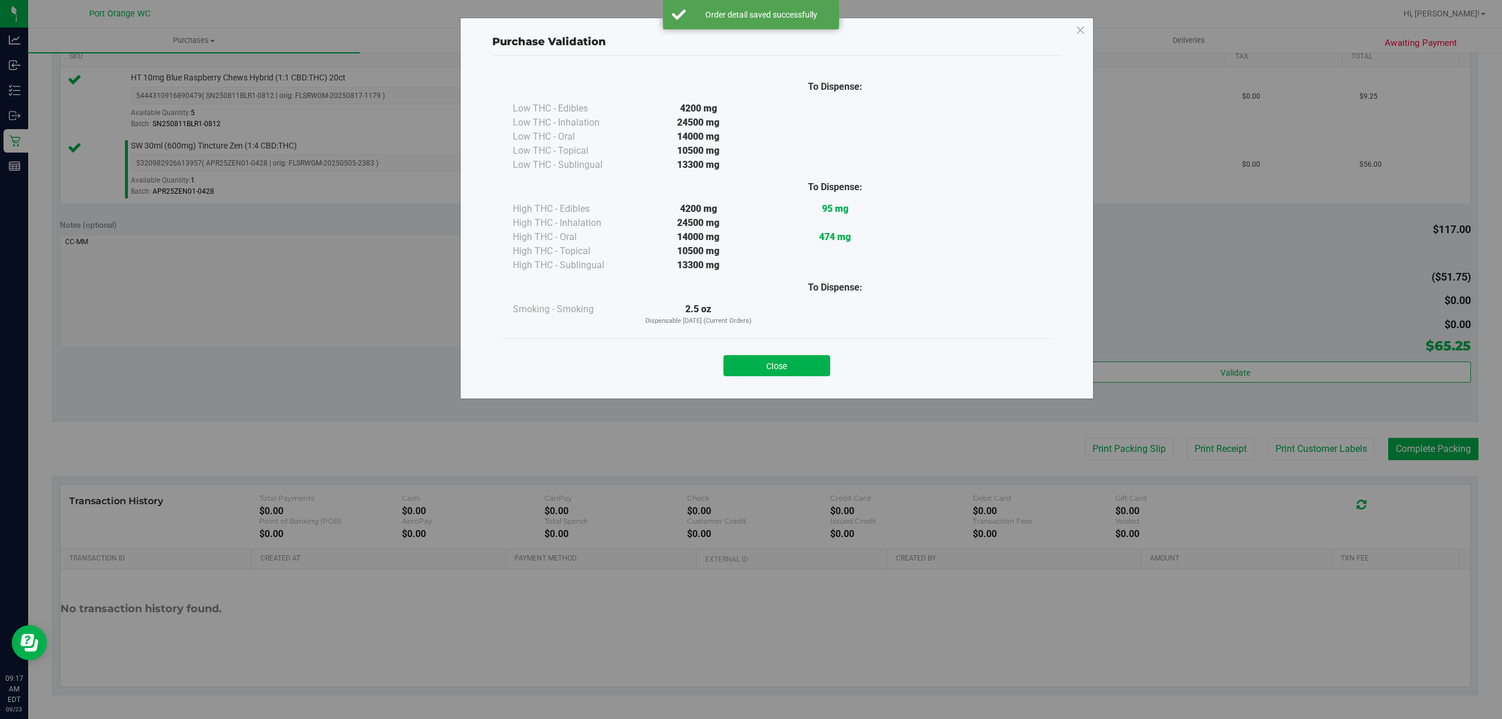
drag, startPoint x: 815, startPoint y: 370, endPoint x: 1033, endPoint y: 360, distance: 217.9
click at [838, 364] on div "Close" at bounding box center [777, 361] width 534 height 29
click at [784, 372] on button "Close" at bounding box center [776, 365] width 107 height 21
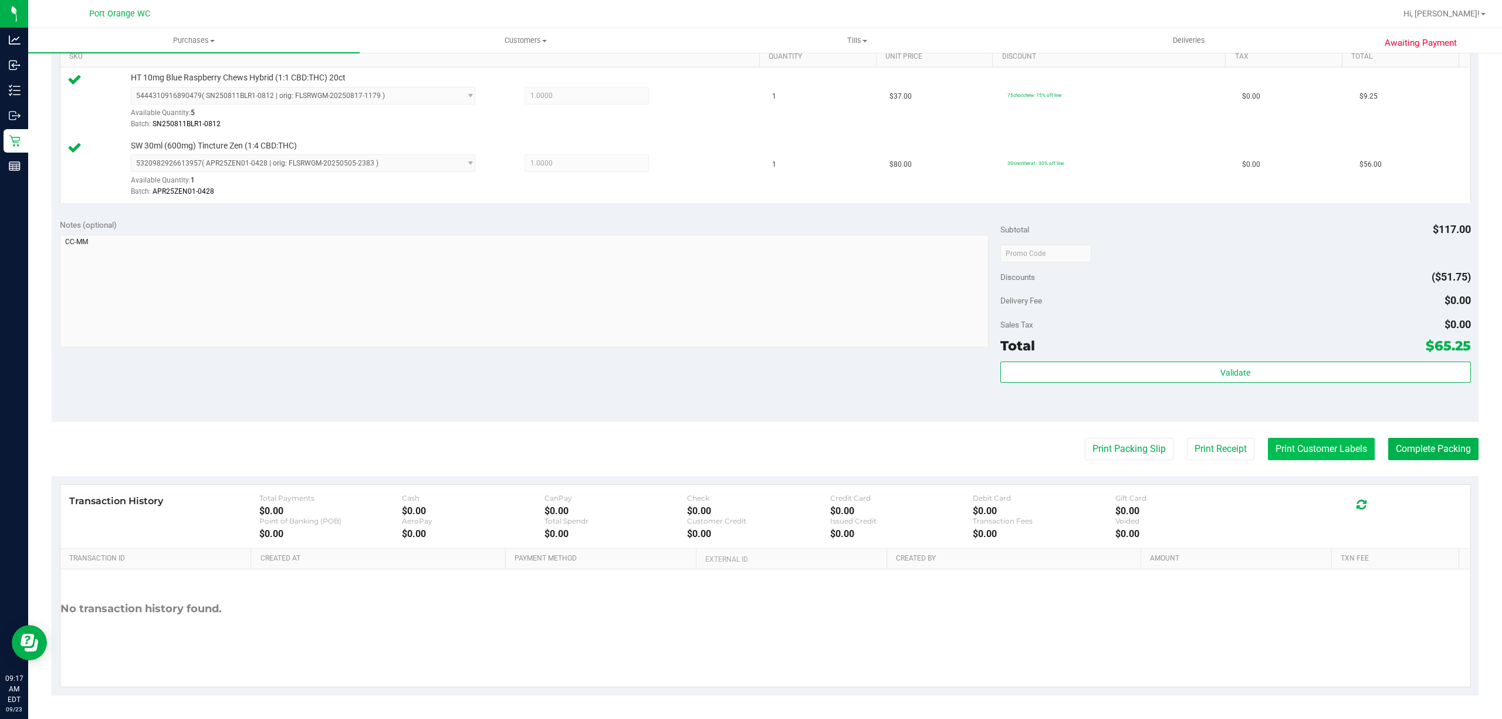
click at [1277, 454] on button "Print Customer Labels" at bounding box center [1321, 449] width 107 height 22
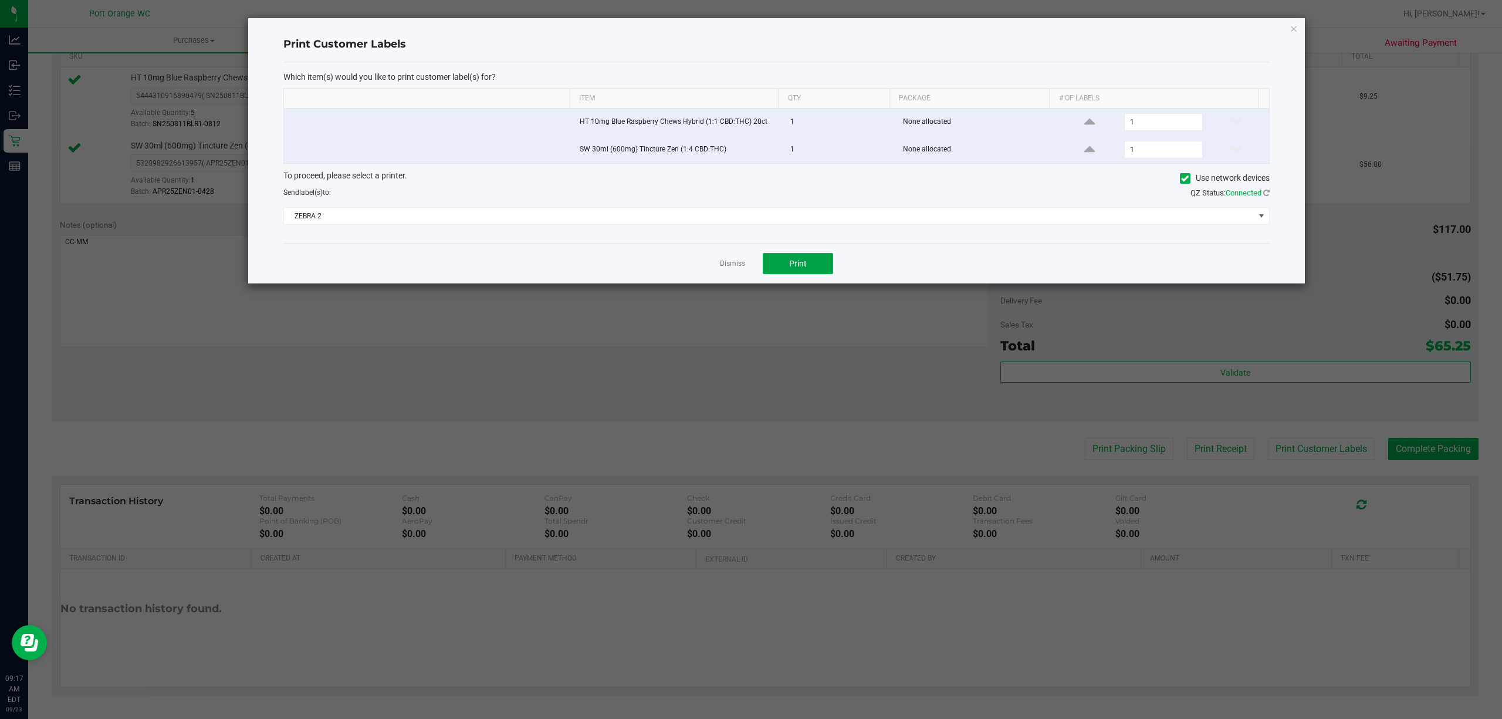
click at [793, 274] on button "Print" at bounding box center [798, 263] width 70 height 21
drag, startPoint x: 735, startPoint y: 264, endPoint x: 1074, endPoint y: 392, distance: 361.9
click at [737, 264] on link "Dismiss" at bounding box center [732, 264] width 25 height 10
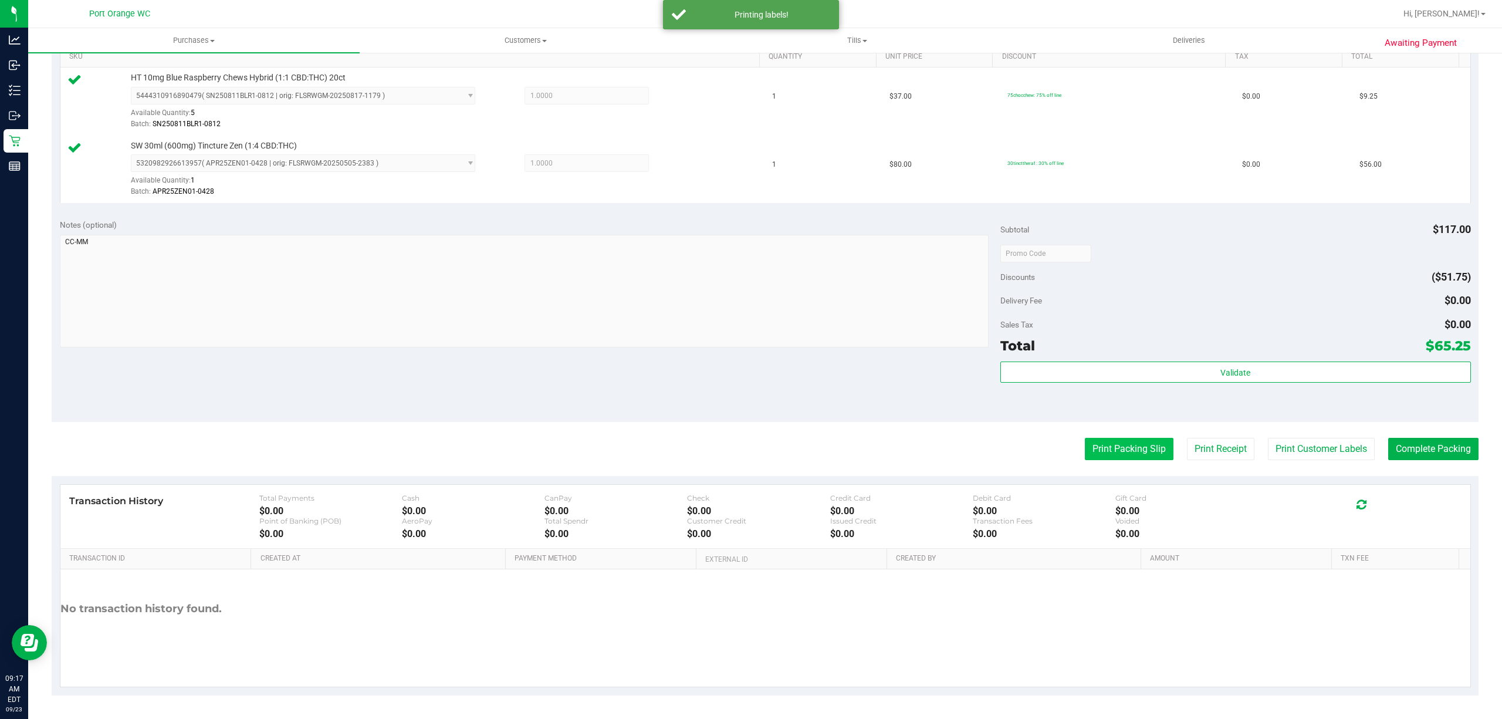
click at [1105, 449] on button "Print Packing Slip" at bounding box center [1129, 449] width 89 height 22
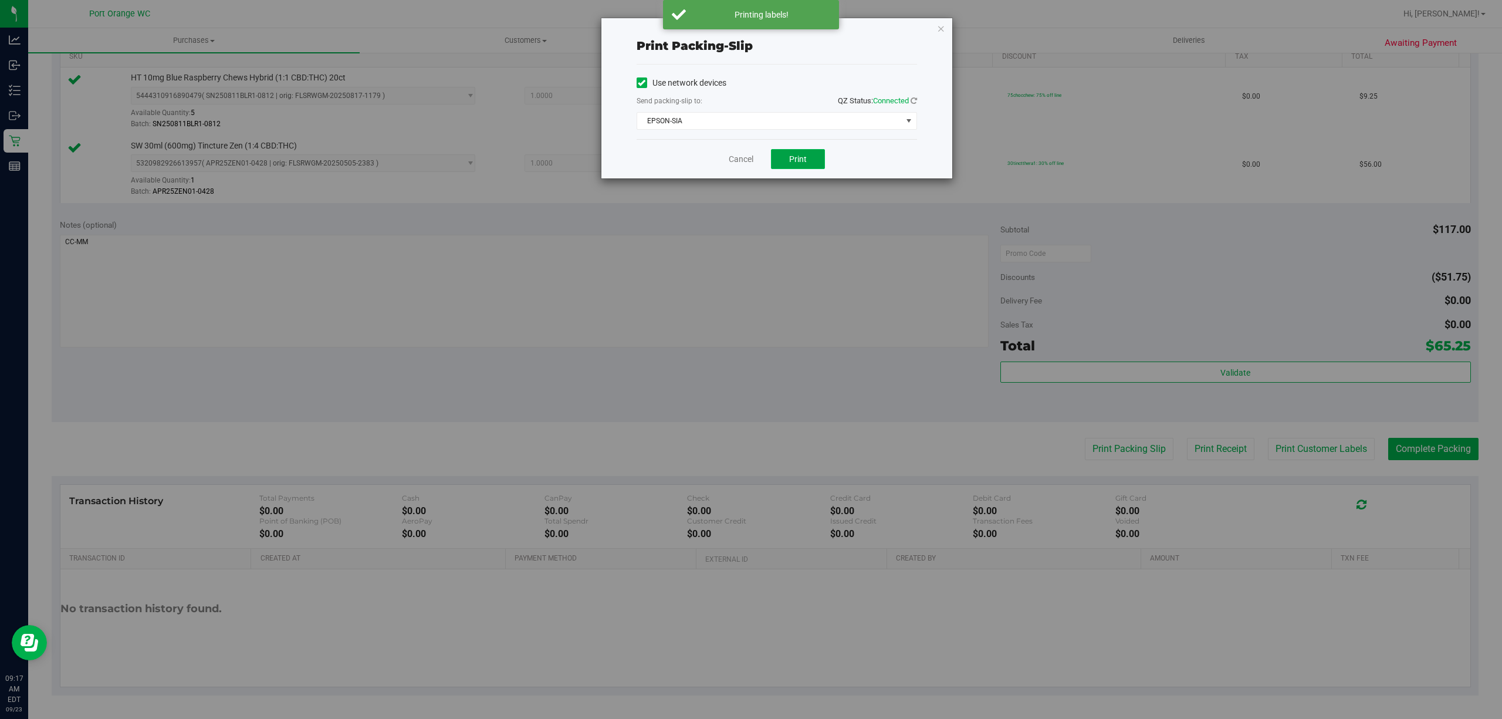
click at [801, 161] on span "Print" at bounding box center [798, 158] width 18 height 9
click at [735, 162] on link "Cancel" at bounding box center [741, 159] width 25 height 12
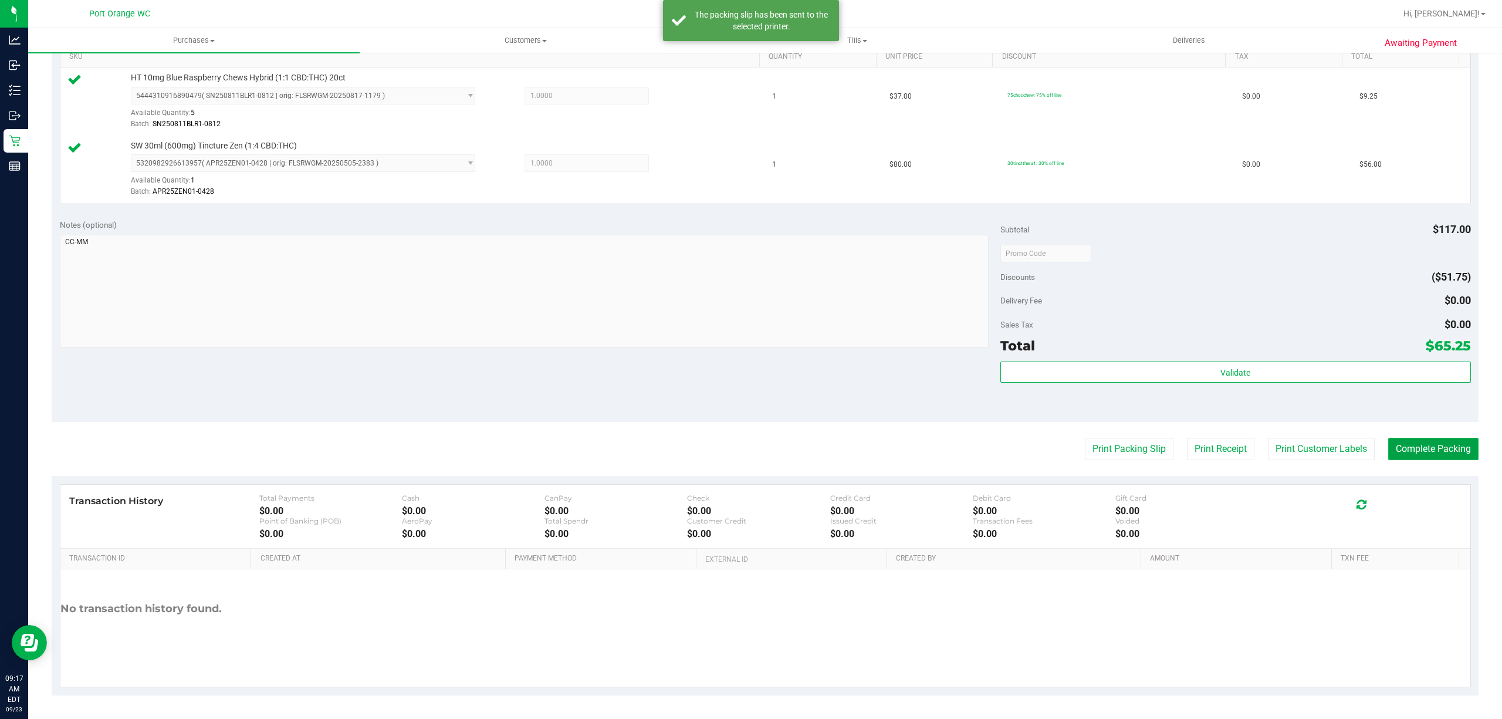
click at [1443, 451] on button "Complete Packing" at bounding box center [1433, 449] width 90 height 22
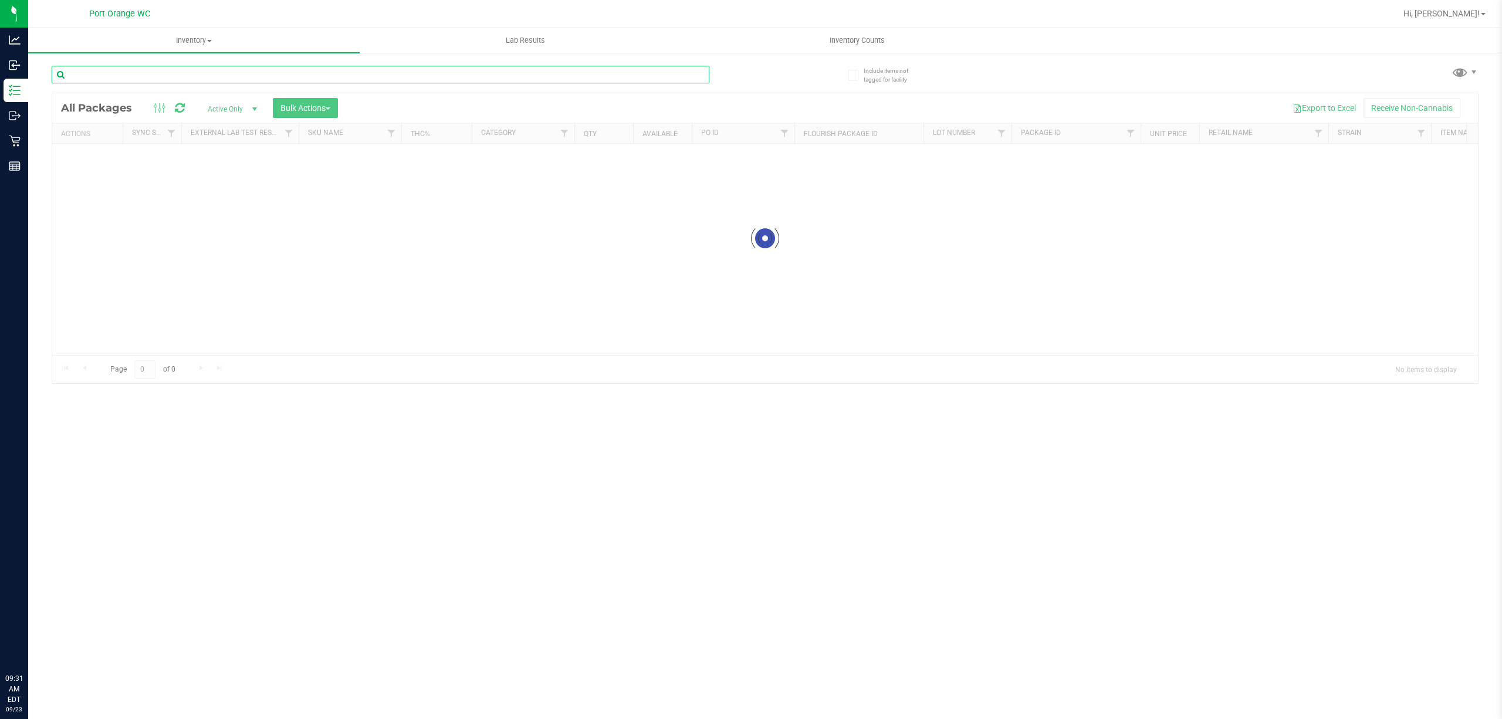
click at [176, 76] on input "text" at bounding box center [381, 75] width 658 height 18
paste input "FT 1g Vape Cart Distillate Pumpkin Spice (Hybrid-Indica)"
type input "FT 1g Vape Cart Distillate Pumpkin Spice (Hybrid-Indica)"
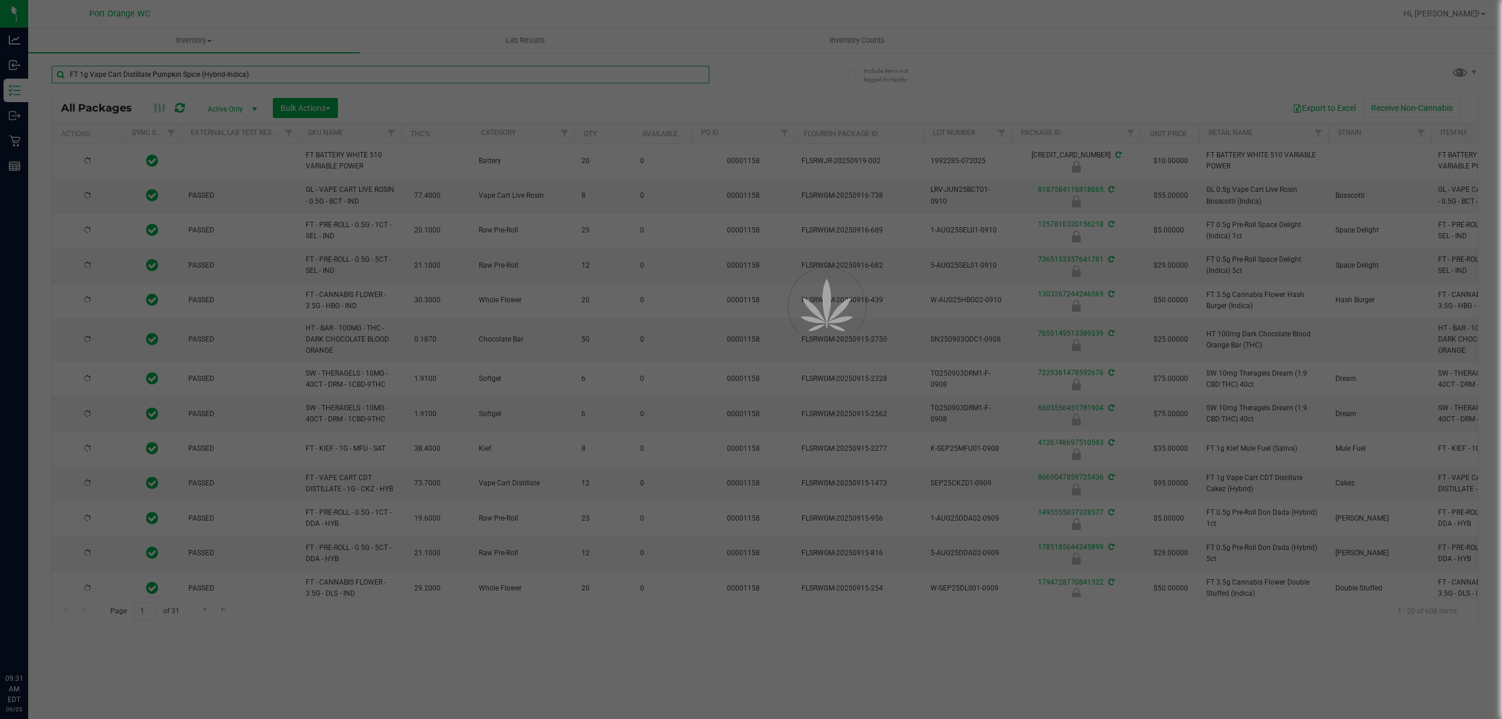
type input "[DATE]"
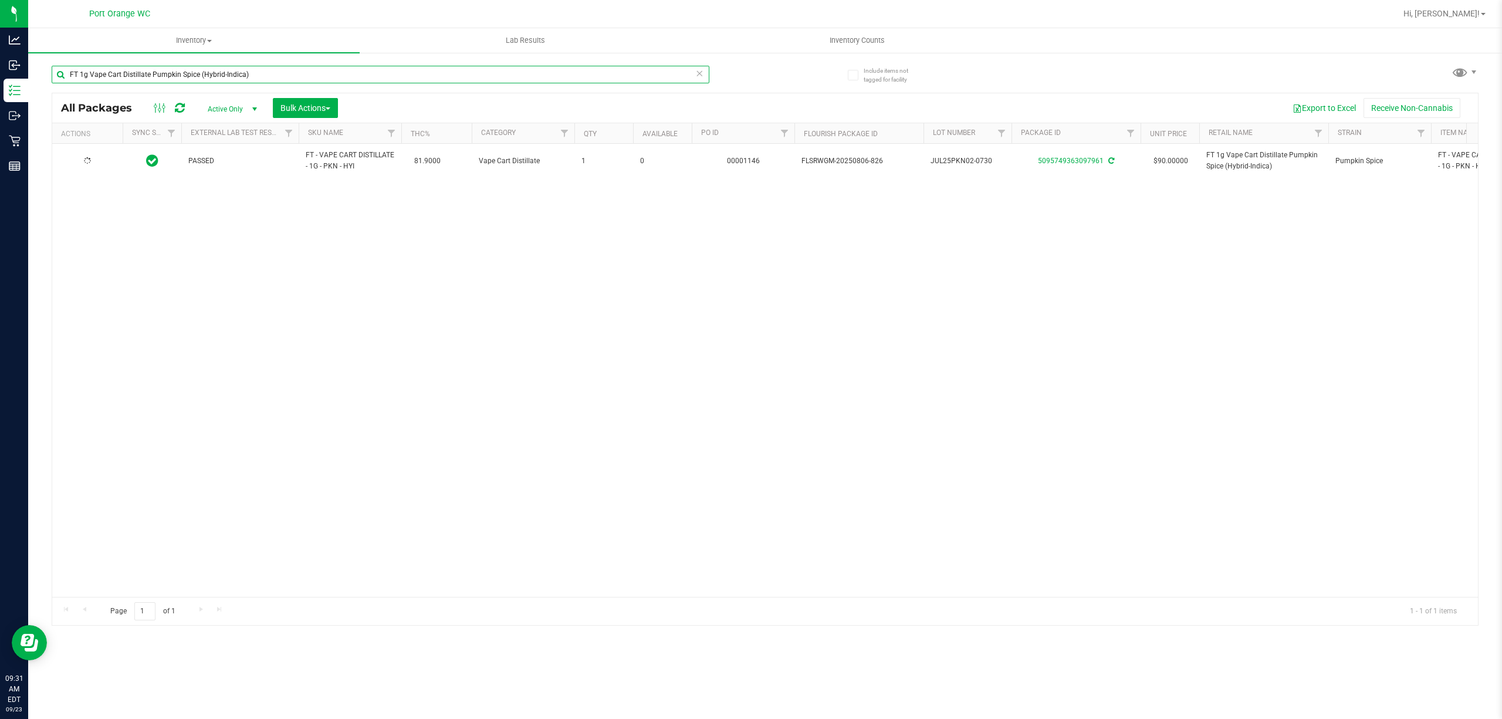
type input "FT 1g Vape Cart Distillate Pumpkin Spice (Hybrid-Indica)"
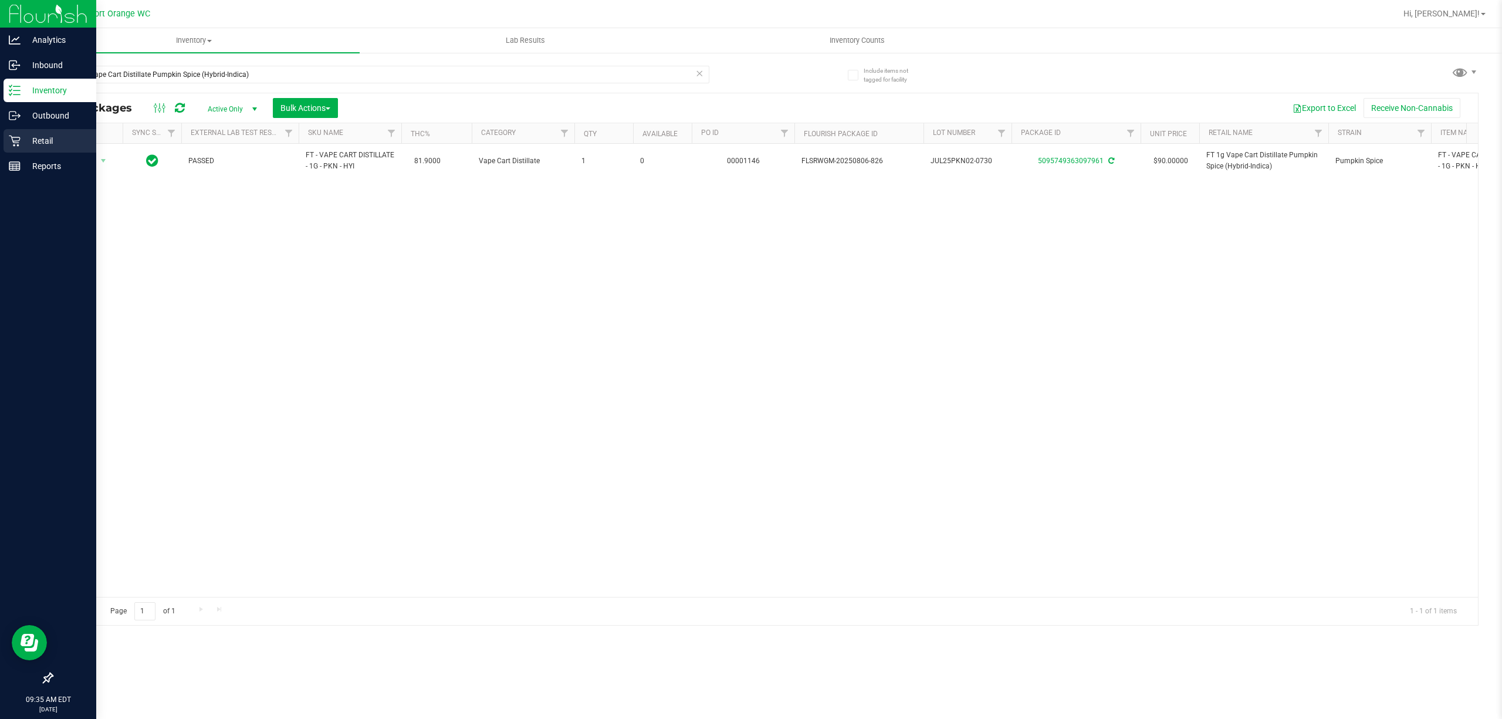
click at [13, 146] on icon at bounding box center [14, 141] width 11 height 11
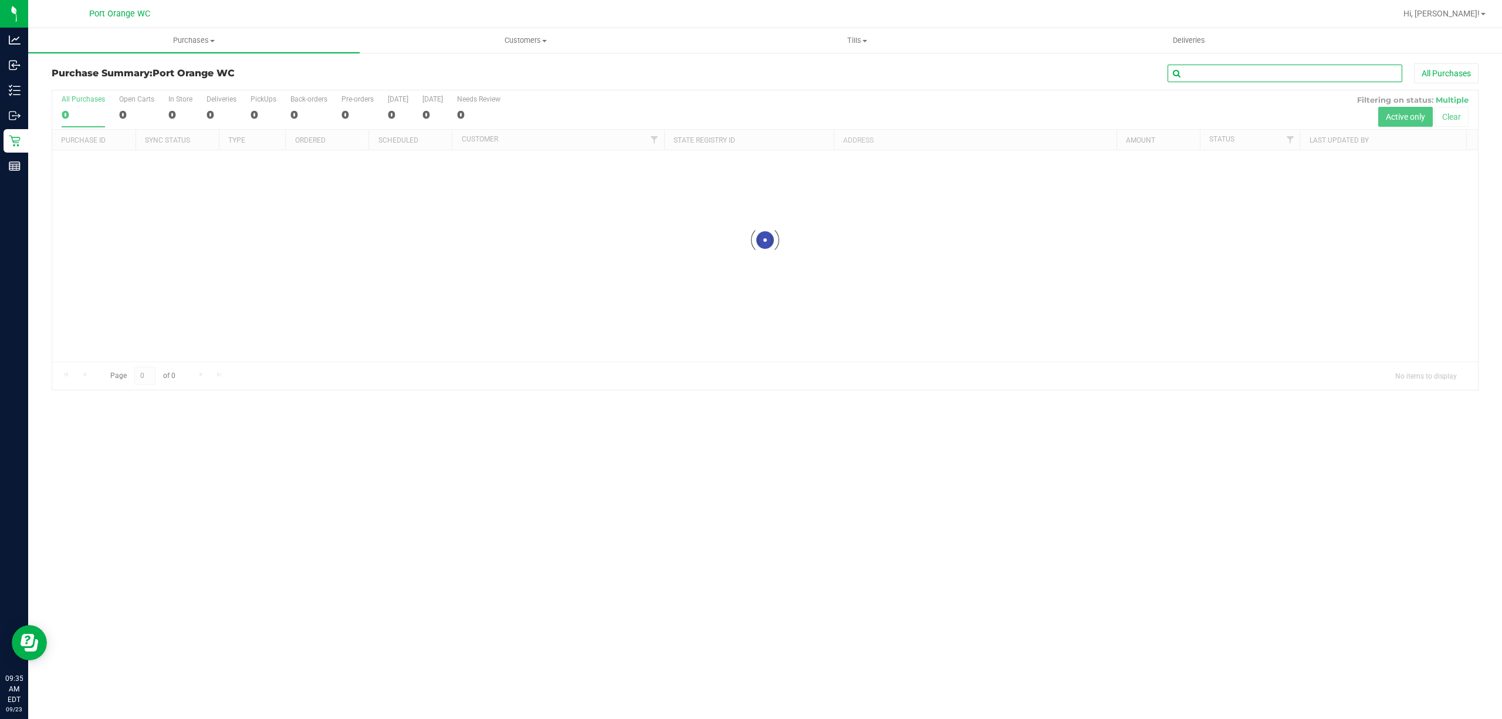
click at [1331, 71] on input "text" at bounding box center [1285, 74] width 235 height 18
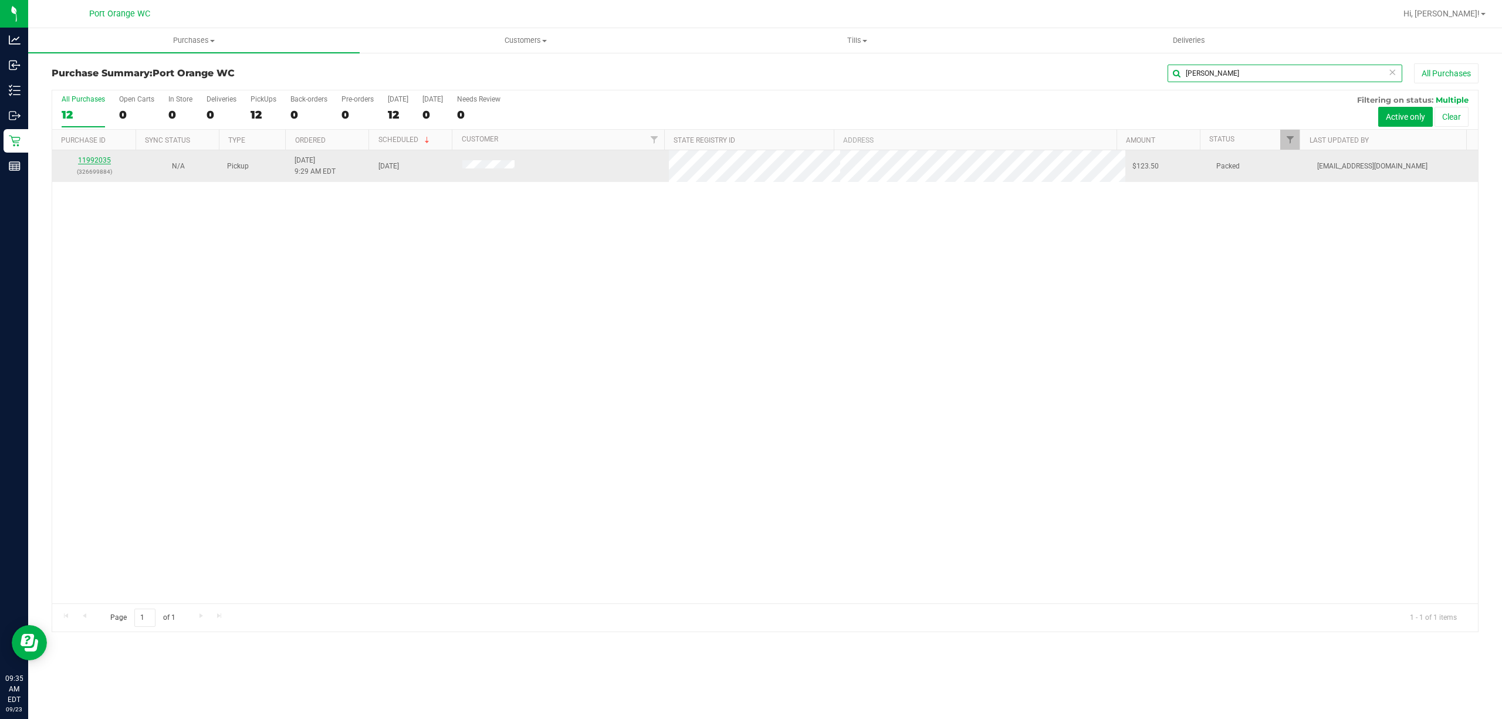
type input "[PERSON_NAME]"
click at [79, 162] on link "11992035" at bounding box center [94, 160] width 33 height 8
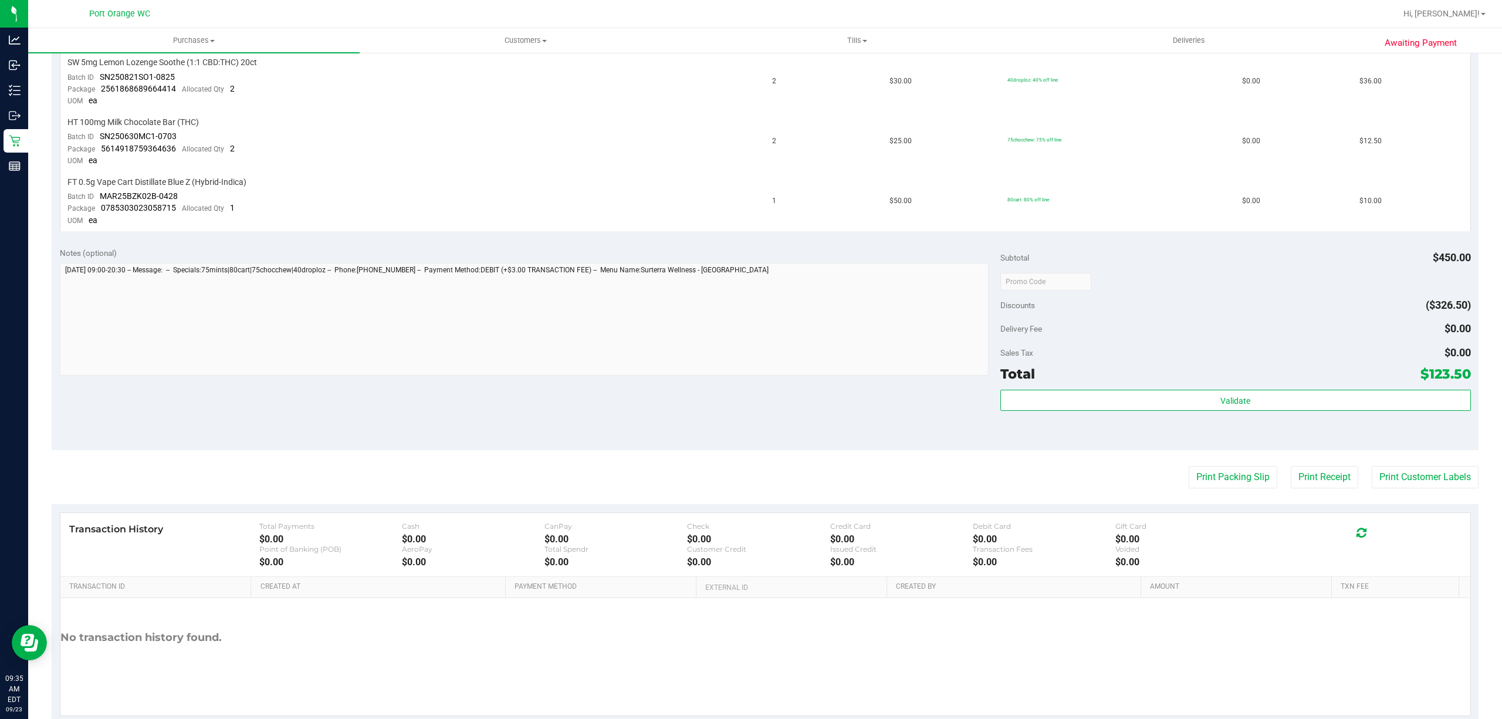
scroll to position [625, 0]
click at [1207, 463] on button "Print Packing Slip" at bounding box center [1233, 474] width 89 height 22
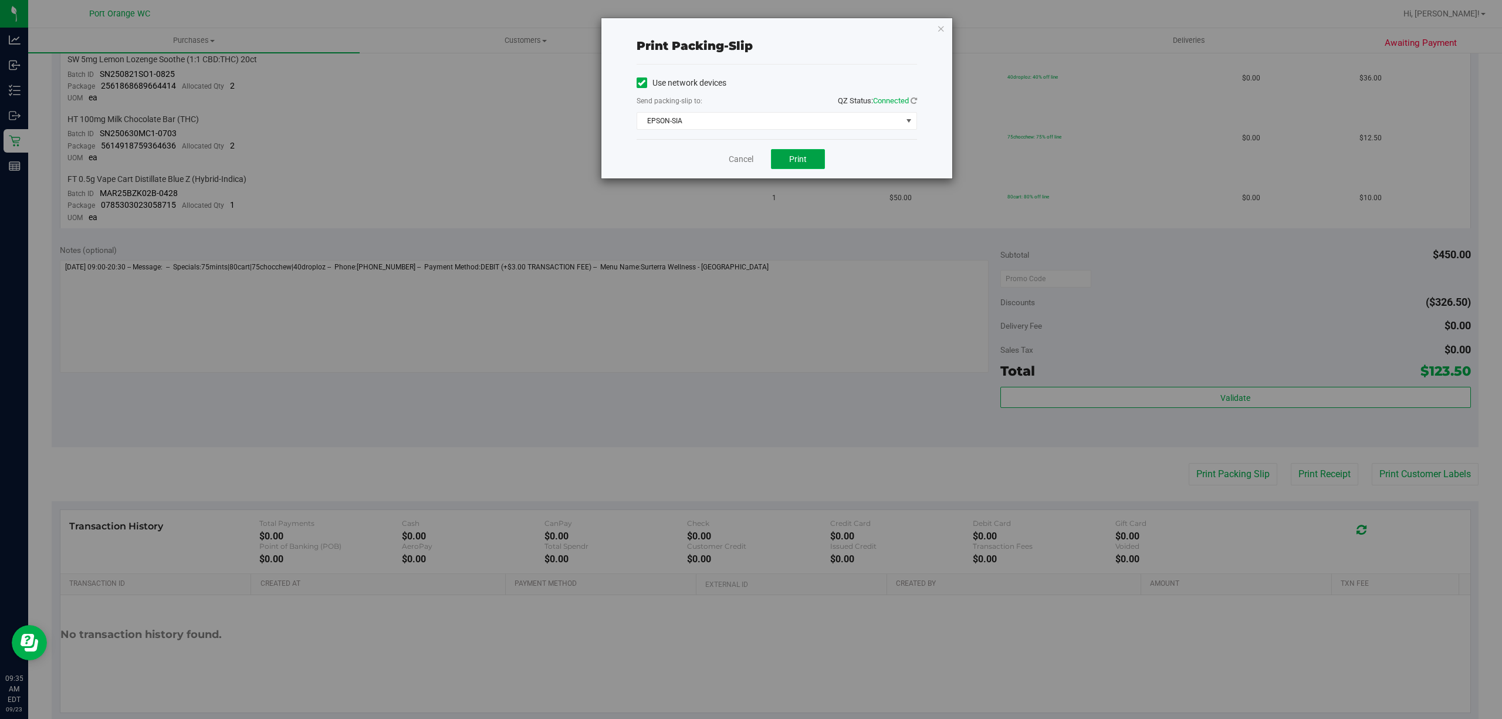
click at [809, 161] on button "Print" at bounding box center [798, 159] width 54 height 20
click at [744, 160] on link "Cancel" at bounding box center [741, 159] width 25 height 12
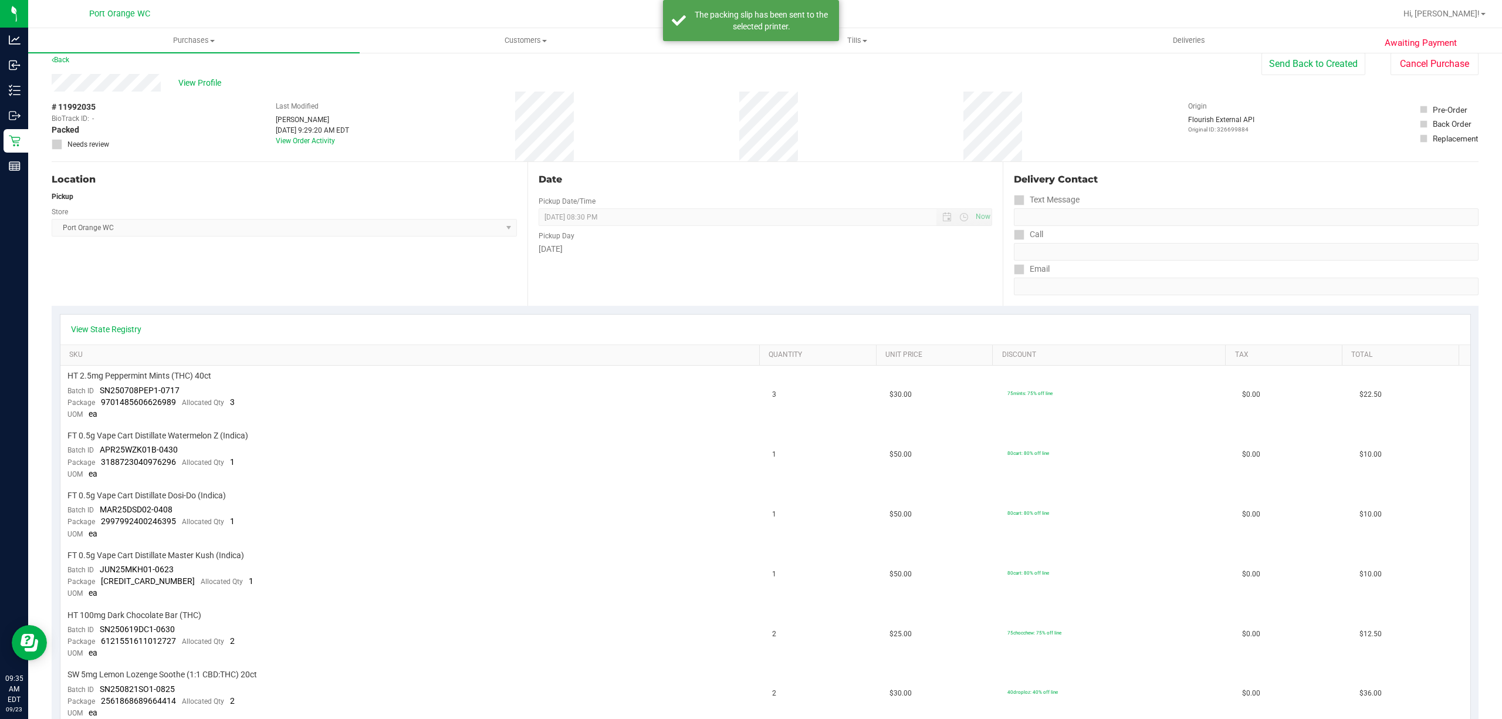
scroll to position [0, 0]
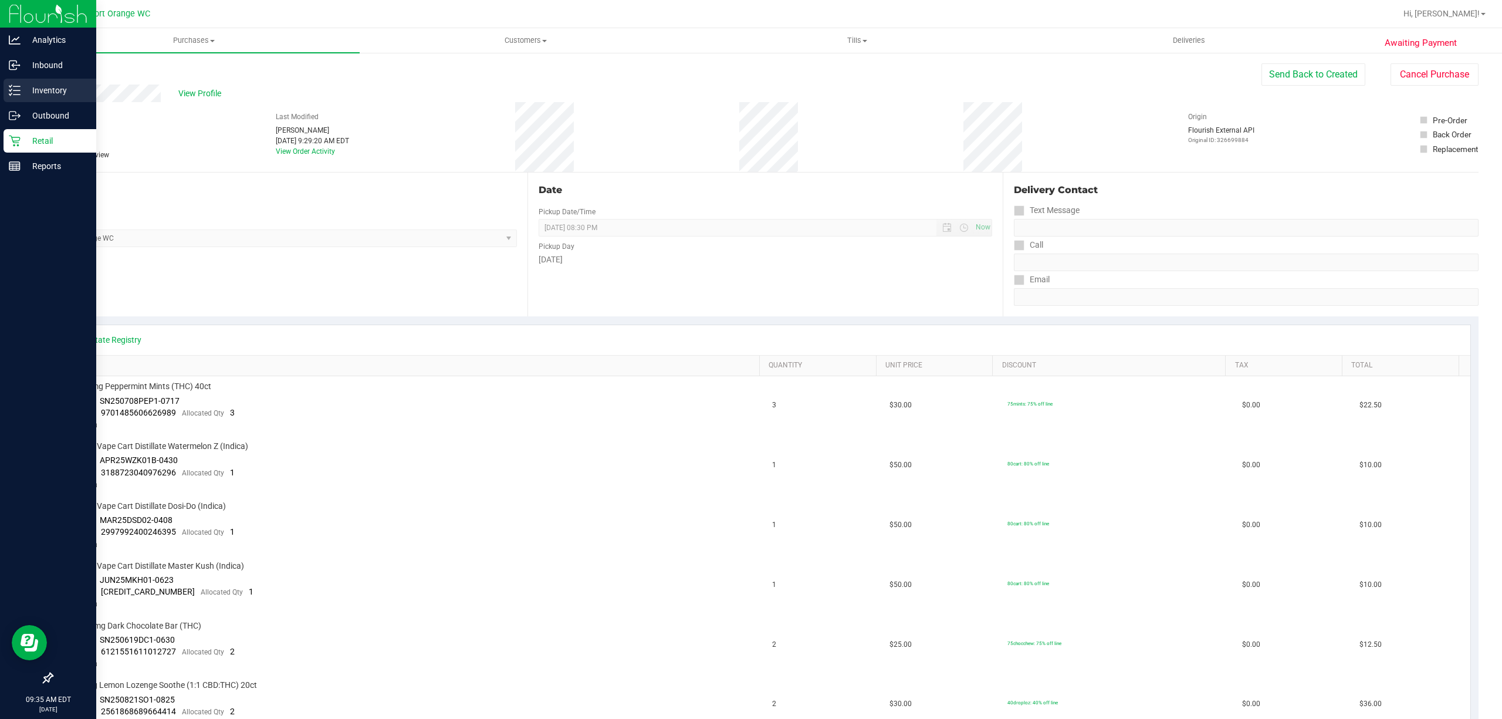
click at [10, 94] on icon at bounding box center [15, 90] width 12 height 12
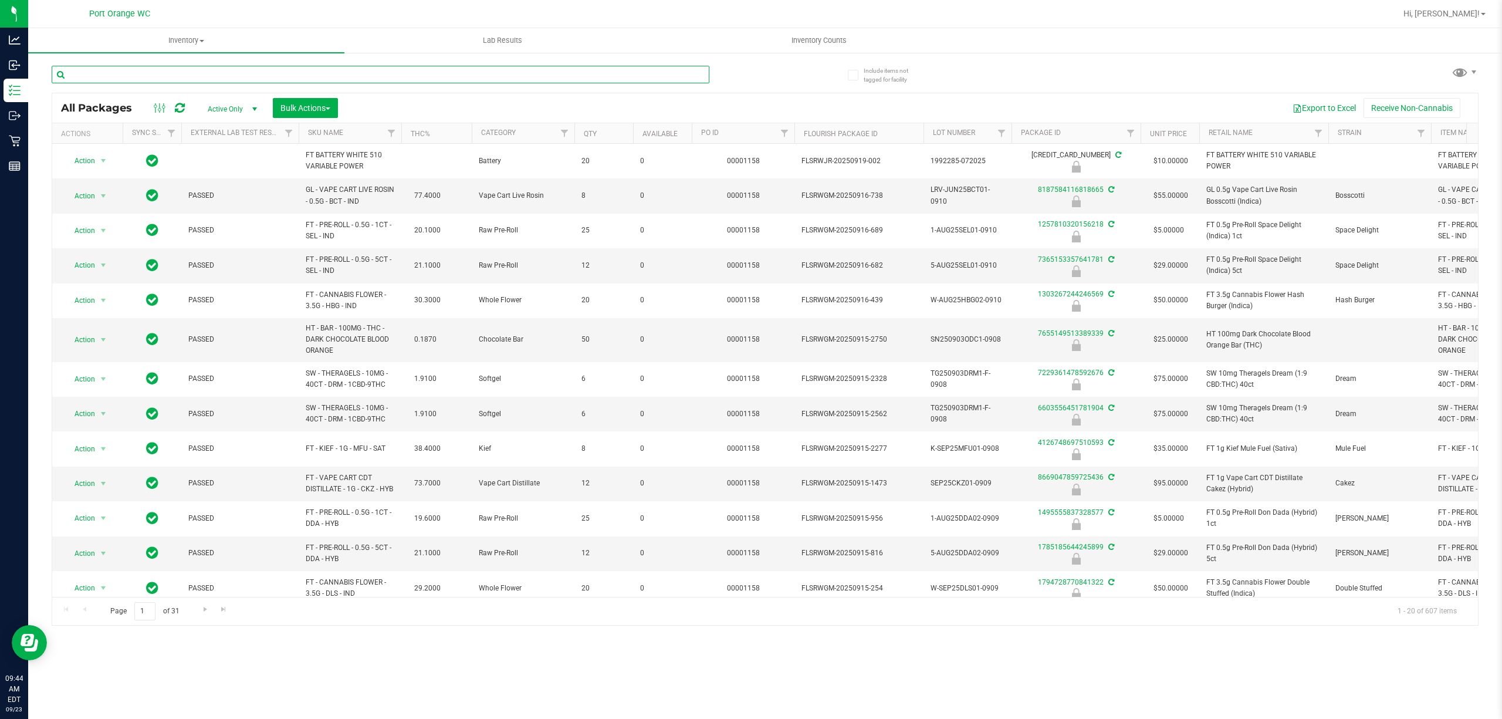
click at [270, 74] on input "text" at bounding box center [381, 75] width 658 height 18
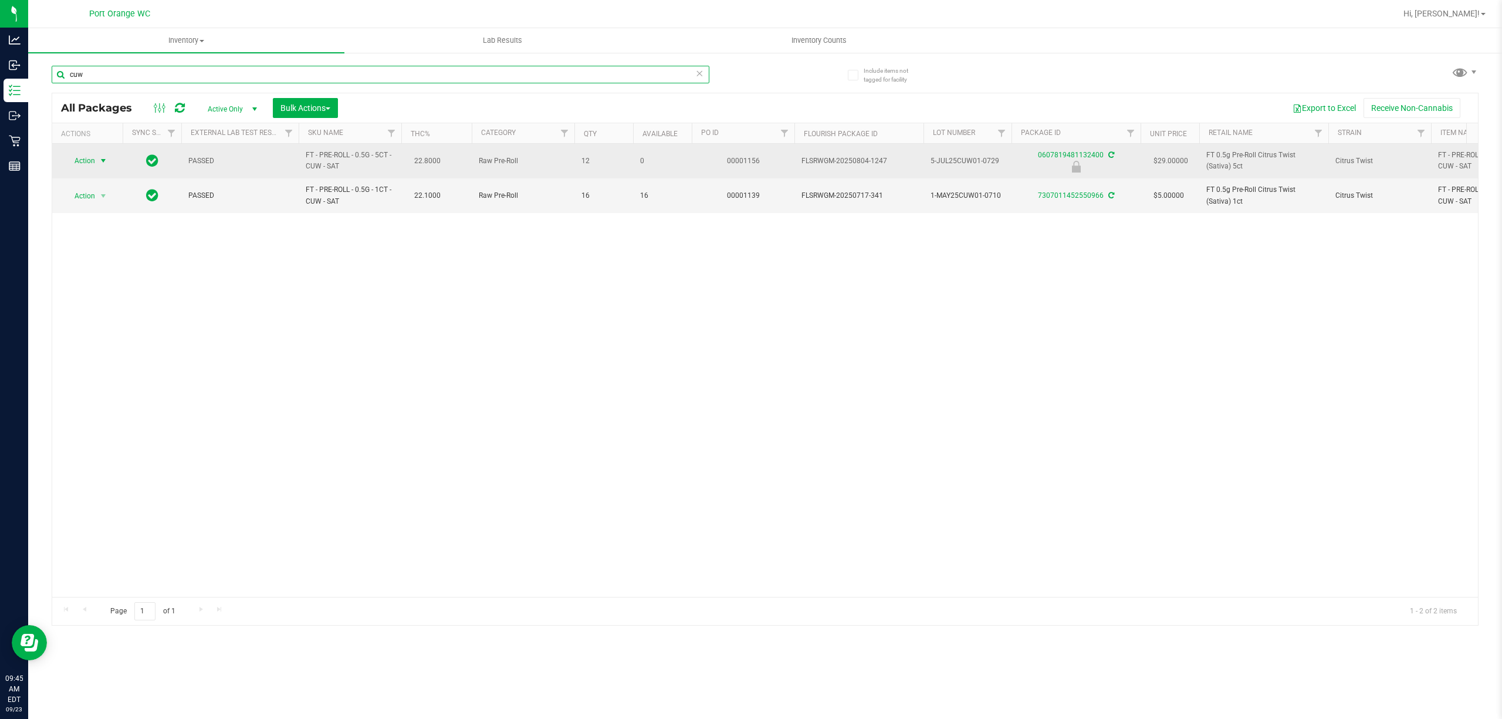
type input "cuw"
click at [79, 160] on span "Action" at bounding box center [80, 161] width 32 height 16
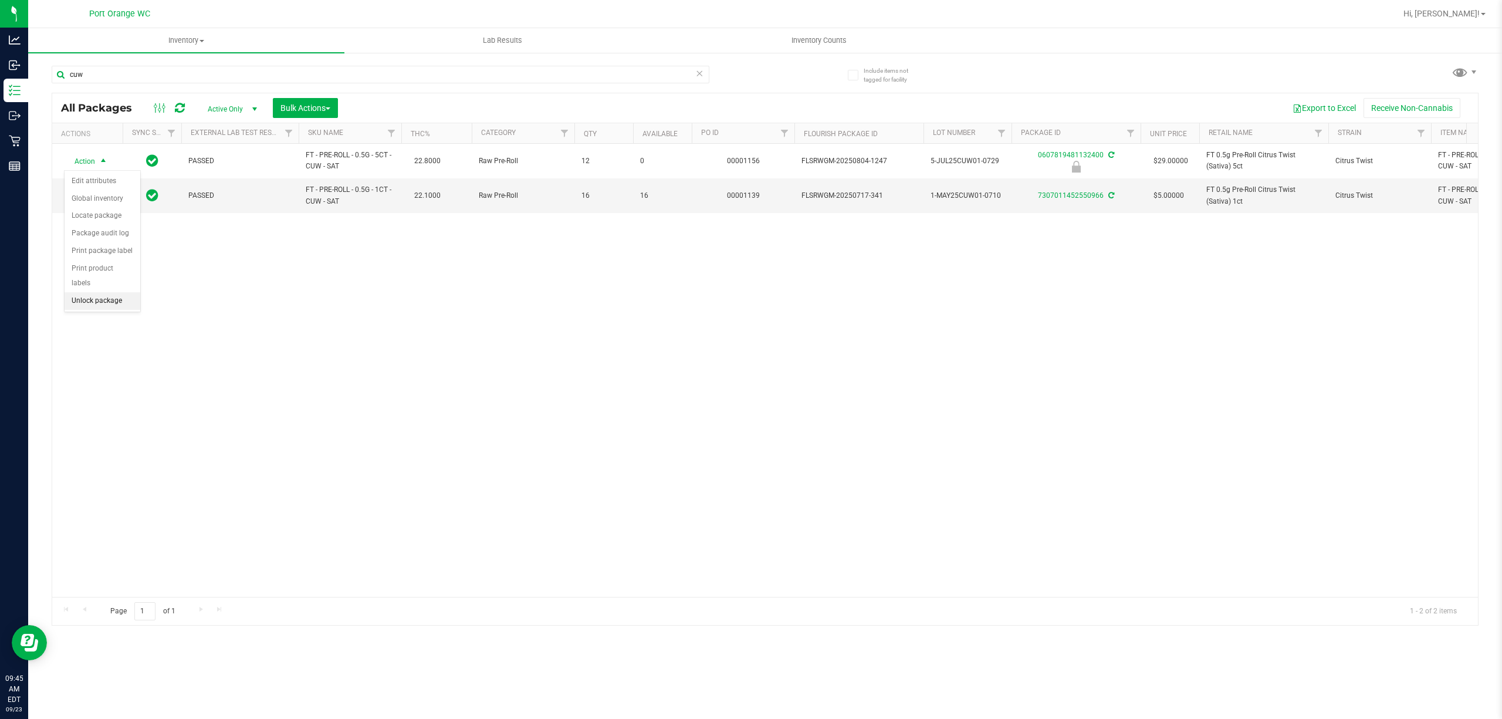
click at [81, 307] on li "Unlock package" at bounding box center [103, 301] width 76 height 18
